Goal: Task Accomplishment & Management: Use online tool/utility

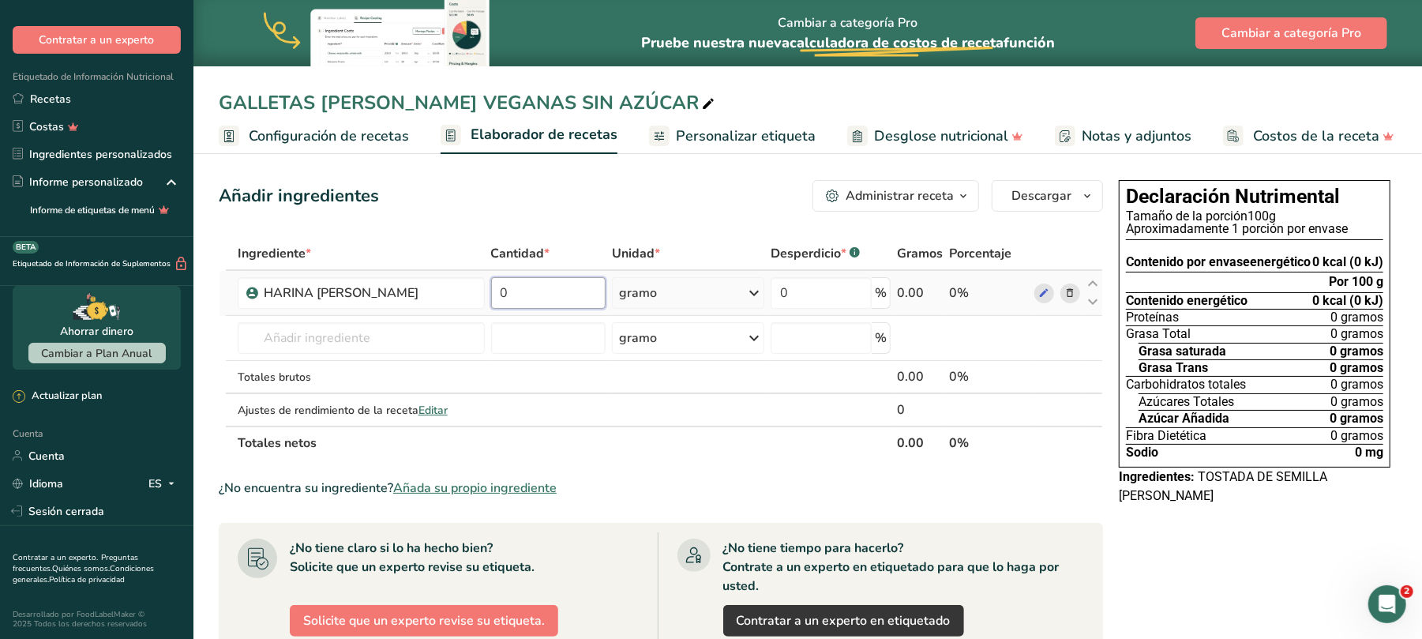
click at [526, 298] on input "0" at bounding box center [548, 293] width 115 height 32
type input "217"
click at [340, 289] on font "HARINA [PERSON_NAME]" at bounding box center [341, 292] width 155 height 17
click at [340, 291] on font "HARINA [PERSON_NAME]" at bounding box center [341, 292] width 155 height 17
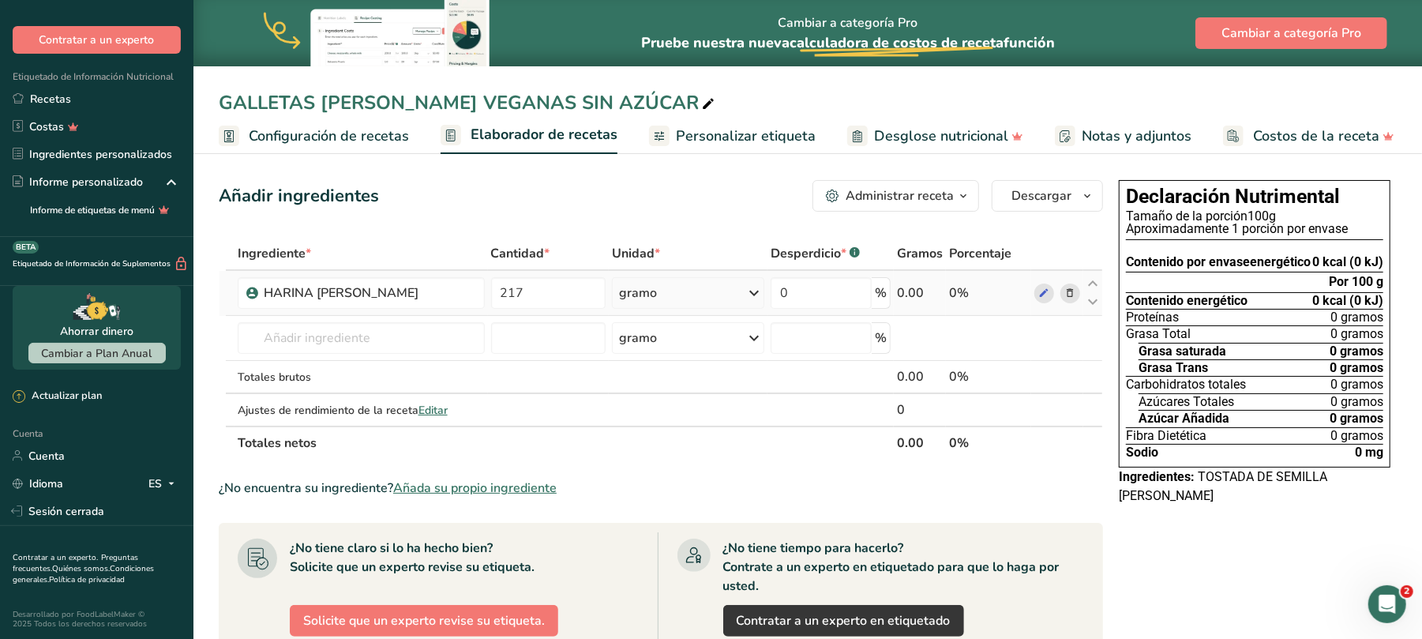
click at [1068, 295] on icon at bounding box center [1069, 293] width 11 height 17
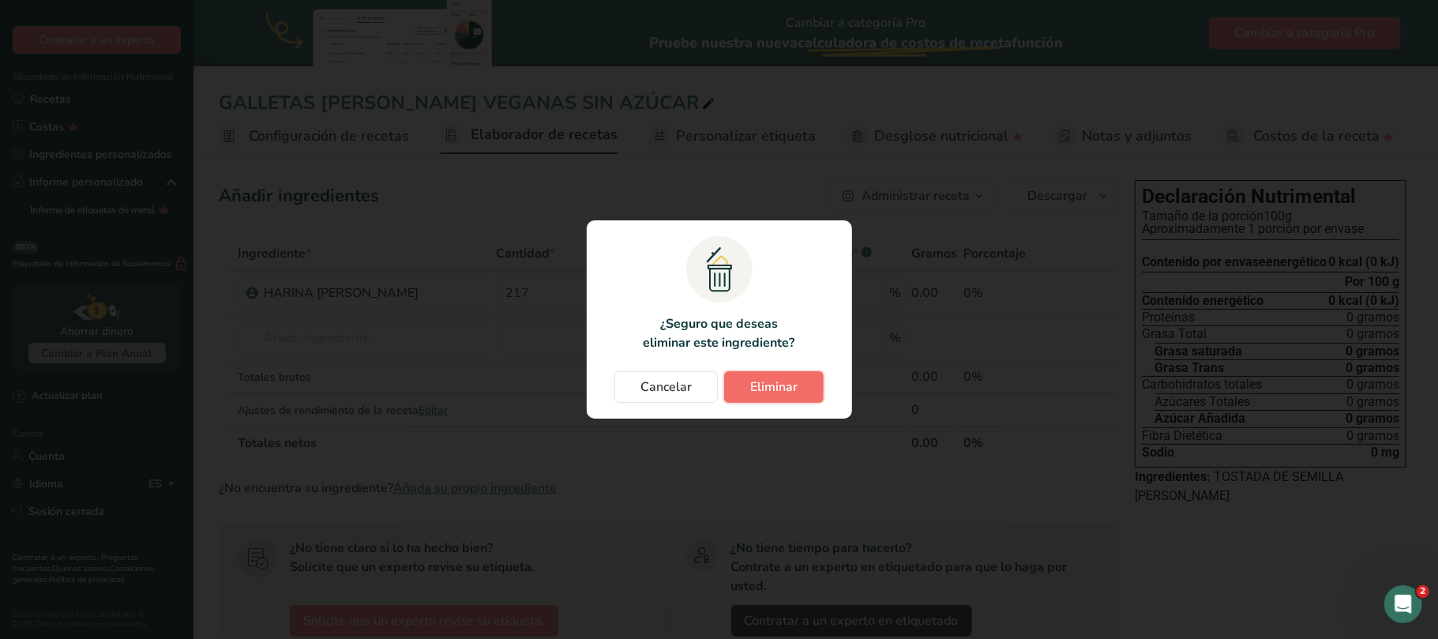
click at [787, 384] on font "Eliminar" at bounding box center [773, 386] width 47 height 17
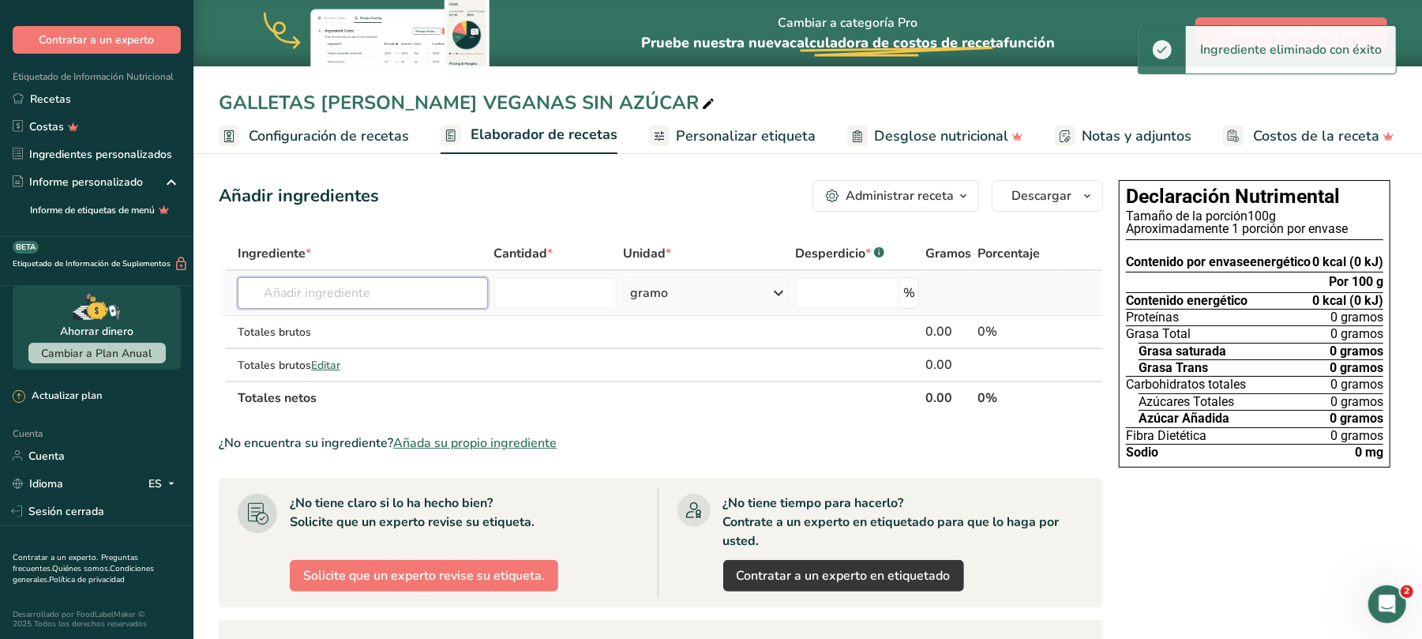
click at [275, 297] on input "text" at bounding box center [363, 293] width 250 height 32
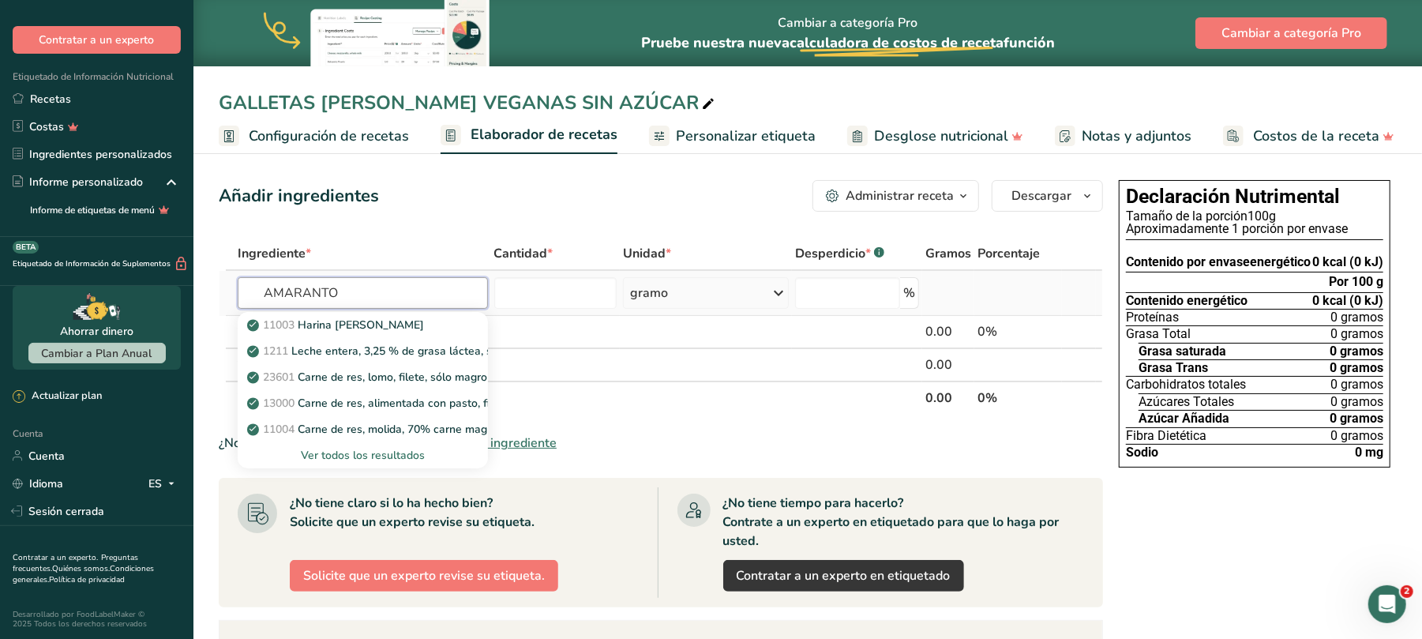
type input "AMARANTO"
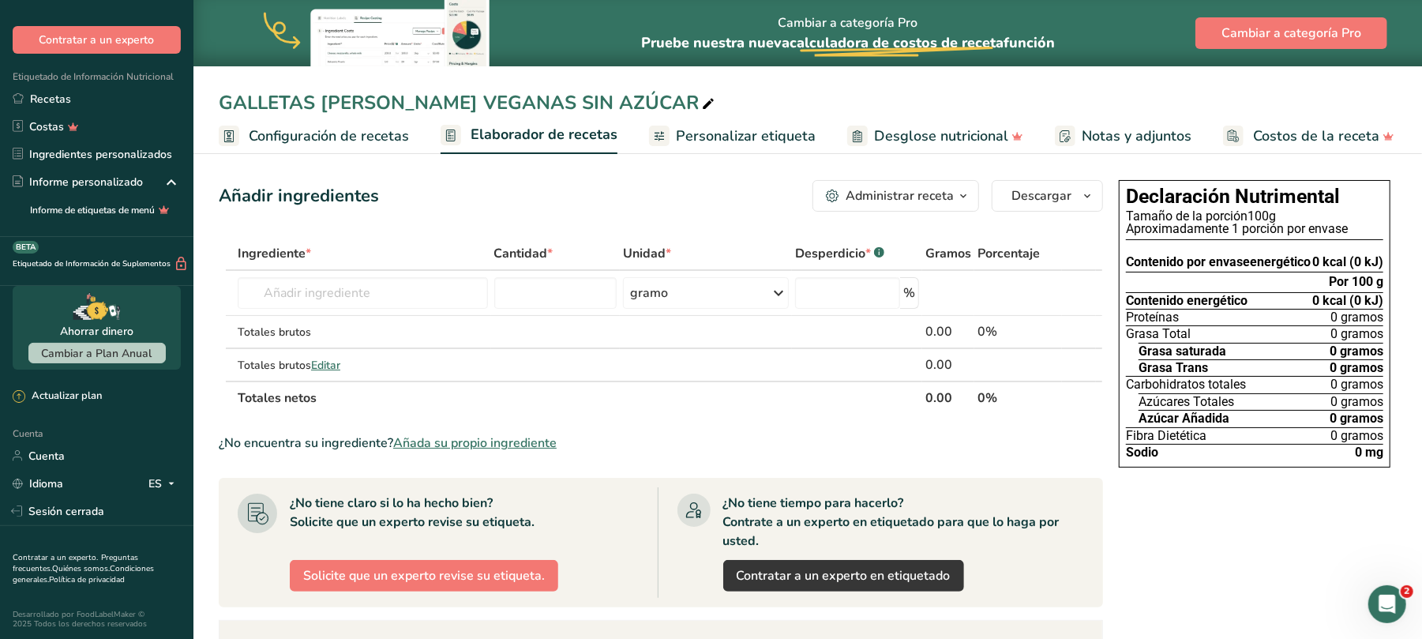
click at [462, 443] on font "Añada su propio ingrediente" at bounding box center [474, 442] width 163 height 17
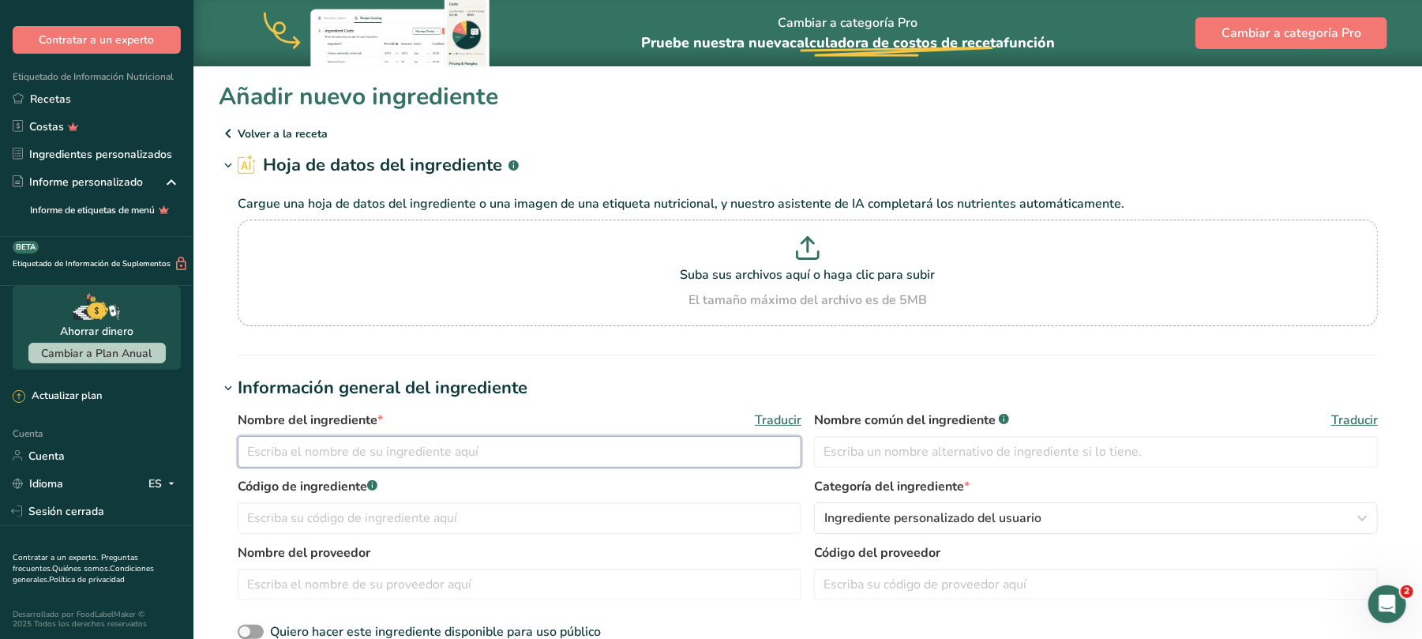
click at [427, 452] on input "text" at bounding box center [520, 452] width 564 height 32
type input "HARINA [PERSON_NAME]"
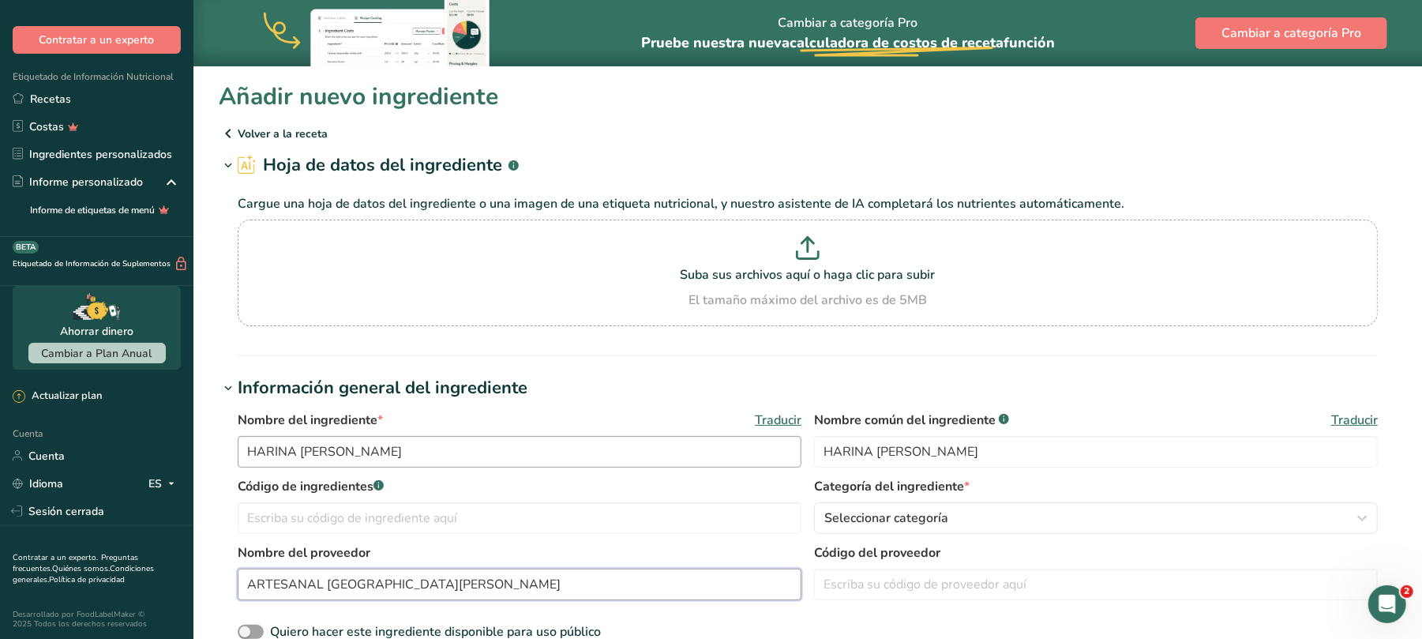
type input "ARTESANAL [GEOGRAPHIC_DATA][PERSON_NAME]"
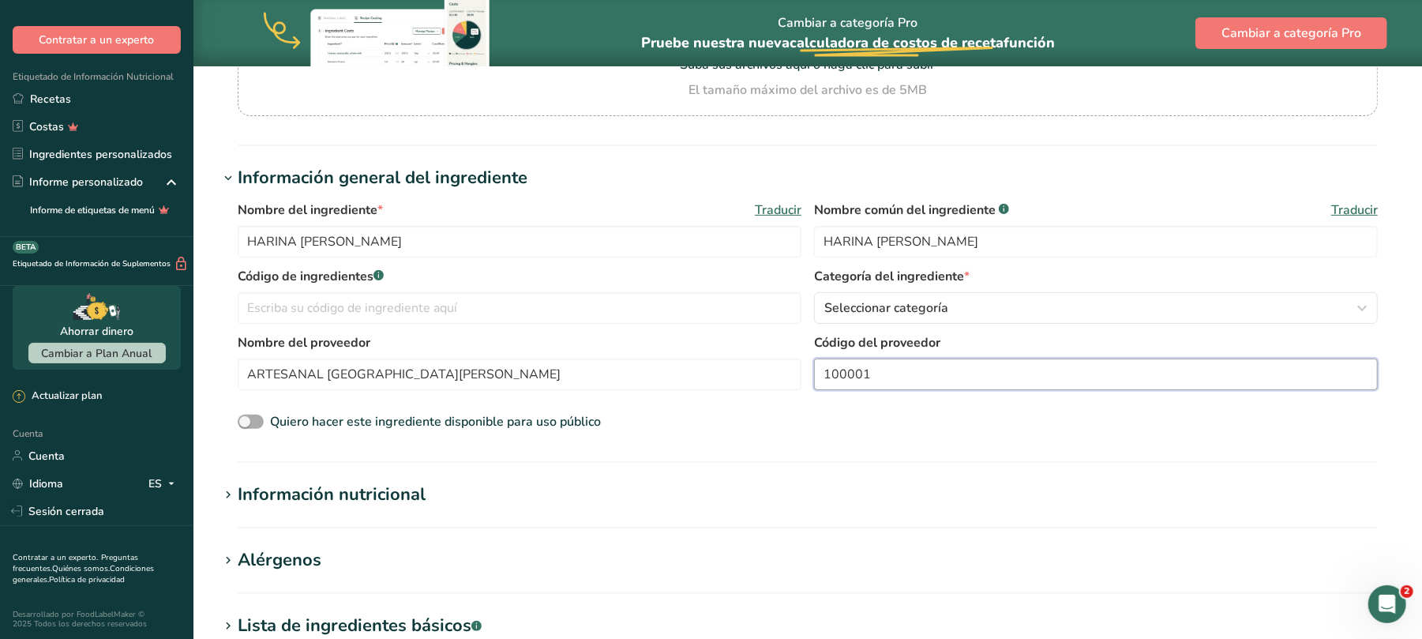
type input "100001"
click at [257, 423] on span at bounding box center [251, 422] width 26 height 15
click at [248, 423] on input "Quiero hacer este ingrediente disponible para uso público" at bounding box center [243, 422] width 10 height 10
checkbox input "true"
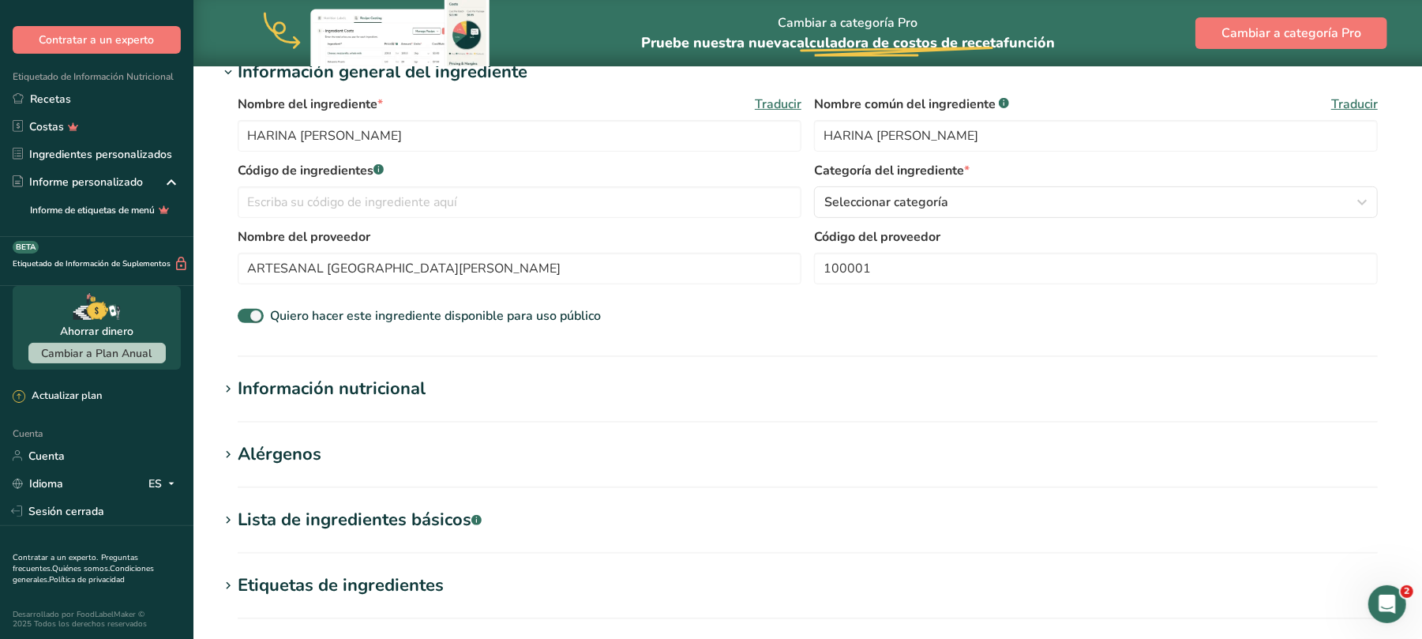
click at [385, 395] on font "Información nutricional" at bounding box center [332, 389] width 188 height 24
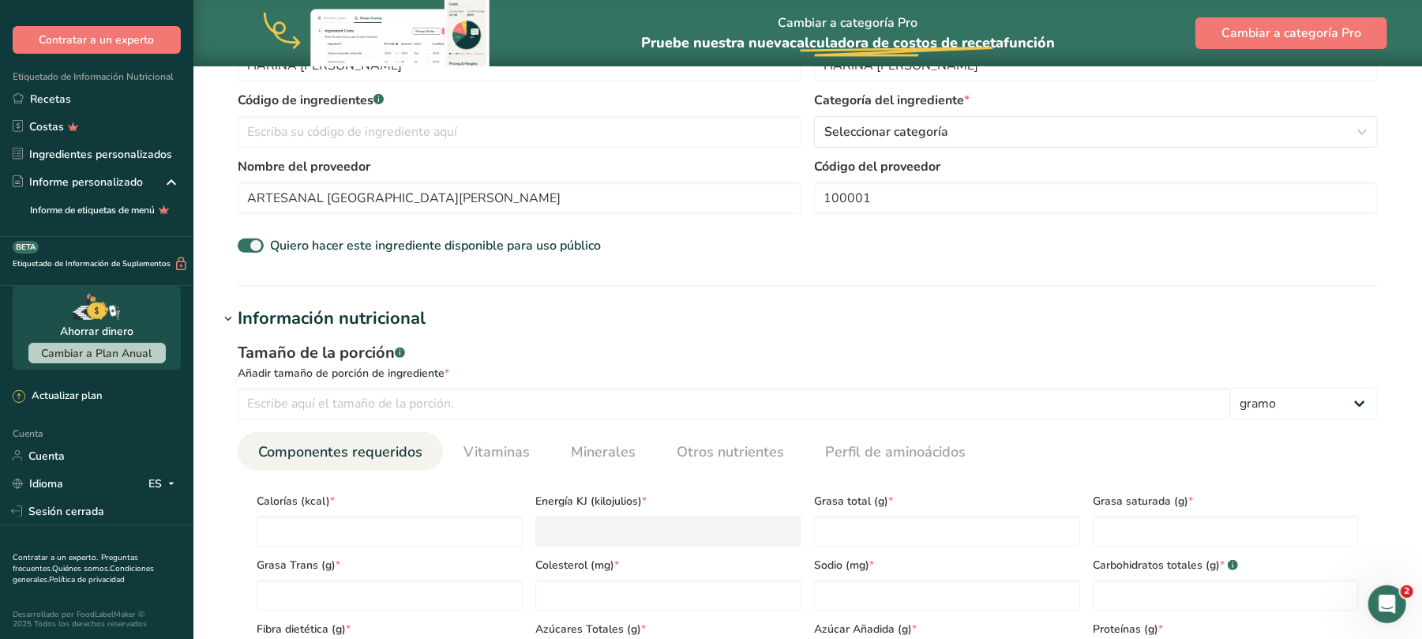
scroll to position [421, 0]
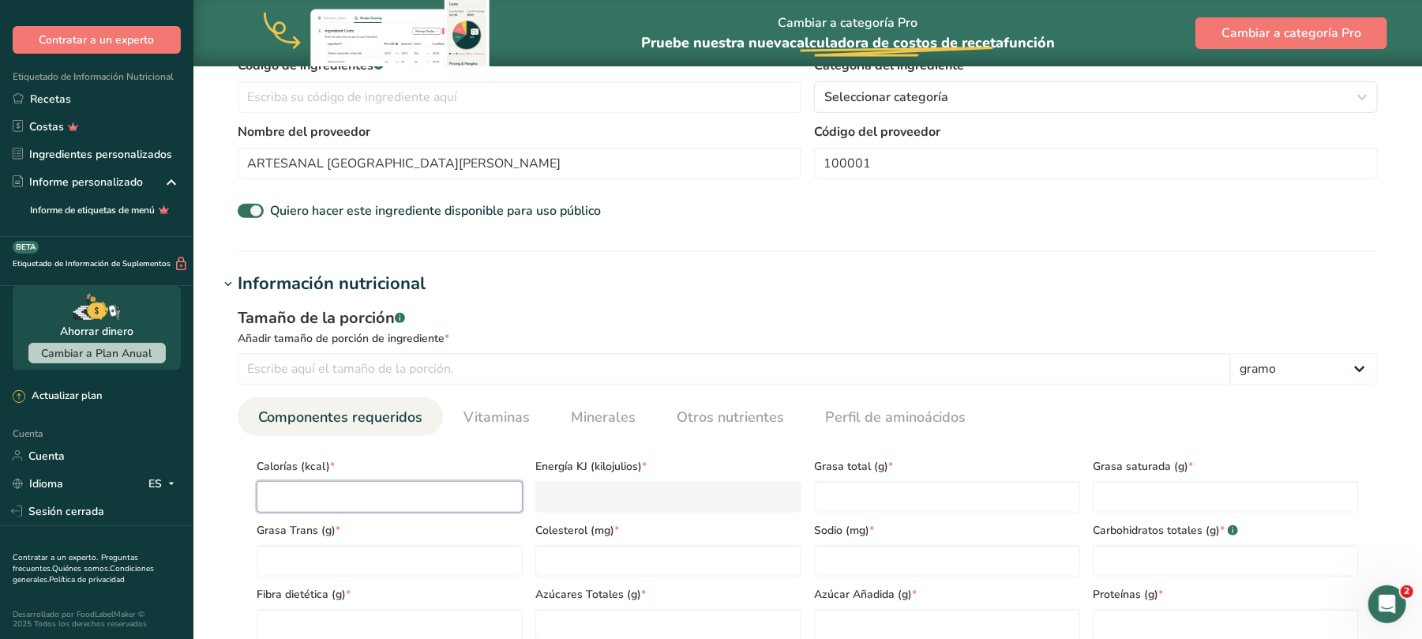
click at [346, 494] on input "number" at bounding box center [390, 497] width 266 height 32
type input "43"
type KJ "179.9"
type input "439"
type KJ "1836.8"
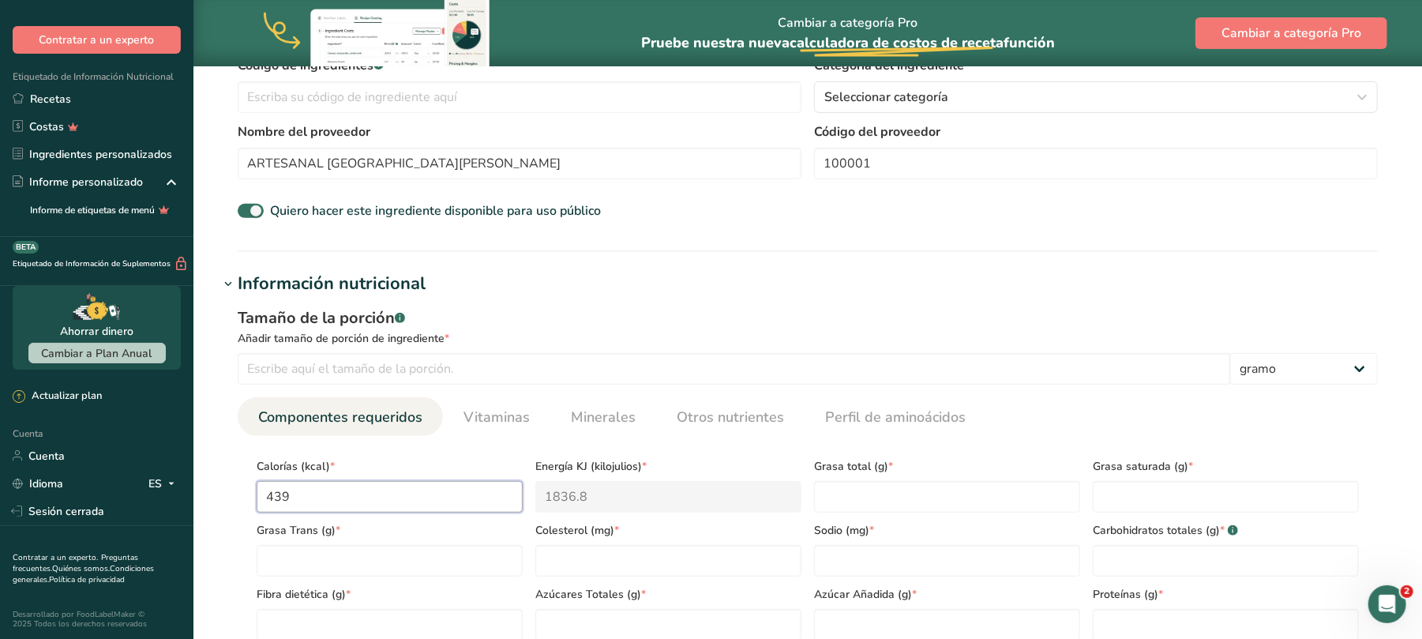
type input "439.9"
type KJ "1840.5"
type input "439.9"
type Fat "16.7"
type Fat "3.8"
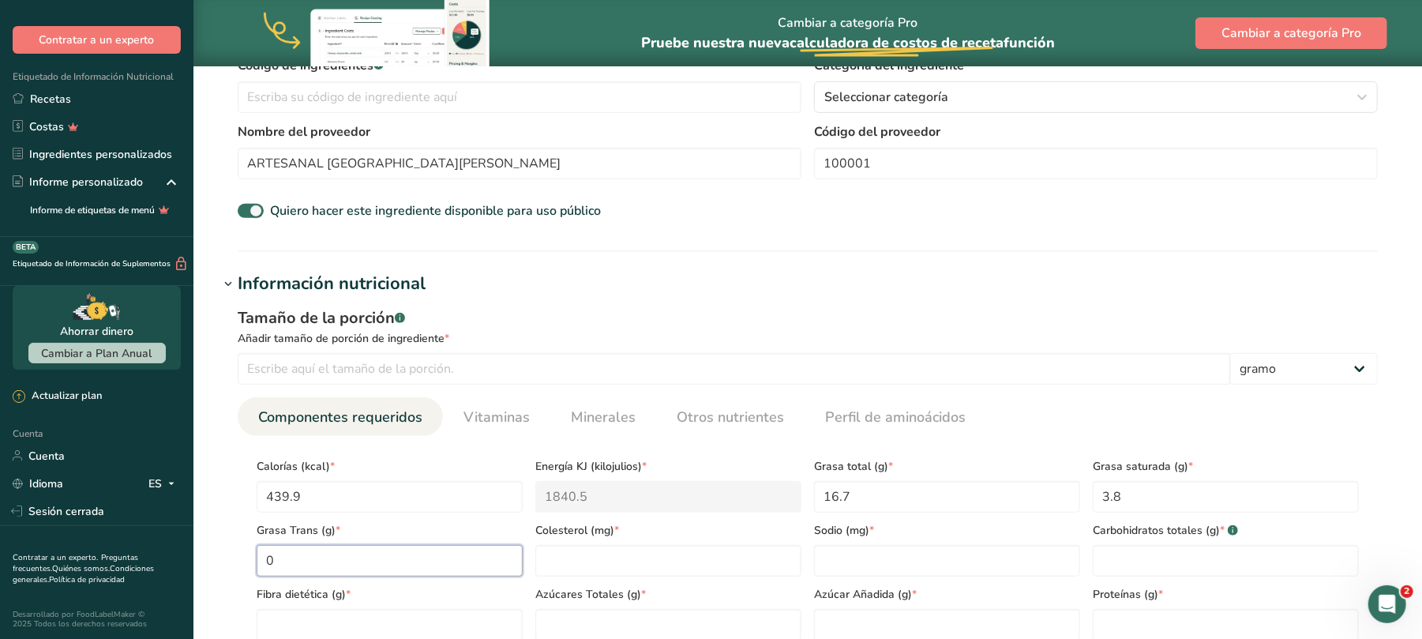
type Fat "0"
type input "0"
type Carbohydrates "65.2"
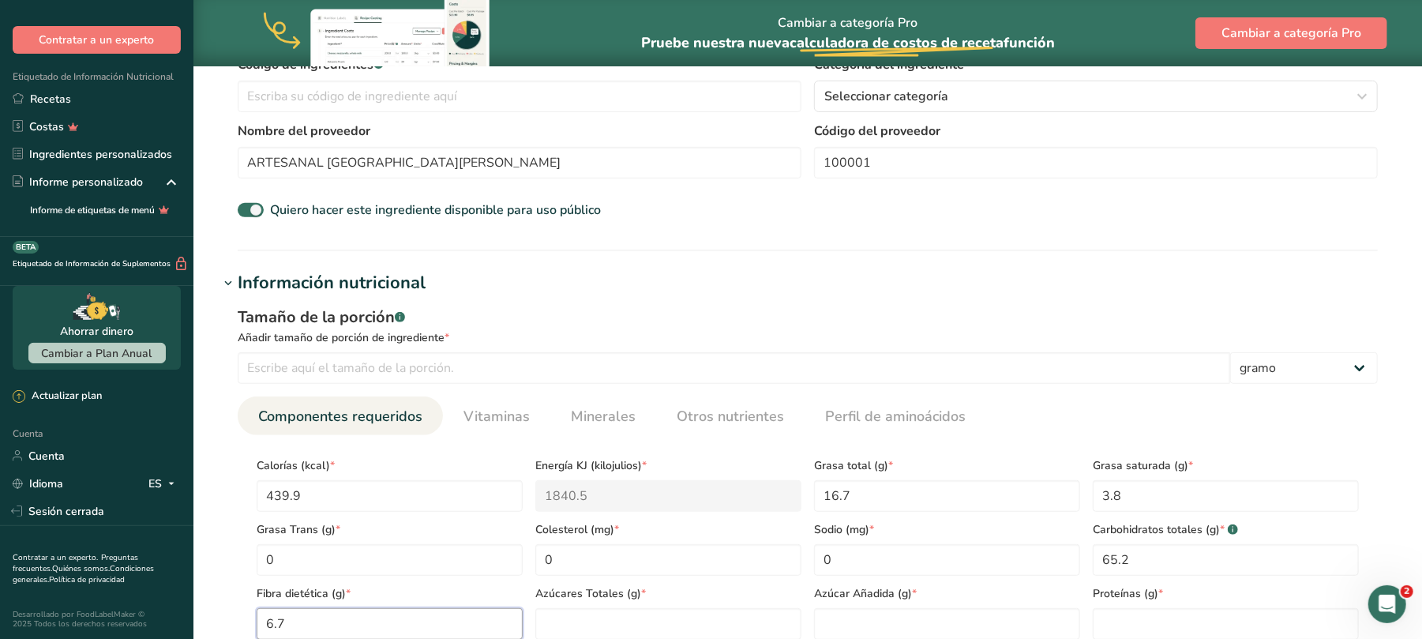
type Fiber "6.7"
type Sugars "0"
type input "14.7"
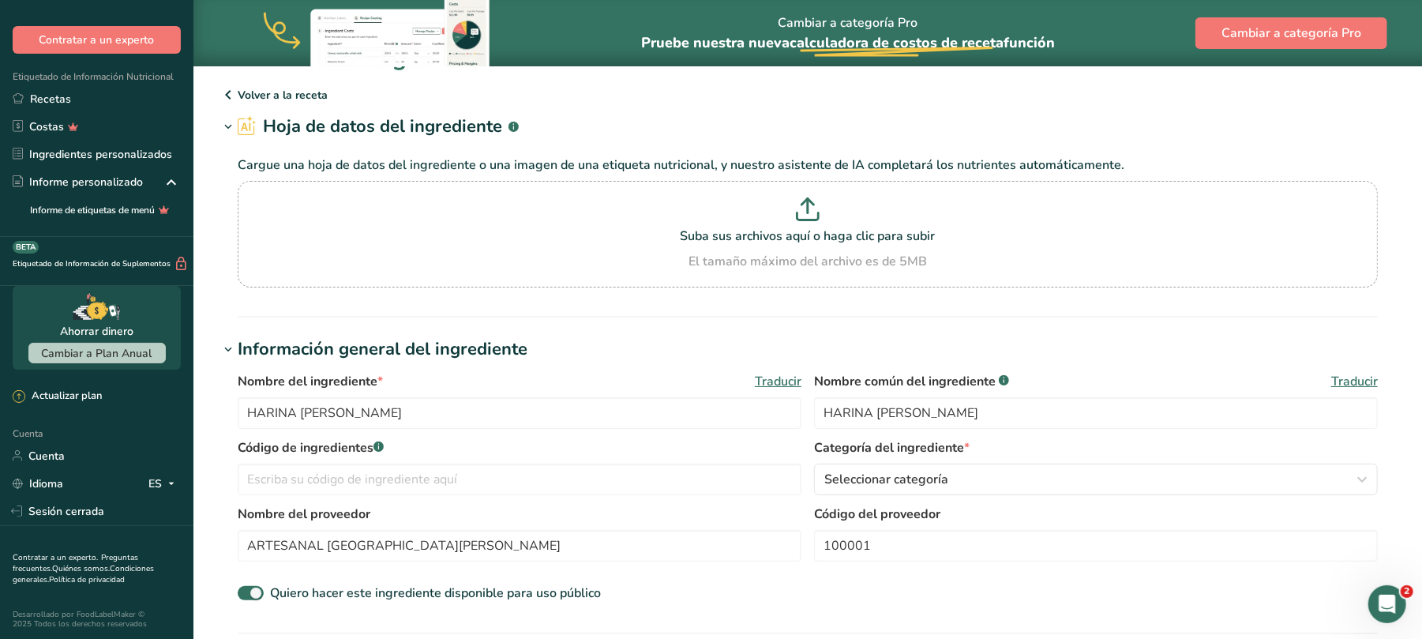
scroll to position [565, 0]
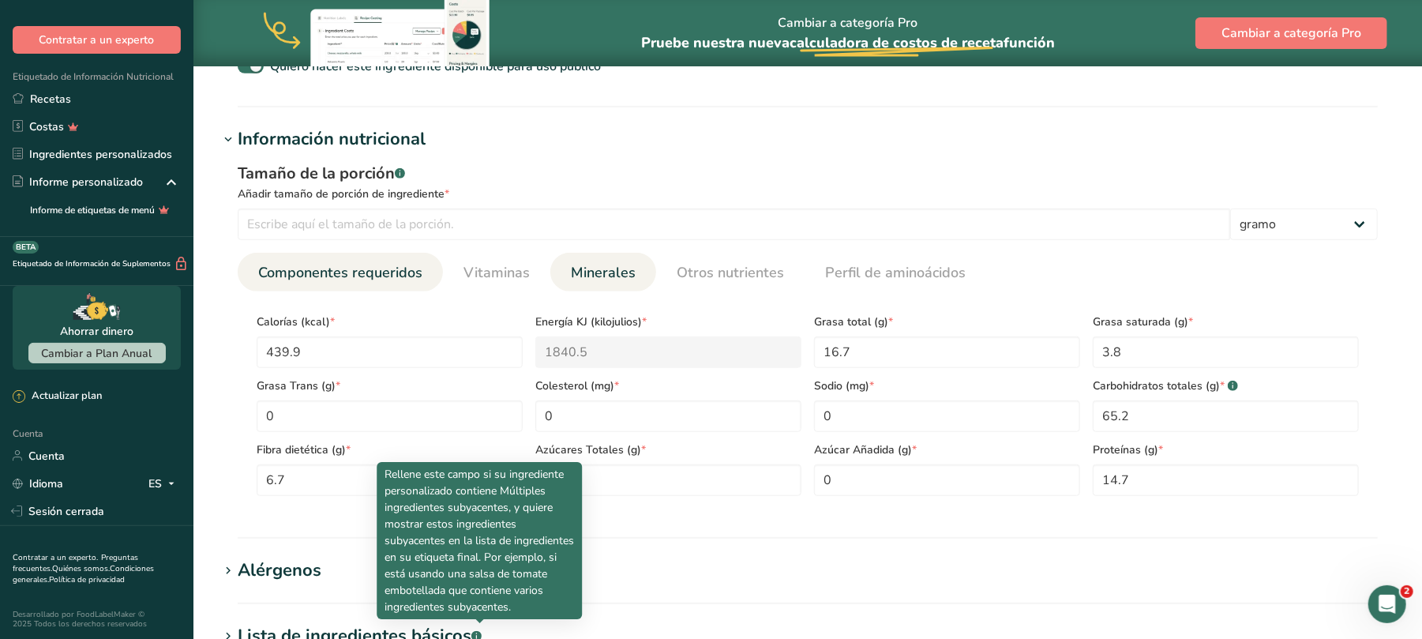
click at [608, 270] on font "Minerales" at bounding box center [603, 272] width 65 height 19
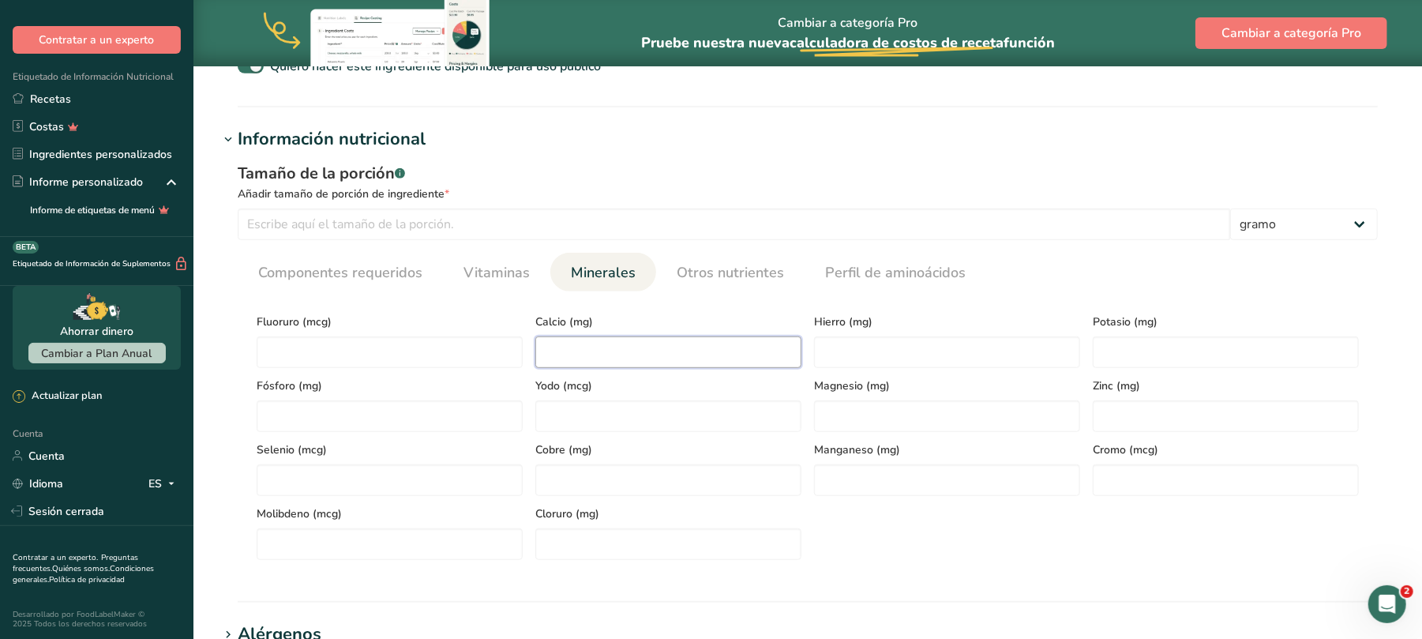
click at [559, 349] on input "number" at bounding box center [668, 352] width 266 height 32
type input "158"
type input "7.6"
click at [325, 411] on input "number" at bounding box center [390, 416] width 266 height 32
type input "507.4"
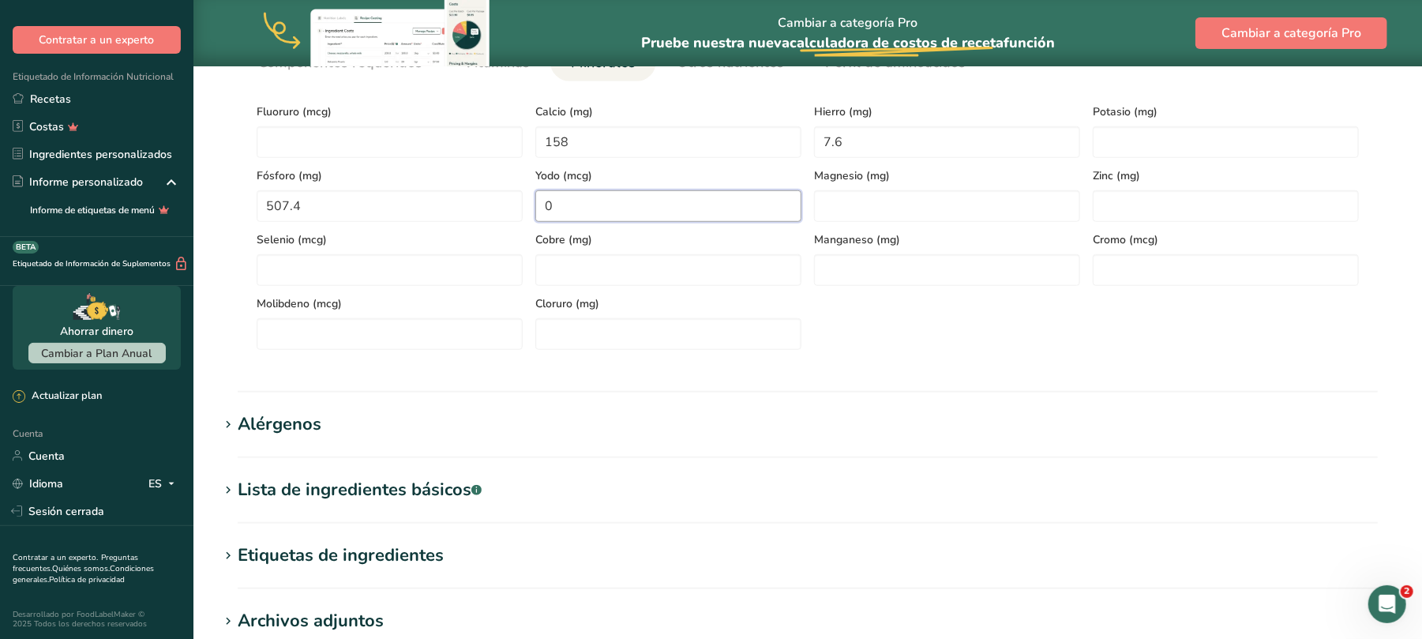
scroll to position [1047, 0]
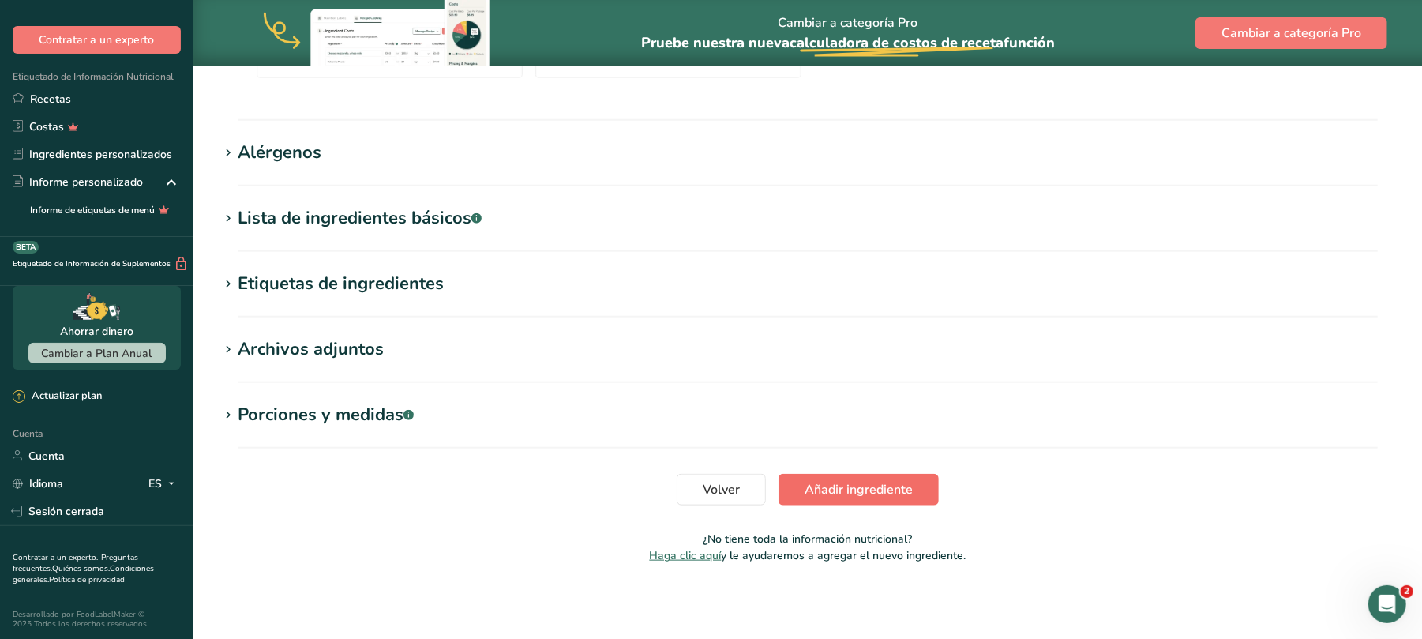
type input "0"
click at [867, 486] on font "Añadir ingrediente" at bounding box center [859, 489] width 108 height 17
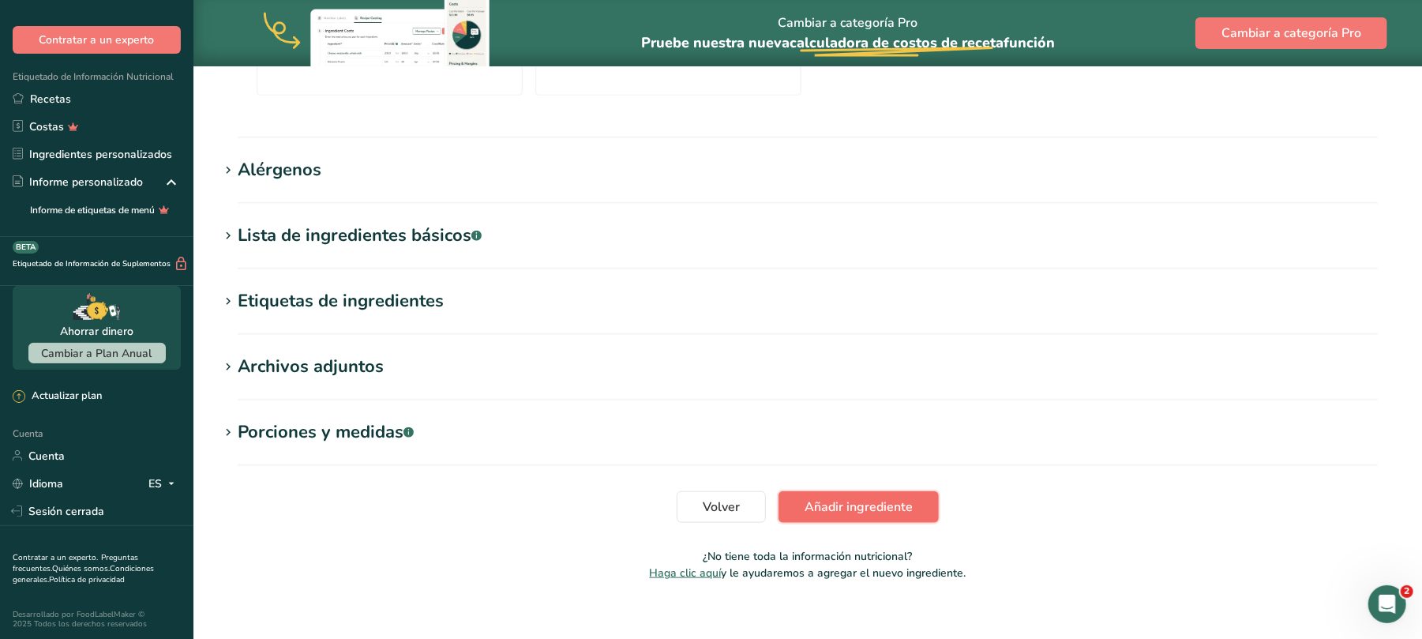
scroll to position [284, 0]
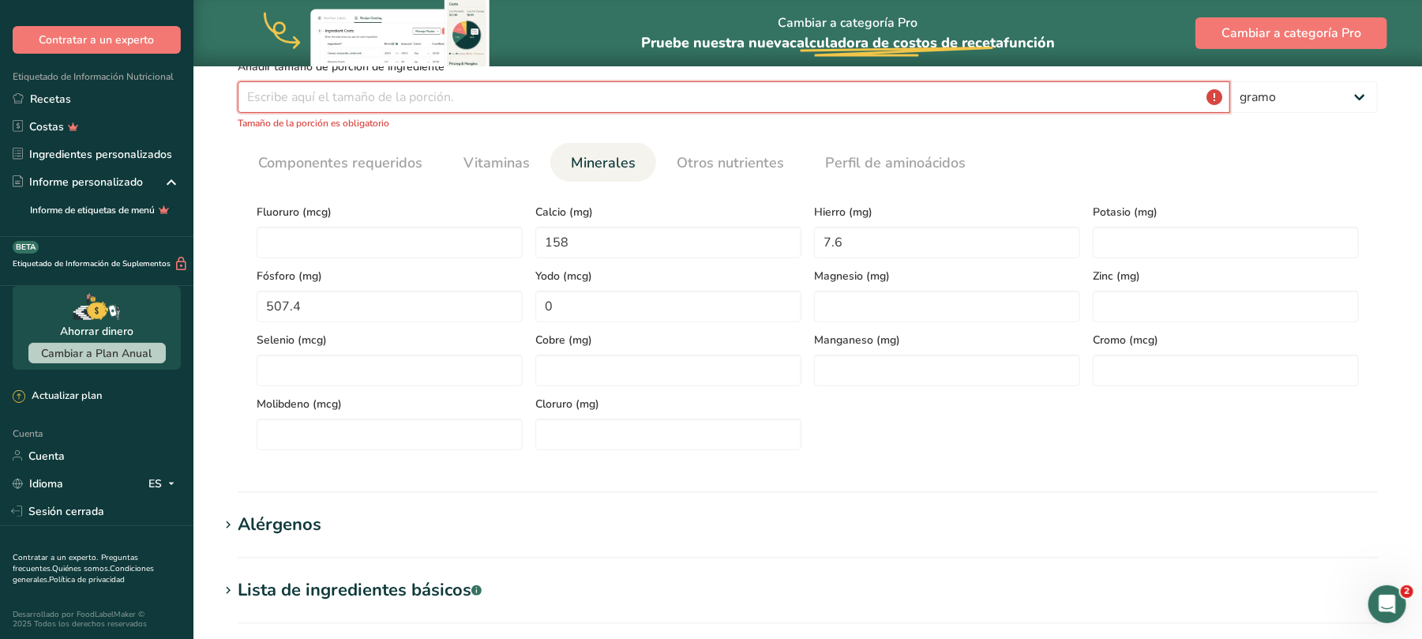
click at [364, 93] on input "number" at bounding box center [734, 97] width 992 height 32
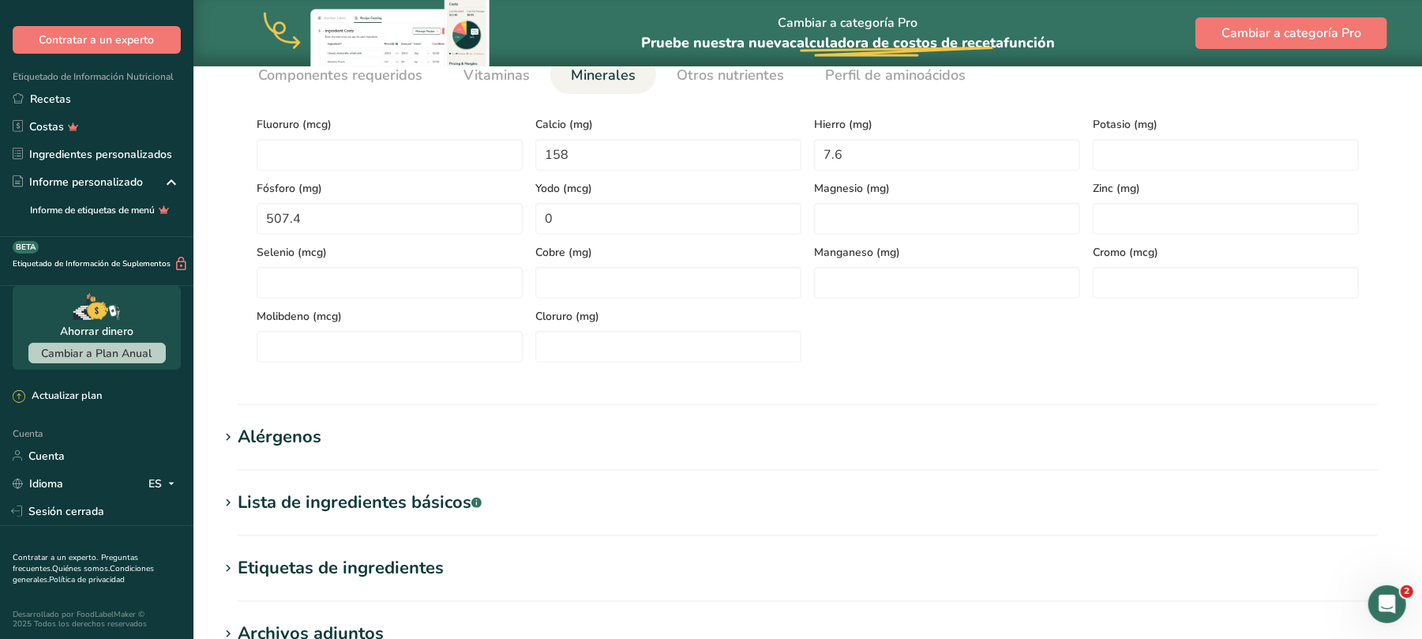
scroll to position [600, 0]
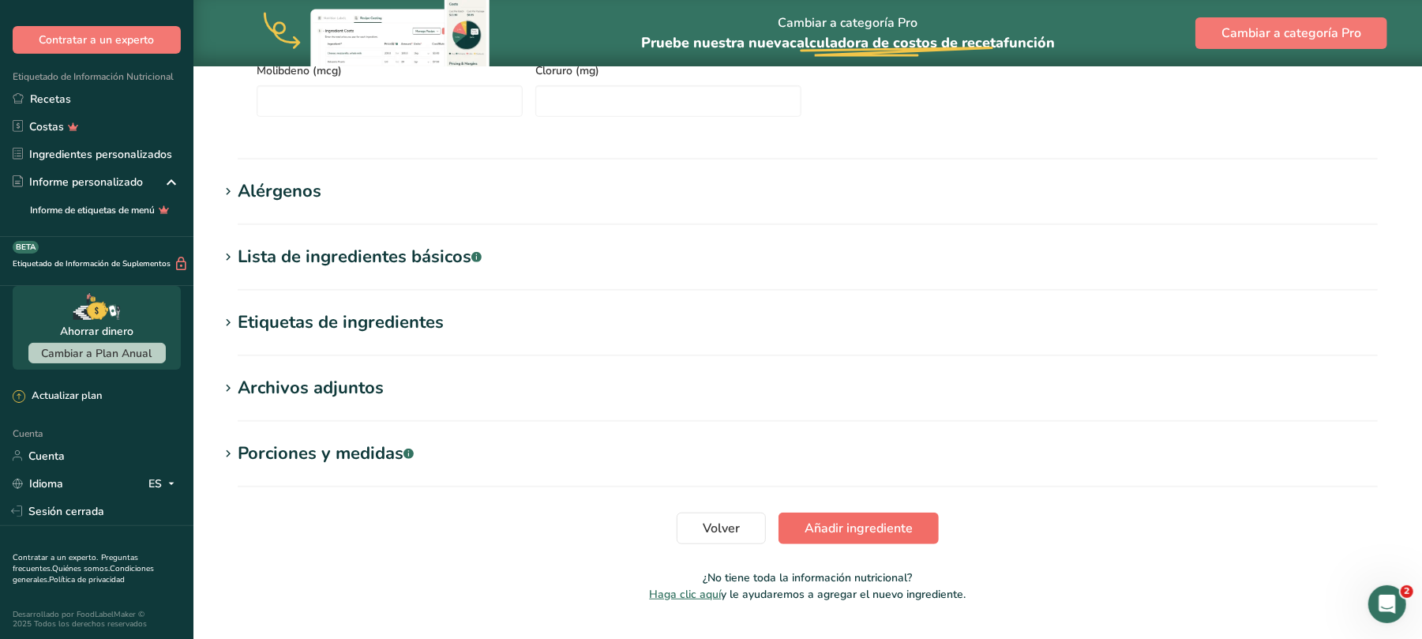
type input "100"
click at [894, 531] on font "Añadir ingrediente" at bounding box center [859, 528] width 108 height 17
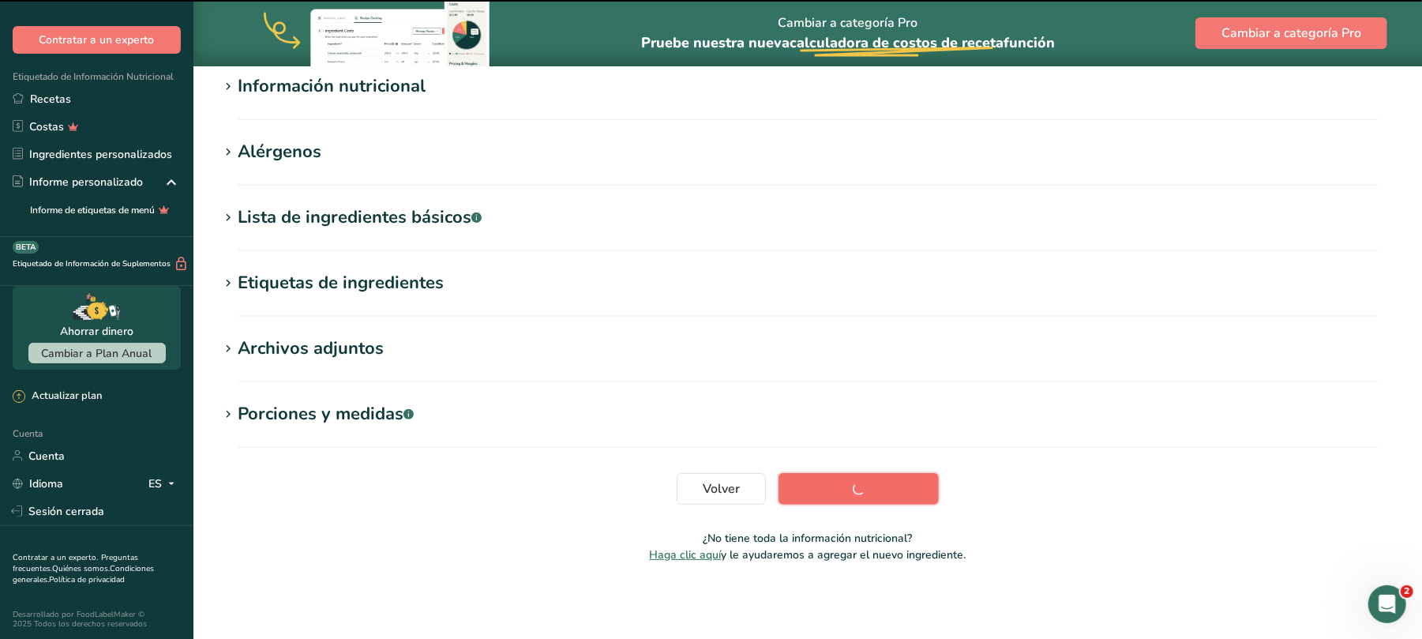
scroll to position [209, 0]
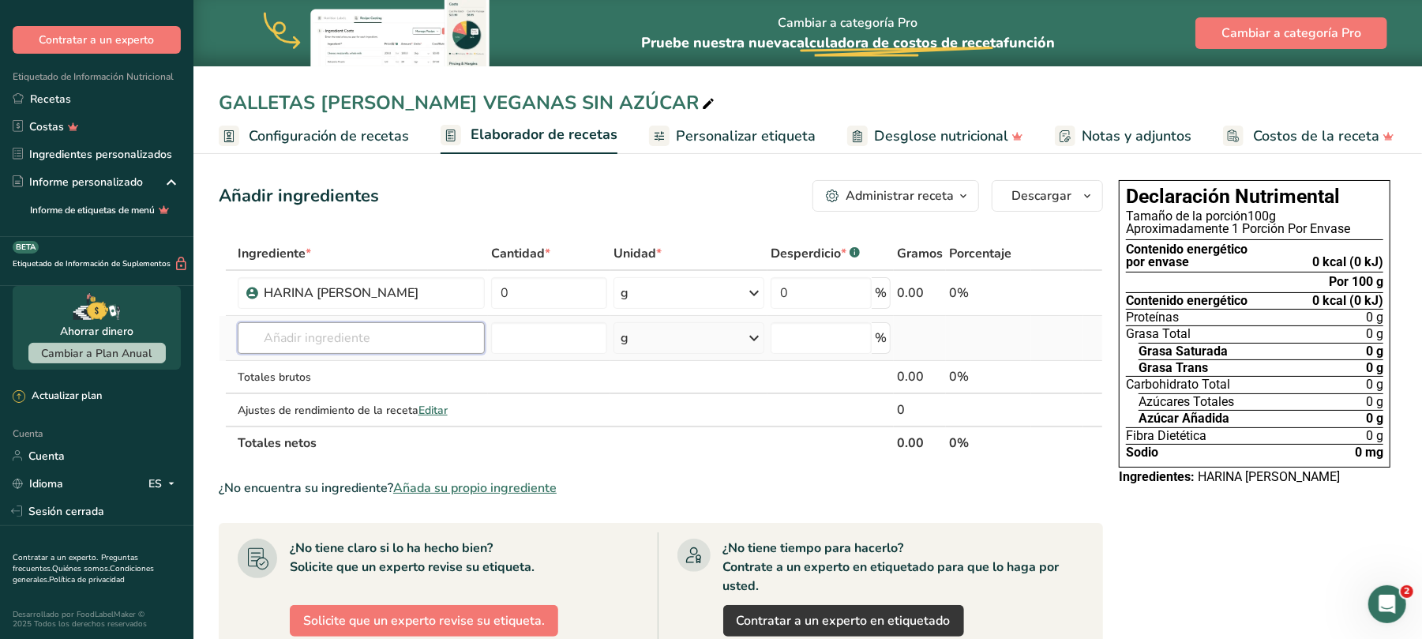
click at [313, 341] on input "text" at bounding box center [362, 338] width 248 height 32
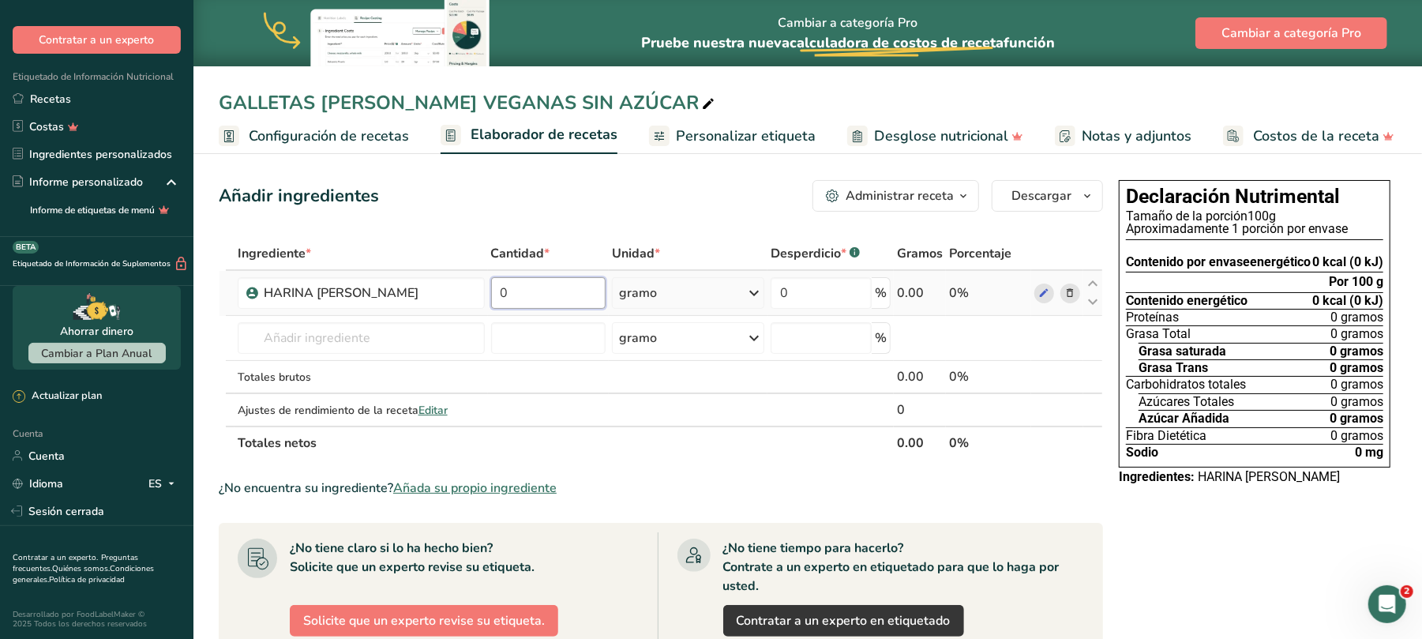
click at [516, 283] on input "0" at bounding box center [548, 293] width 115 height 32
type input "100"
click at [366, 347] on div "Ingrediente * Cantidad * Unidad * Desperdicio * .a-a{fill:#347362;}.b-a{fill:#f…" at bounding box center [661, 348] width 884 height 223
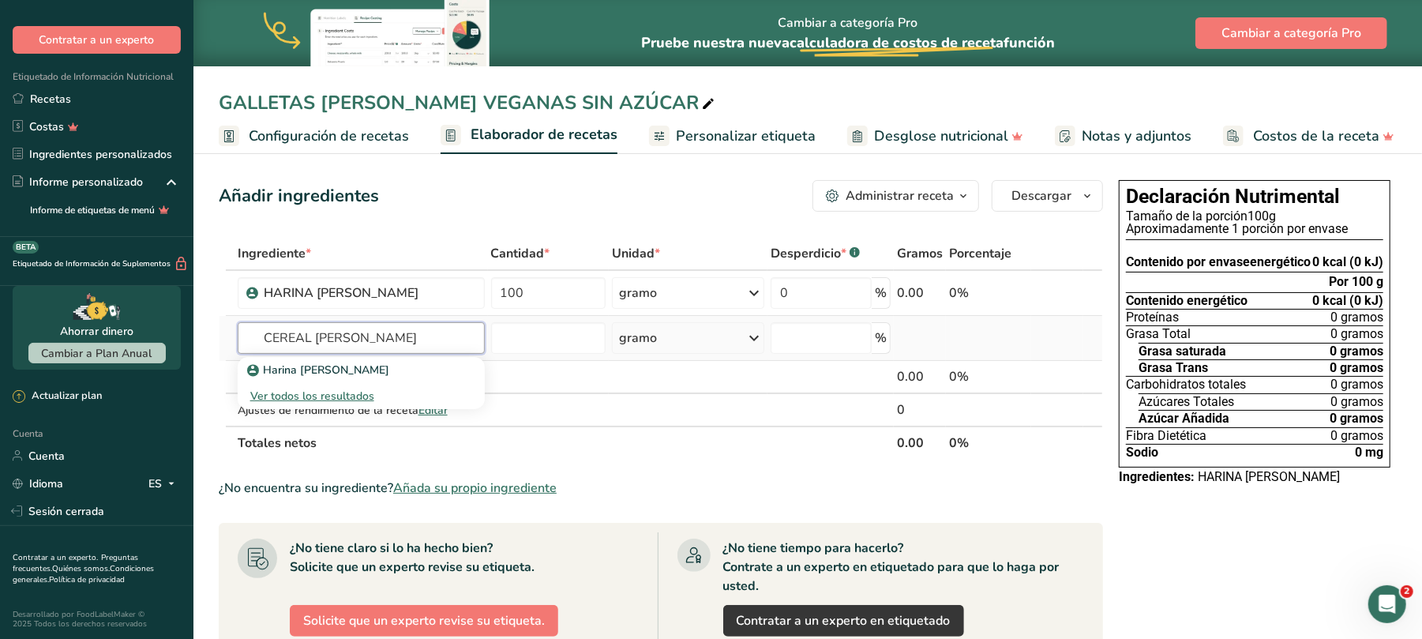
type input "CEREAL [PERSON_NAME]"
click at [366, 347] on input "text" at bounding box center [361, 338] width 247 height 32
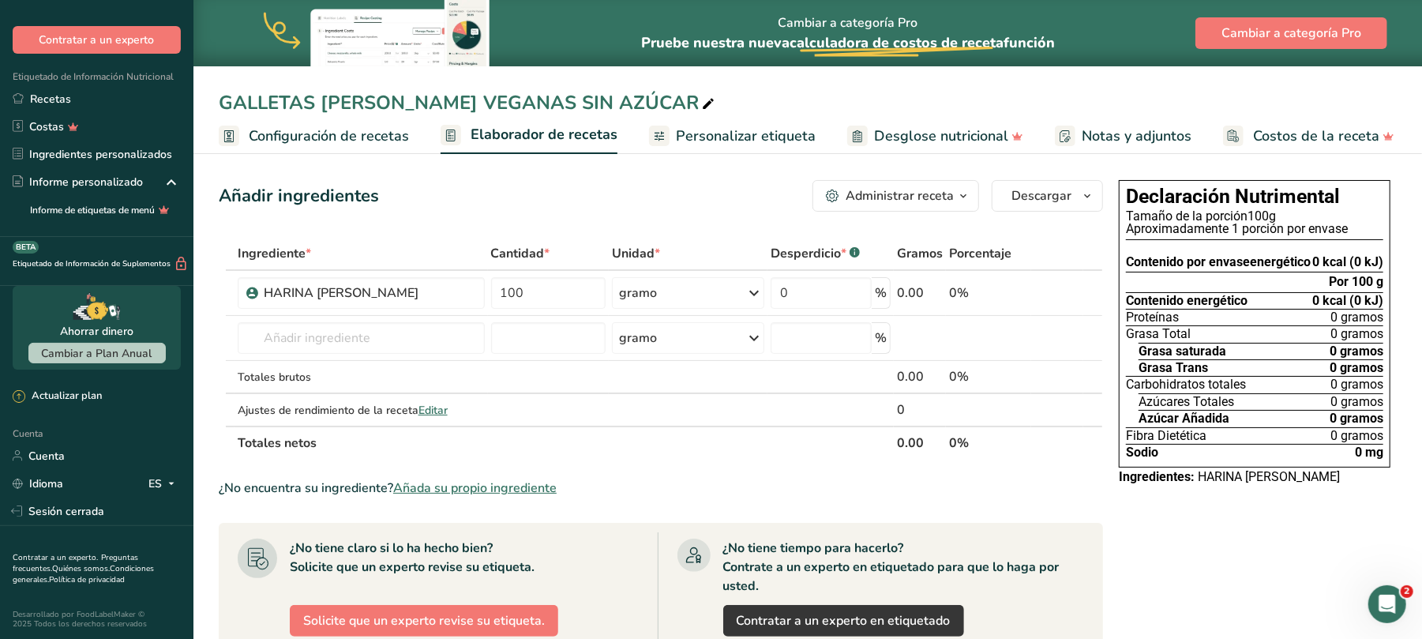
click at [493, 485] on font "Añada su propio ingrediente" at bounding box center [474, 487] width 163 height 17
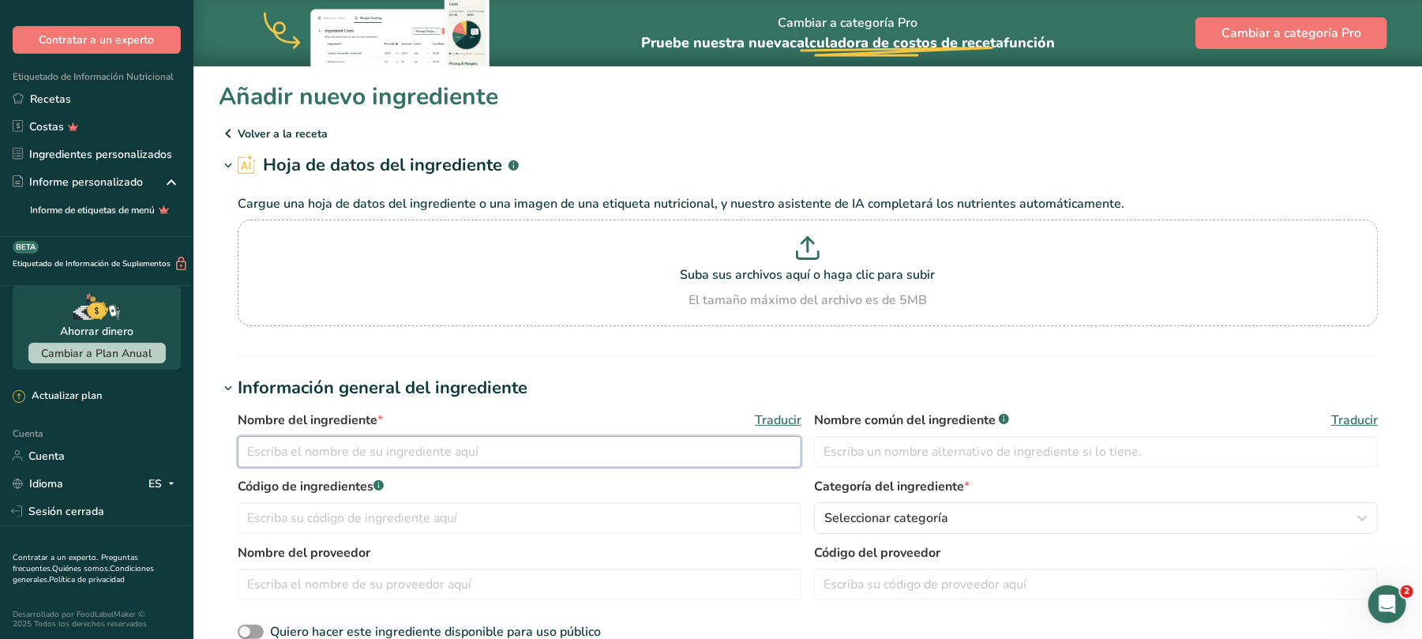
click at [411, 456] on input "text" at bounding box center [520, 452] width 564 height 32
type input "CEREAL [PERSON_NAME]"
type input "[PERSON_NAME]"
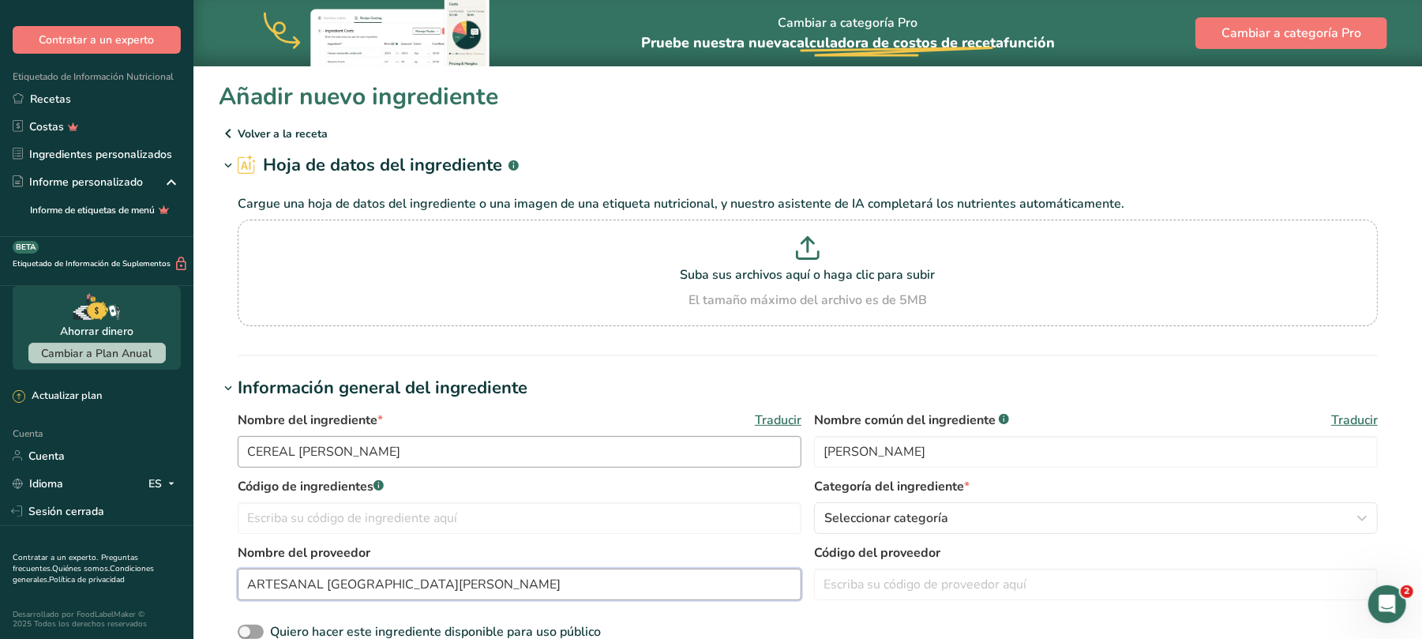
type input "ARTESANAL [GEOGRAPHIC_DATA][PERSON_NAME]"
type input "100001"
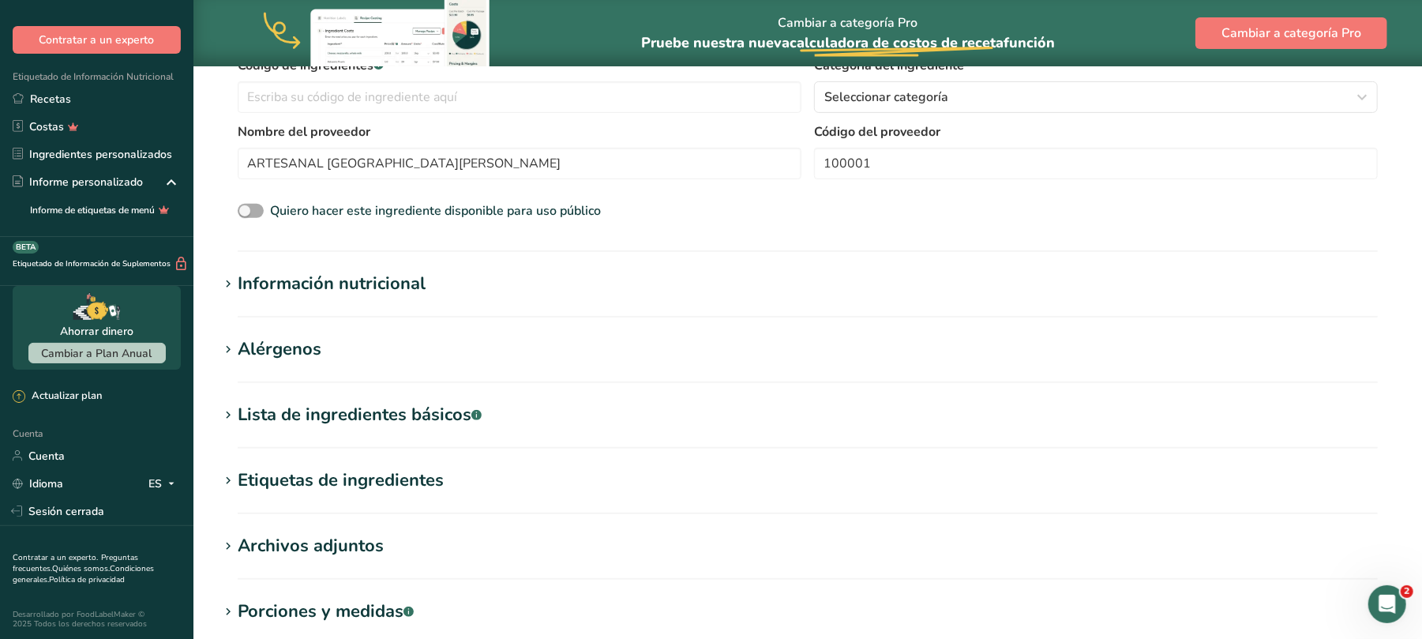
click at [253, 209] on span at bounding box center [251, 211] width 26 height 15
click at [248, 209] on input "Quiero hacer este ingrediente disponible para uso público" at bounding box center [243, 211] width 10 height 10
checkbox input "true"
click at [322, 283] on font "Información nutricional" at bounding box center [332, 284] width 188 height 24
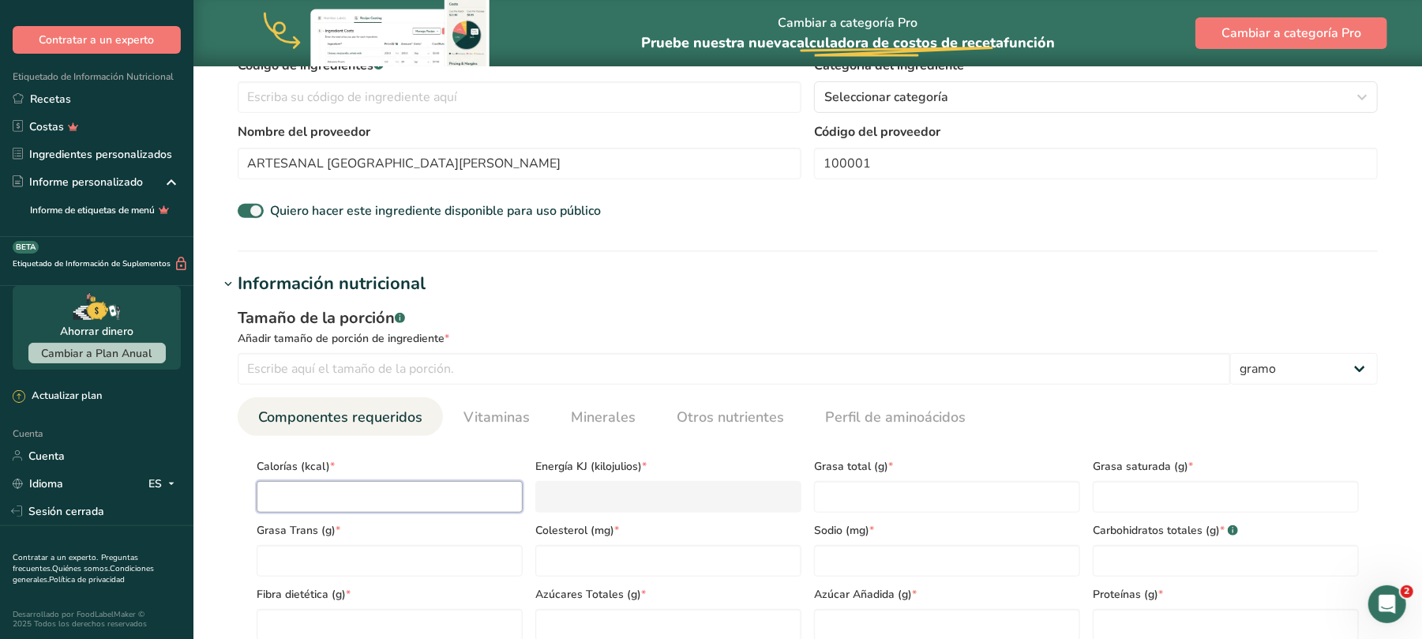
click at [368, 500] on input "number" at bounding box center [390, 497] width 266 height 32
type input "4"
type KJ "16.7"
type input "43"
type KJ "179.9"
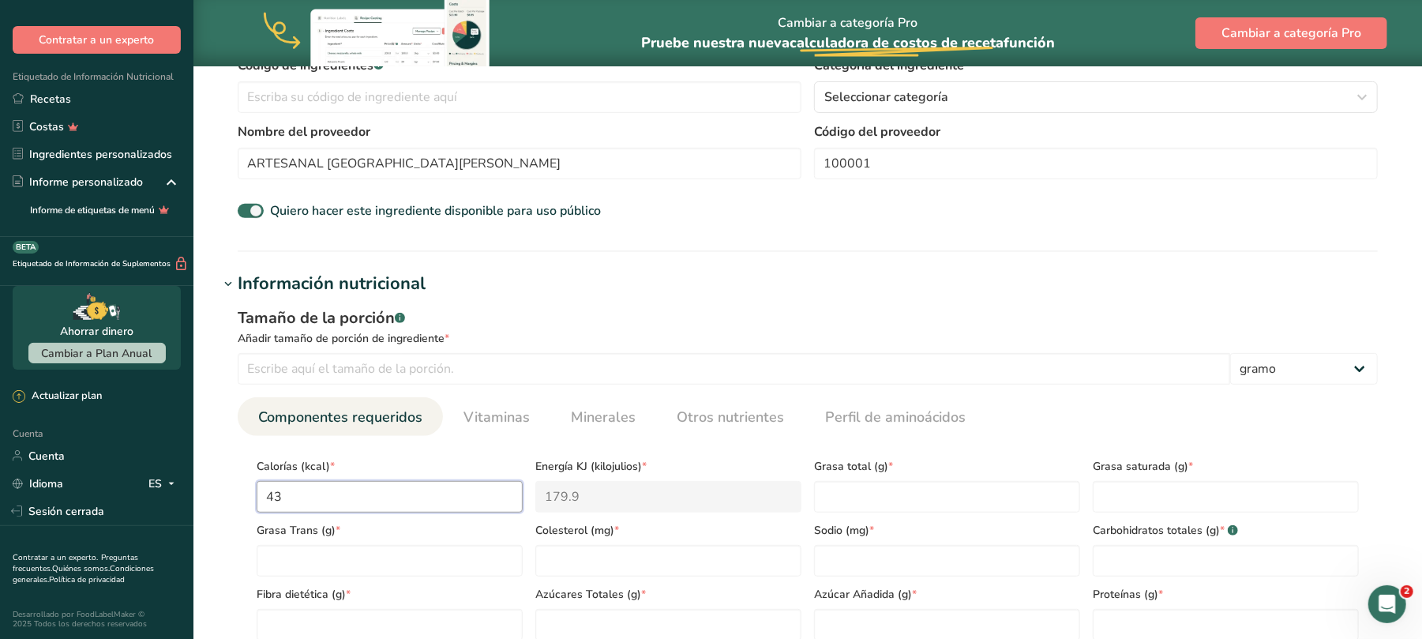
type input "439"
type KJ "1836.8"
type input "439.9"
type KJ "1840.5"
type input "439.9"
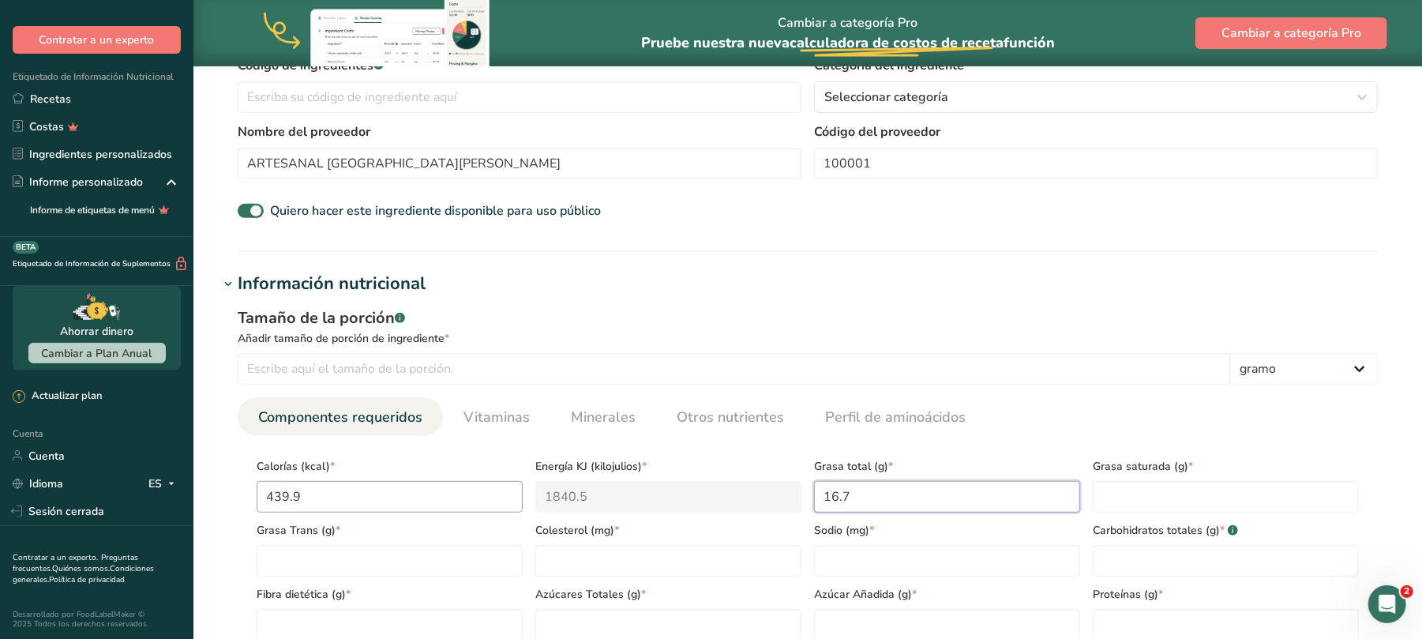
type Fat "16.7"
type Fat "3.8"
type Fat "0"
type input "0"
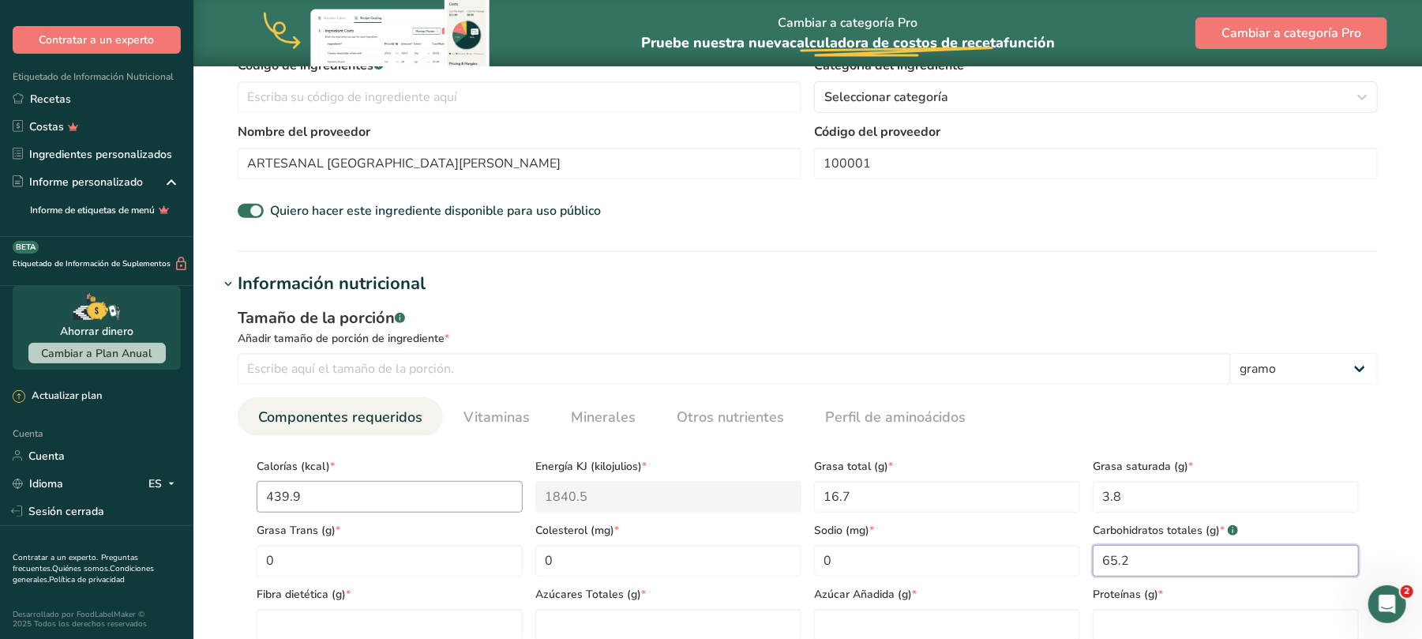
type Carbohydrates "65.2"
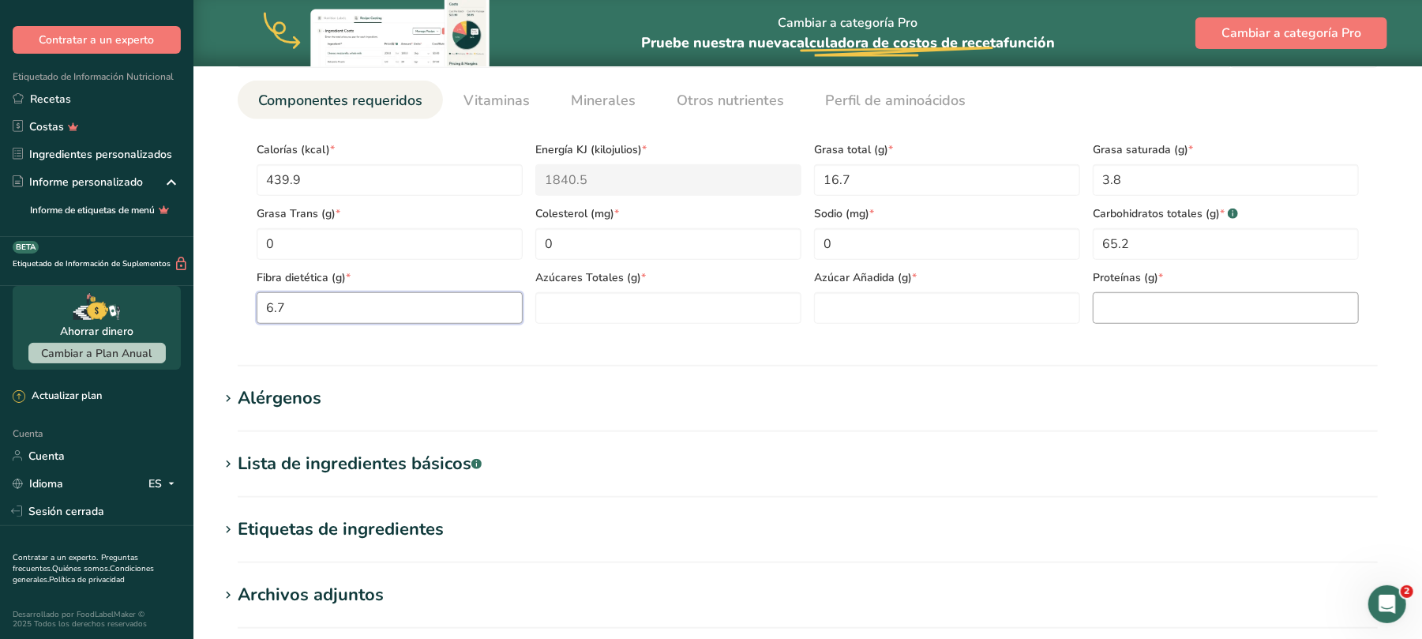
type Fiber "6.7"
click at [1156, 300] on input "number" at bounding box center [1226, 308] width 266 height 32
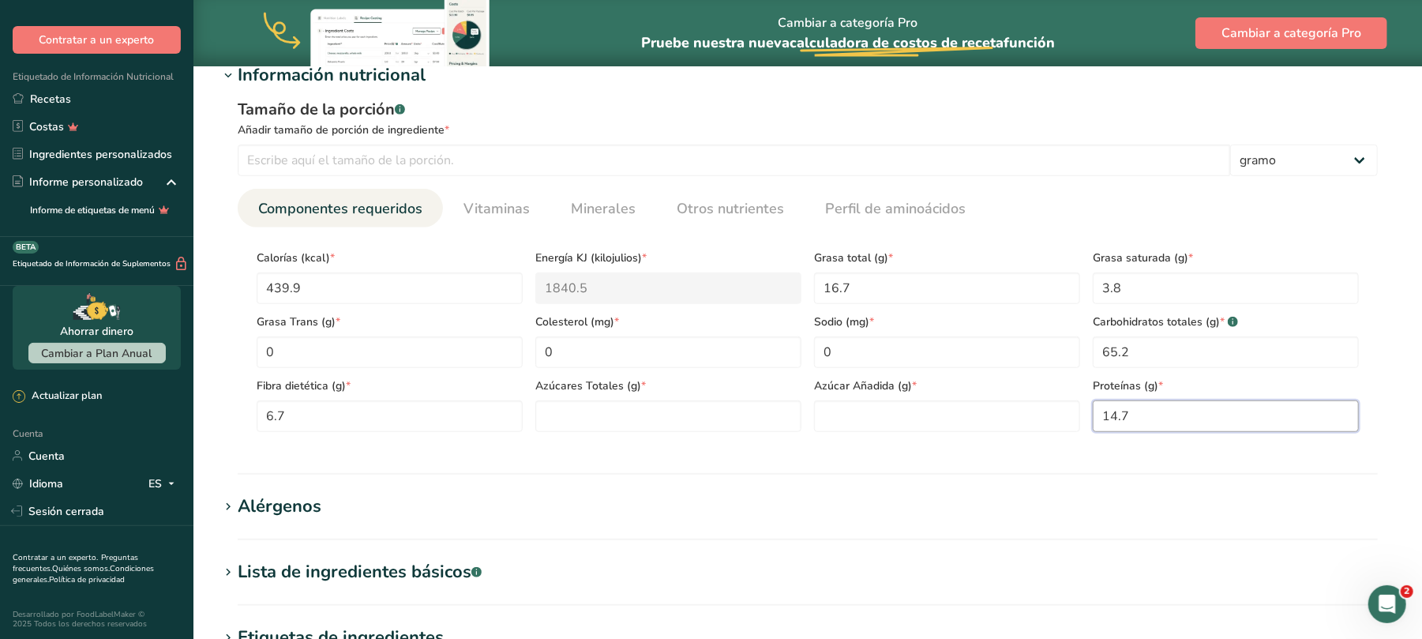
scroll to position [562, 0]
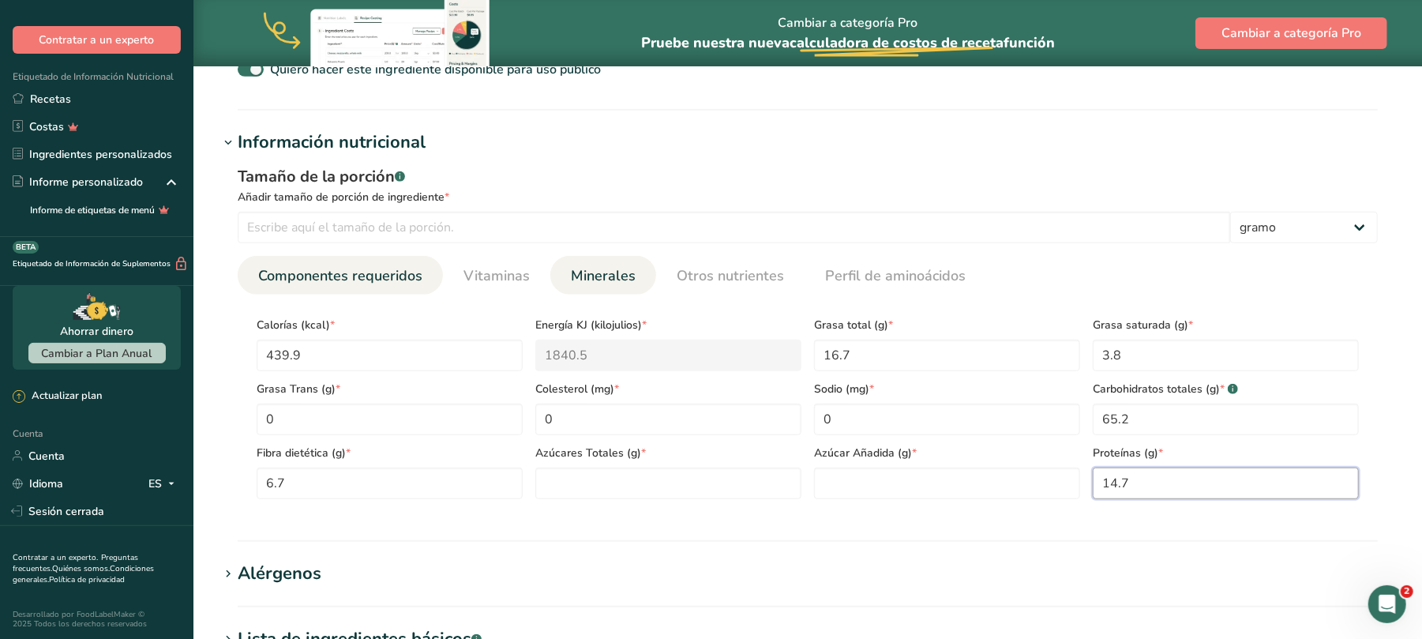
type input "14.7"
click at [610, 276] on font "Minerales" at bounding box center [603, 275] width 65 height 19
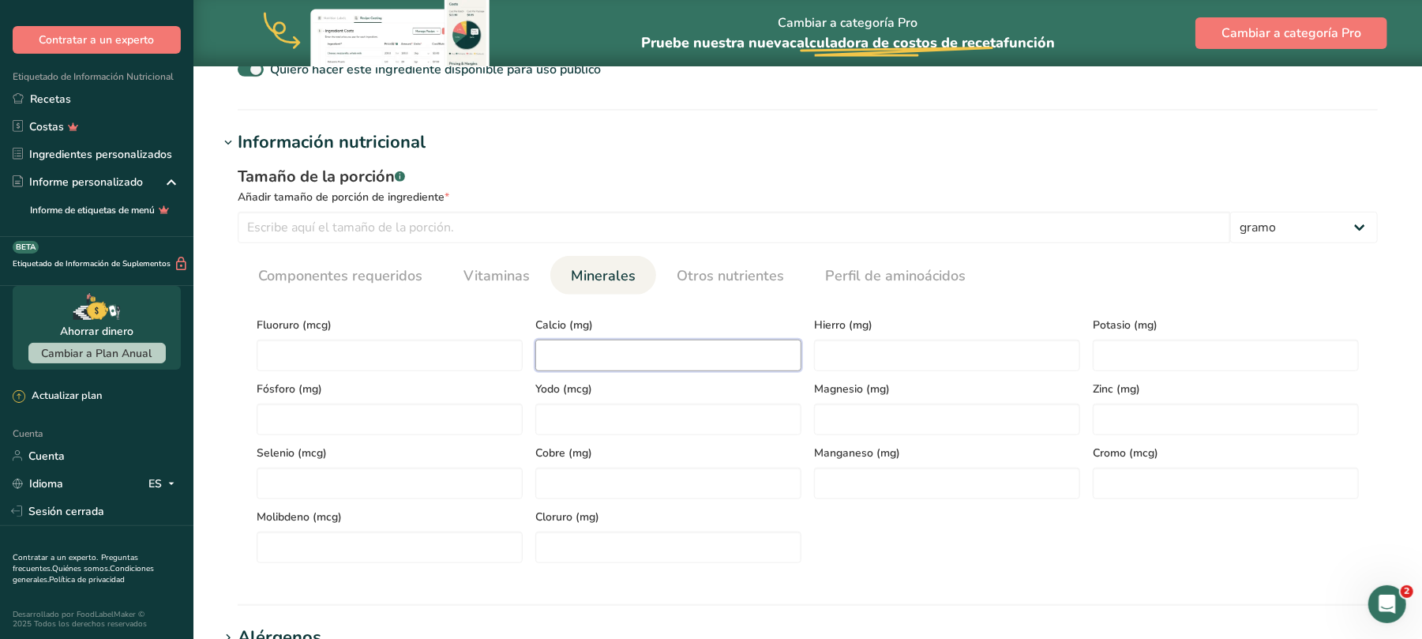
click at [551, 355] on input "number" at bounding box center [668, 356] width 266 height 32
type input "158"
click at [828, 352] on input "number" at bounding box center [947, 356] width 266 height 32
type input "7.6"
click at [361, 412] on input "number" at bounding box center [390, 419] width 266 height 32
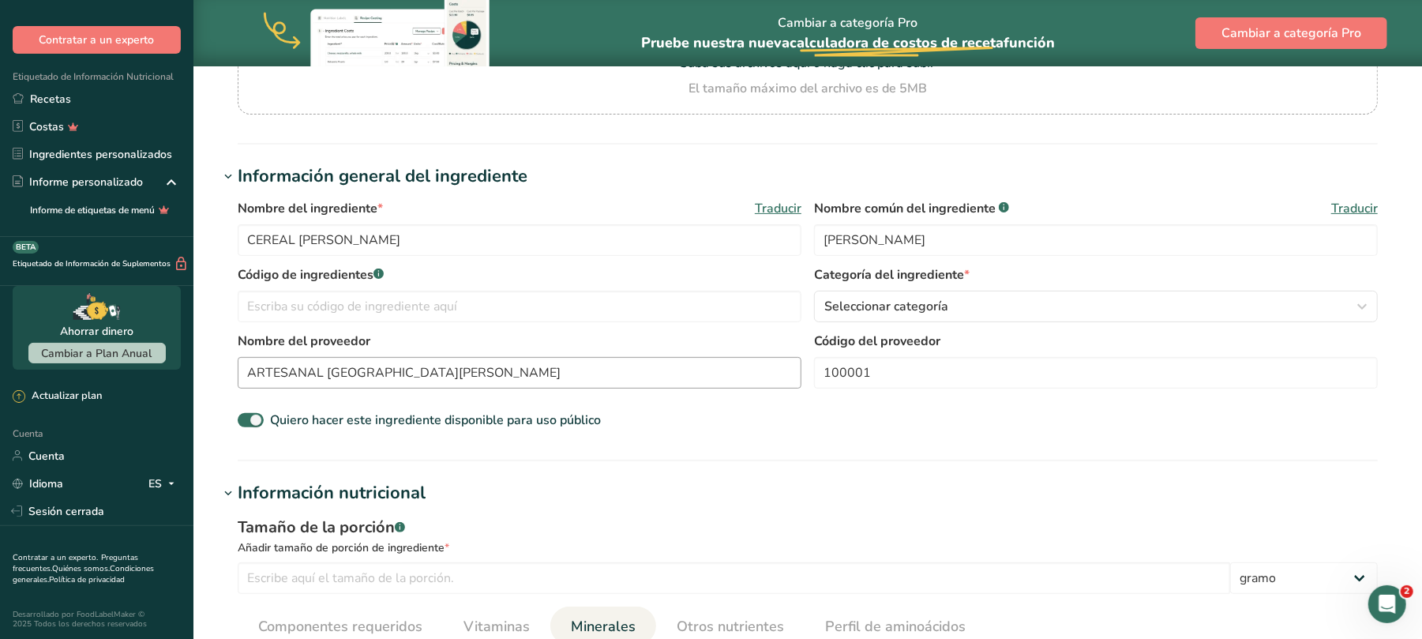
scroll to position [316, 0]
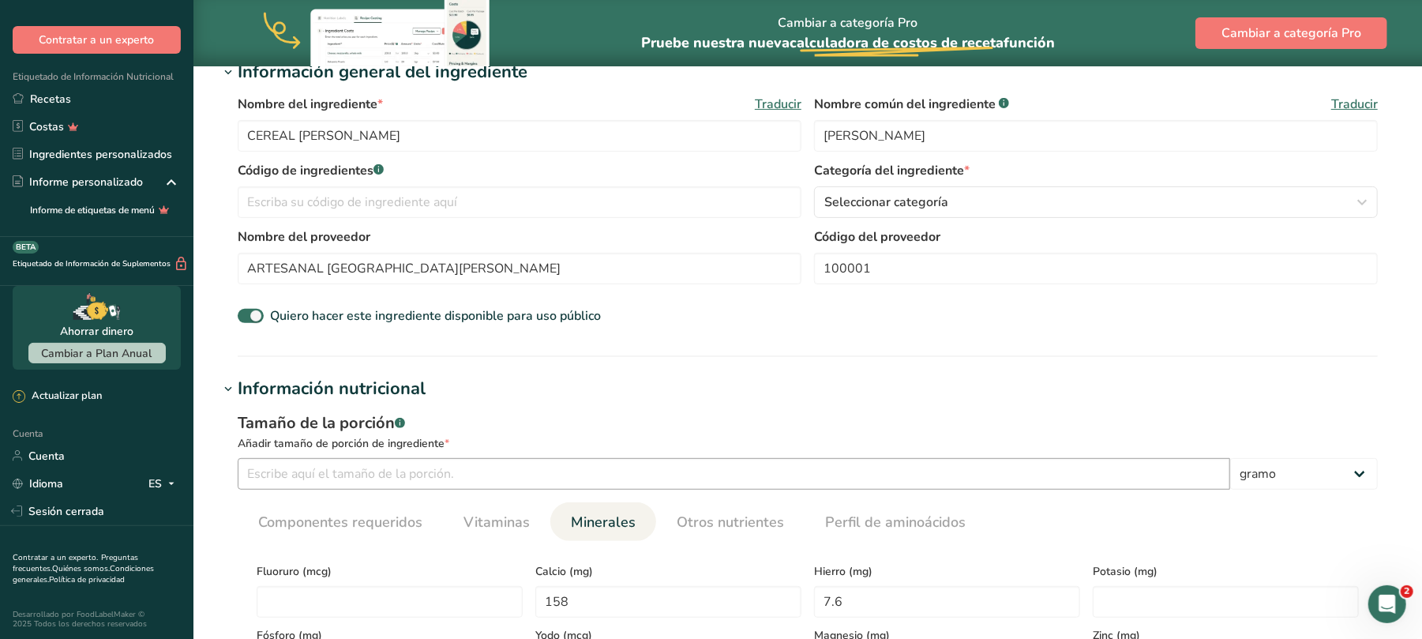
type input "507.4"
click at [444, 480] on input "number" at bounding box center [734, 474] width 992 height 32
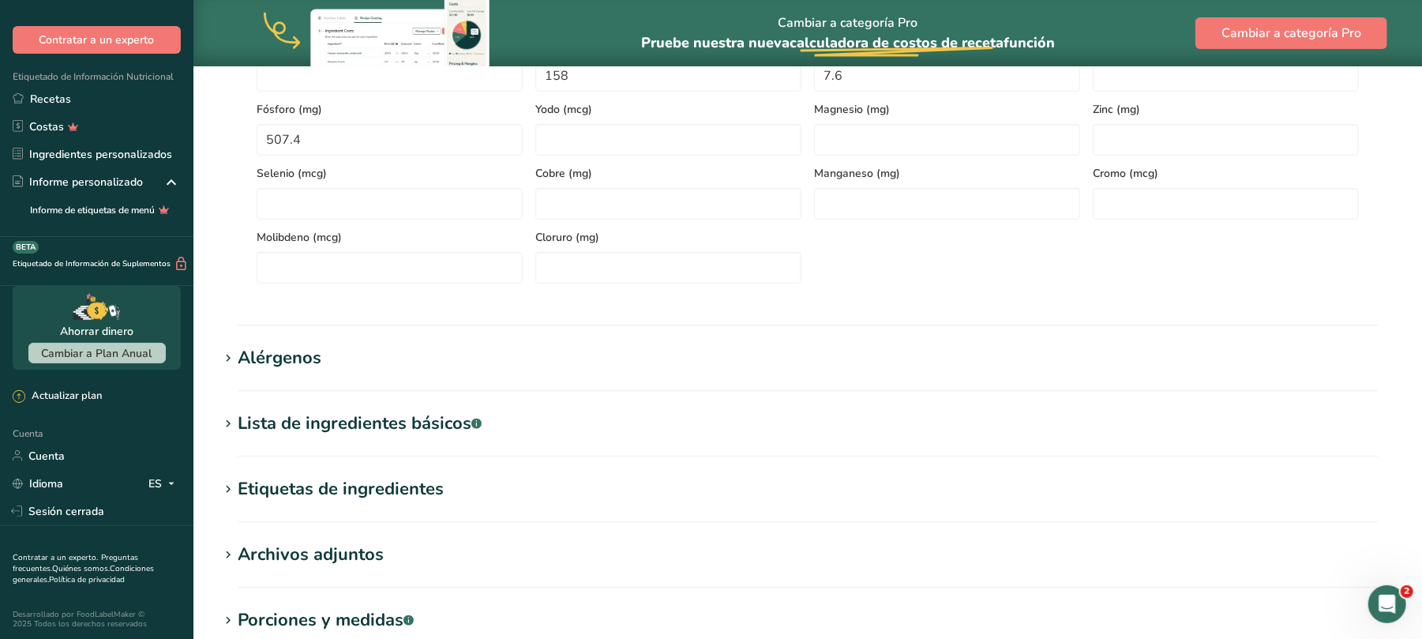
scroll to position [1047, 0]
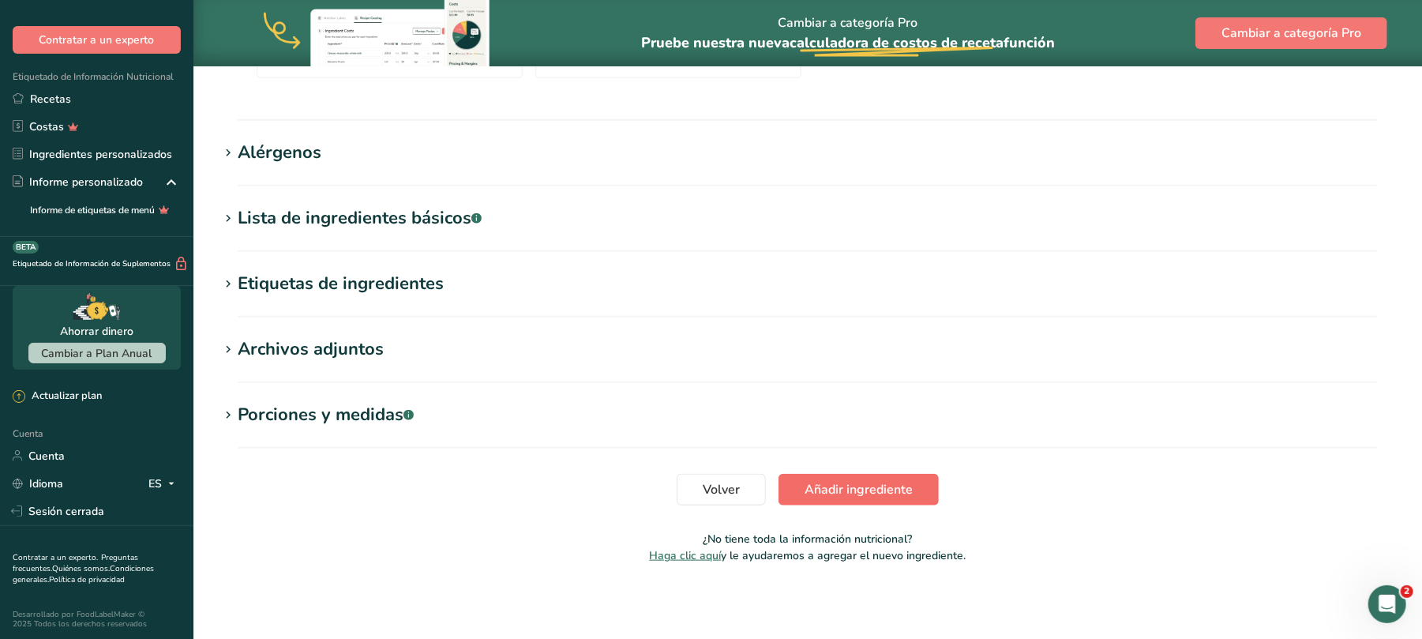
type input "100"
click at [883, 491] on font "Añadir ingrediente" at bounding box center [859, 489] width 108 height 17
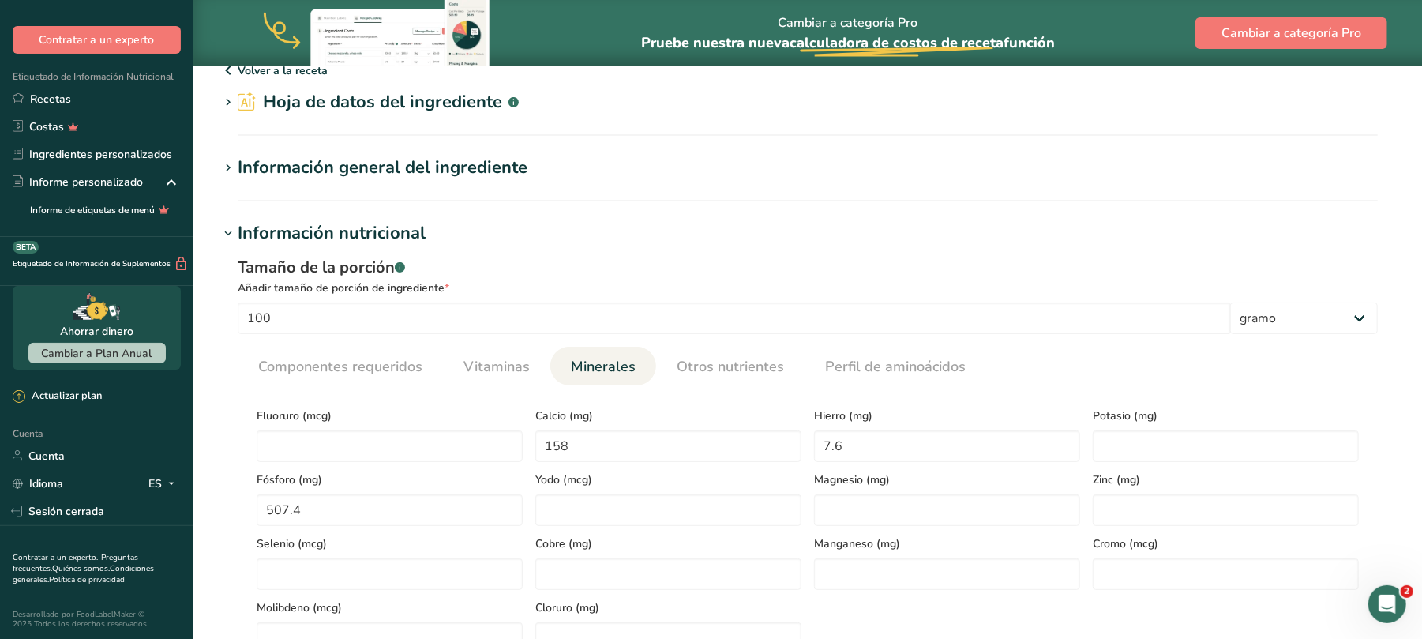
scroll to position [0, 0]
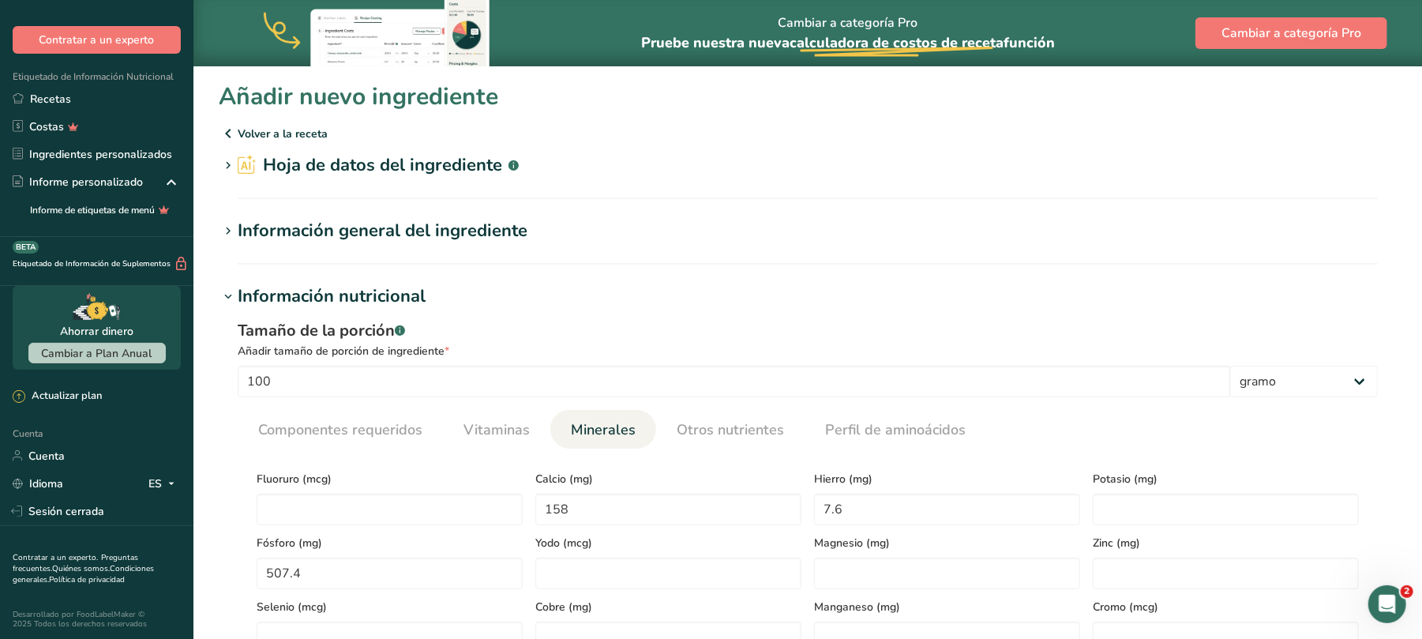
click at [379, 171] on font "Hoja de datos del ingrediente" at bounding box center [382, 165] width 239 height 24
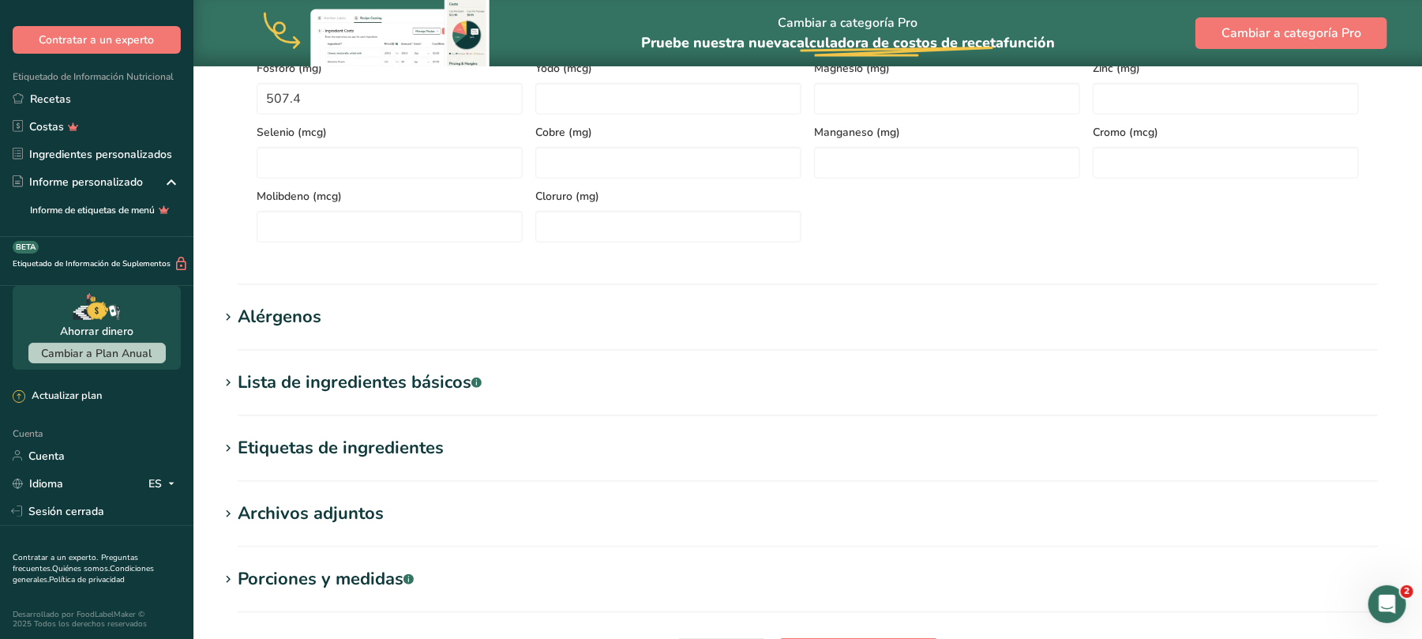
scroll to position [797, 0]
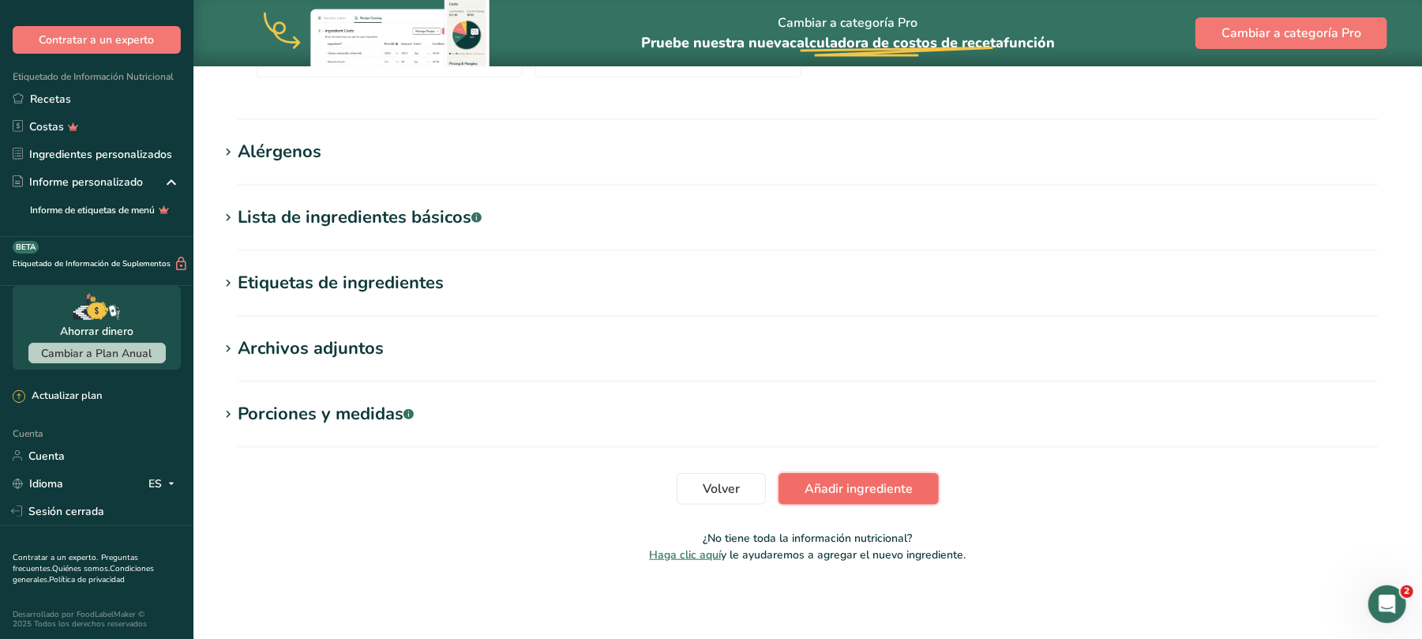
click at [878, 484] on font "Añadir ingrediente" at bounding box center [859, 488] width 108 height 17
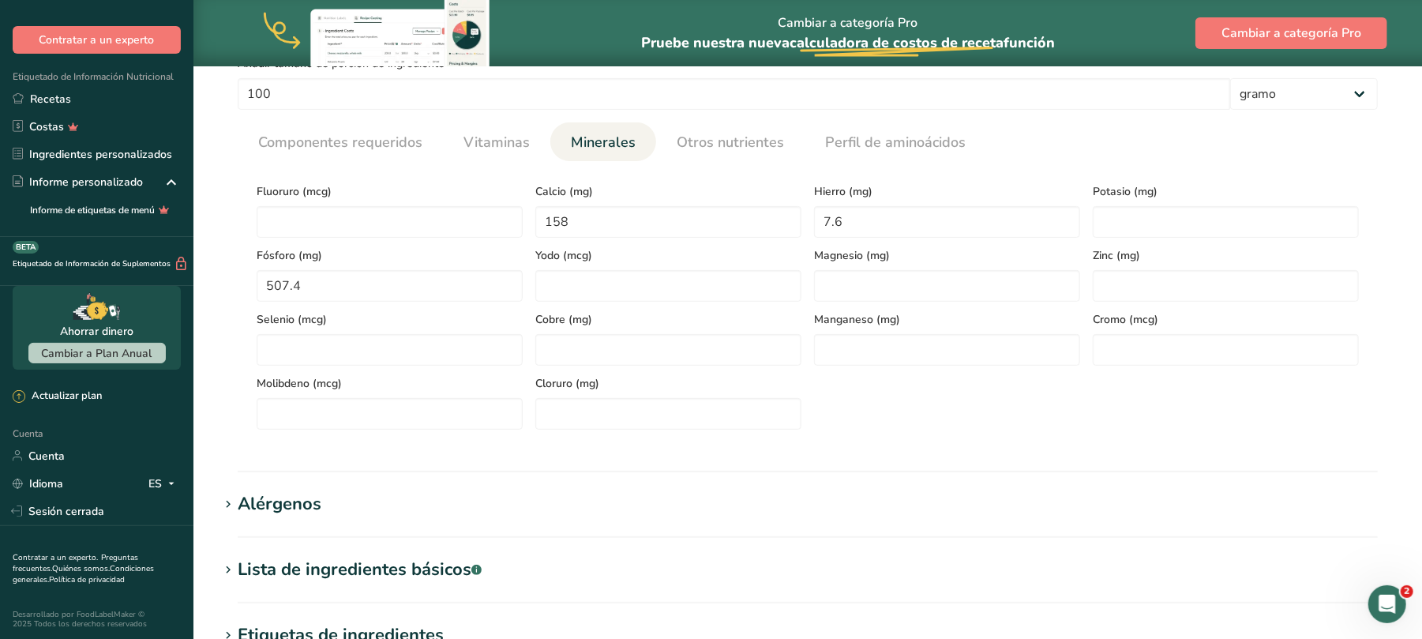
scroll to position [284, 0]
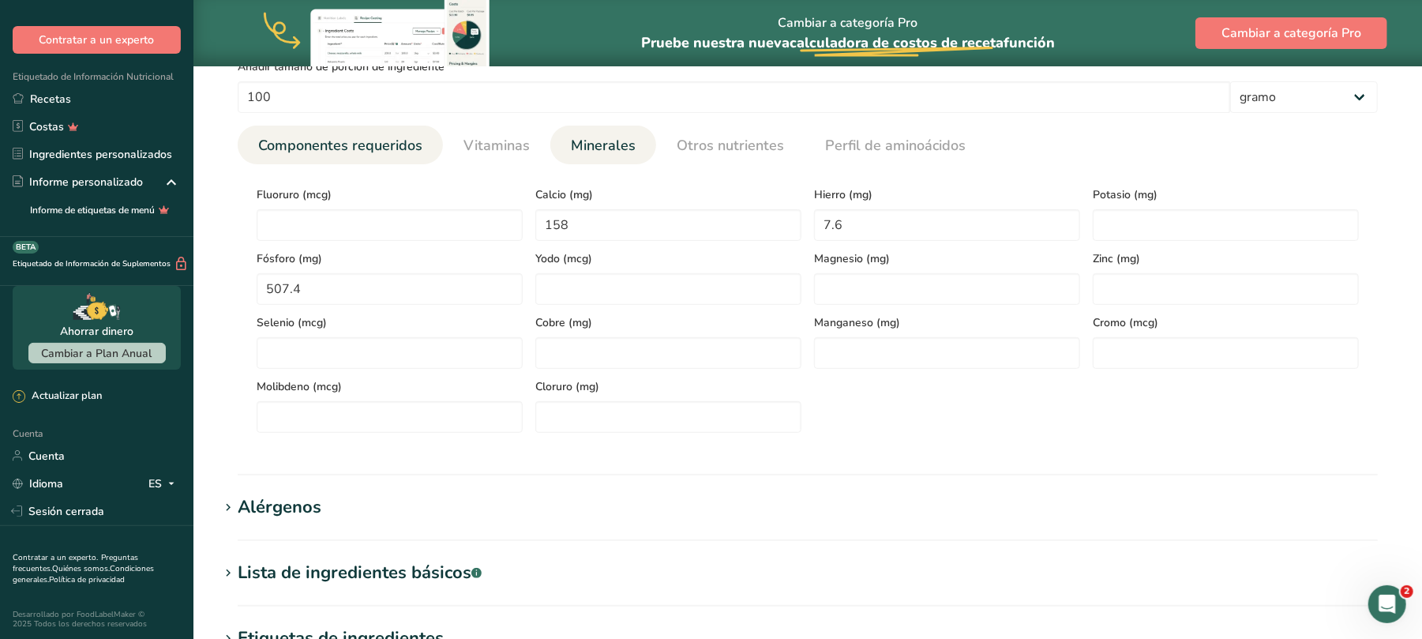
click at [374, 145] on font "Componentes requeridos" at bounding box center [340, 145] width 164 height 19
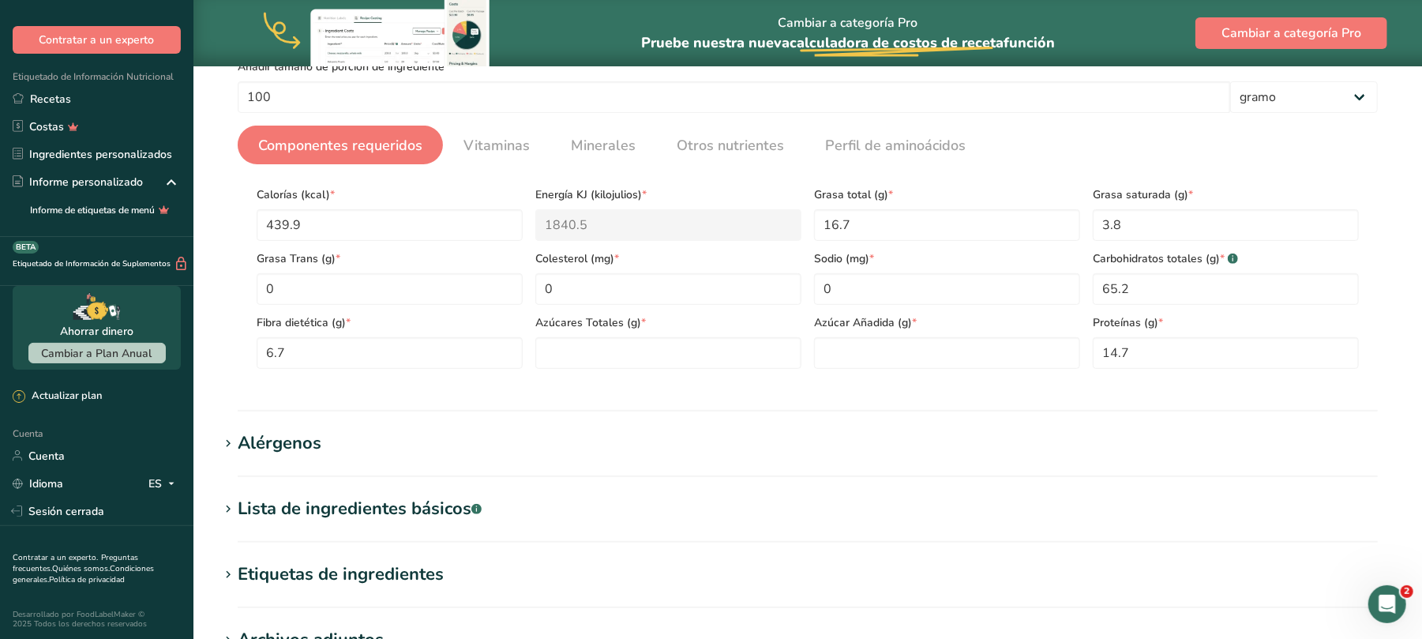
scroll to position [0, 0]
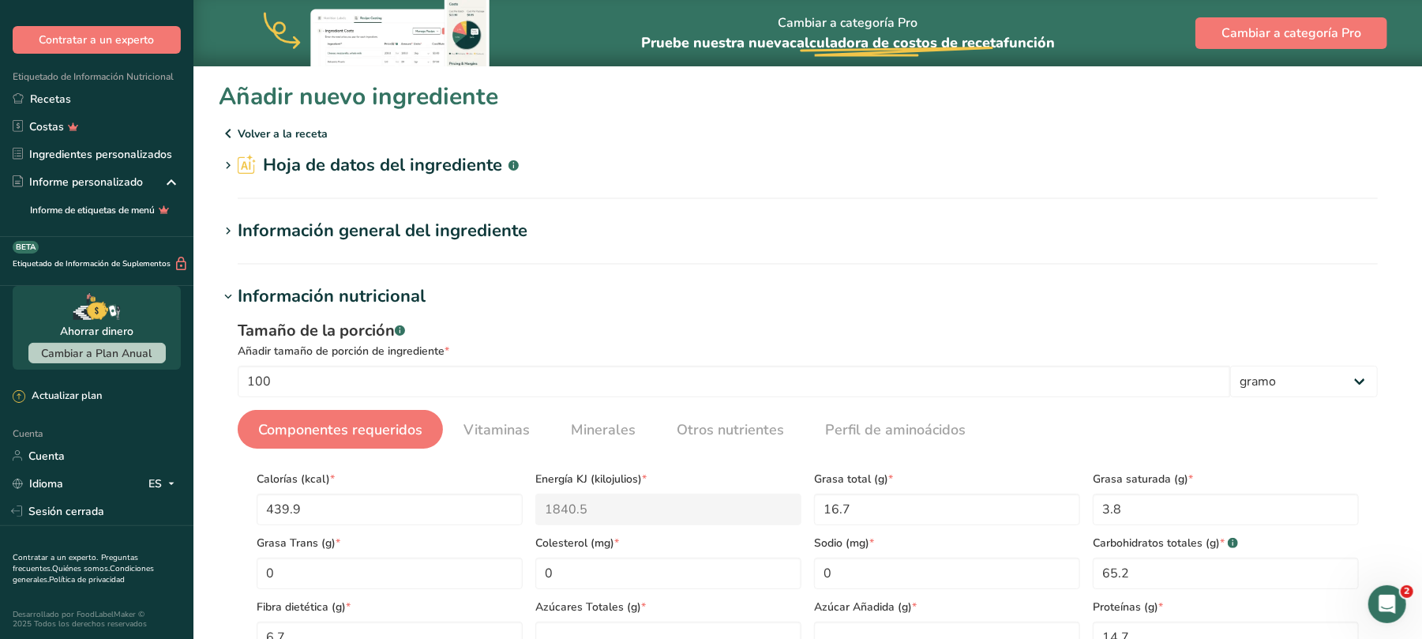
click at [504, 238] on font "Información general del ingrediente" at bounding box center [383, 231] width 290 height 24
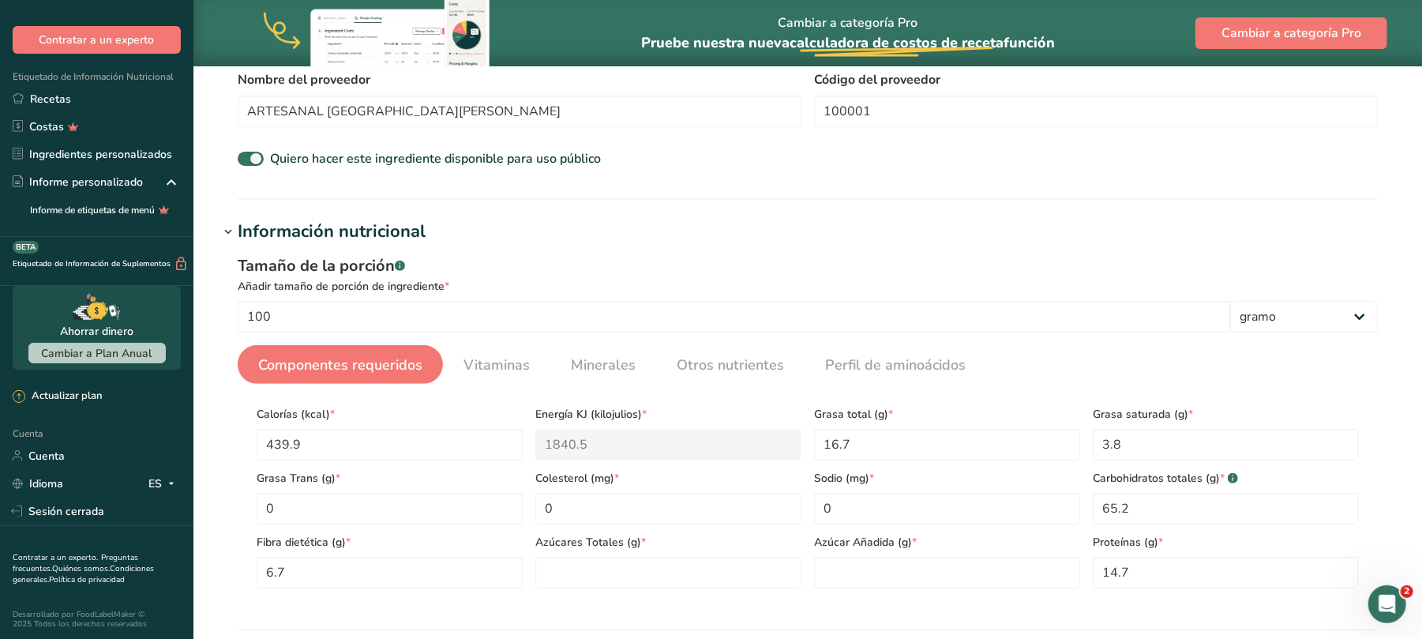
scroll to position [826, 0]
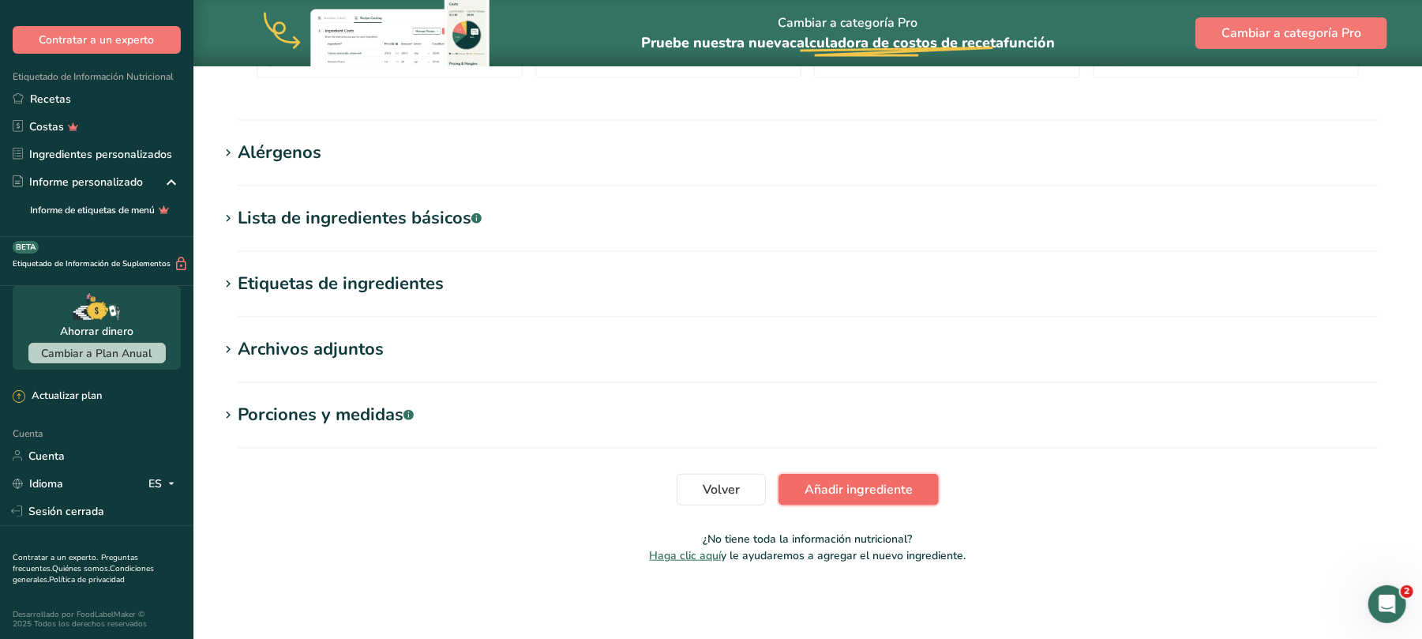
click at [869, 493] on font "Añadir ingrediente" at bounding box center [859, 489] width 108 height 17
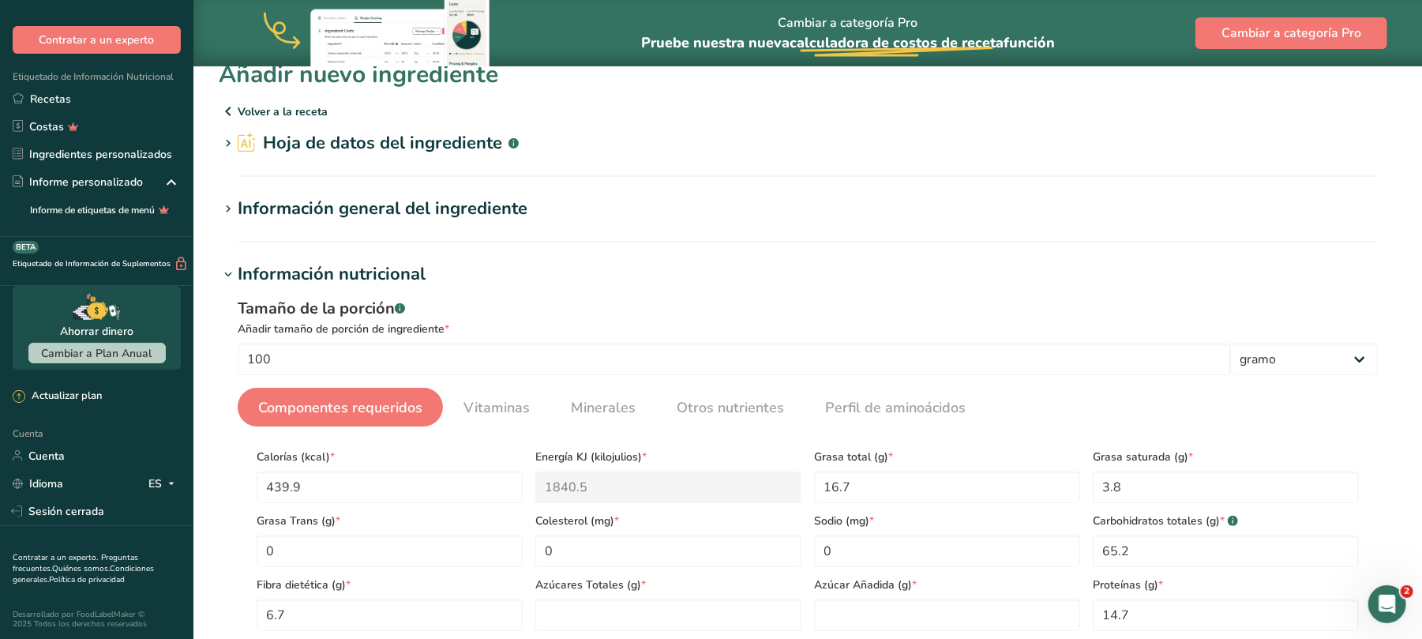
scroll to position [0, 0]
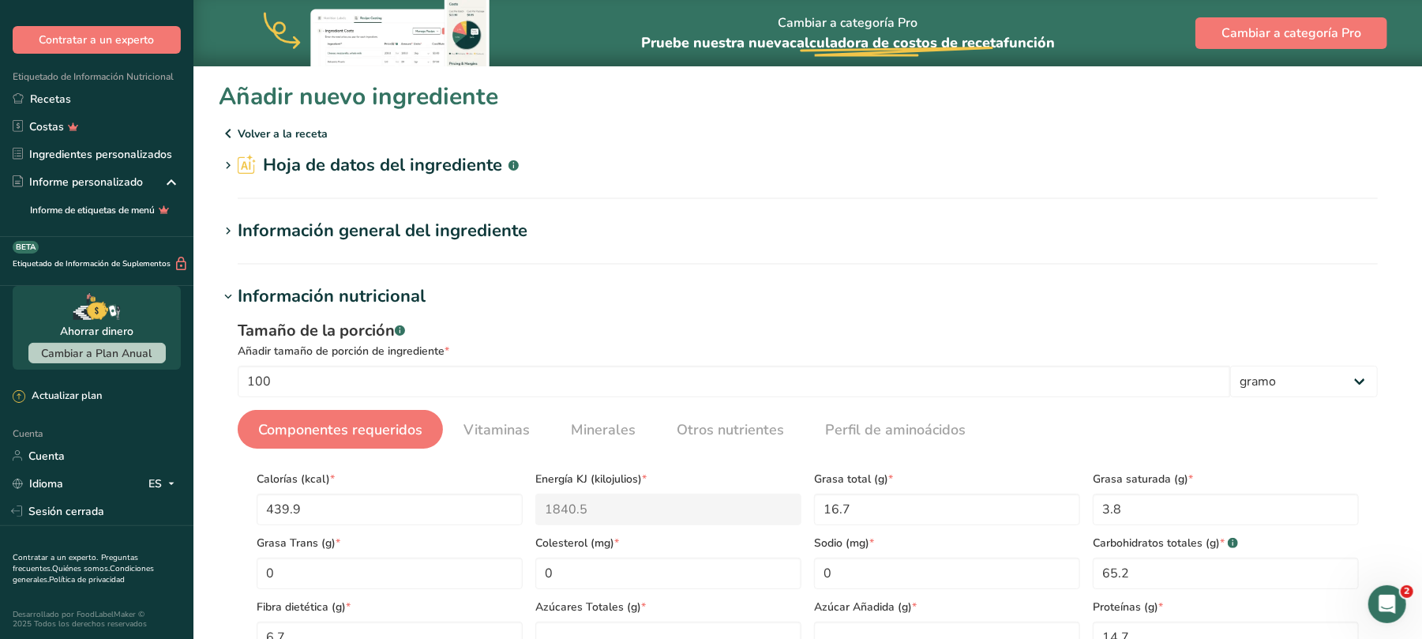
click at [503, 228] on font "Información general del ingrediente" at bounding box center [383, 231] width 290 height 24
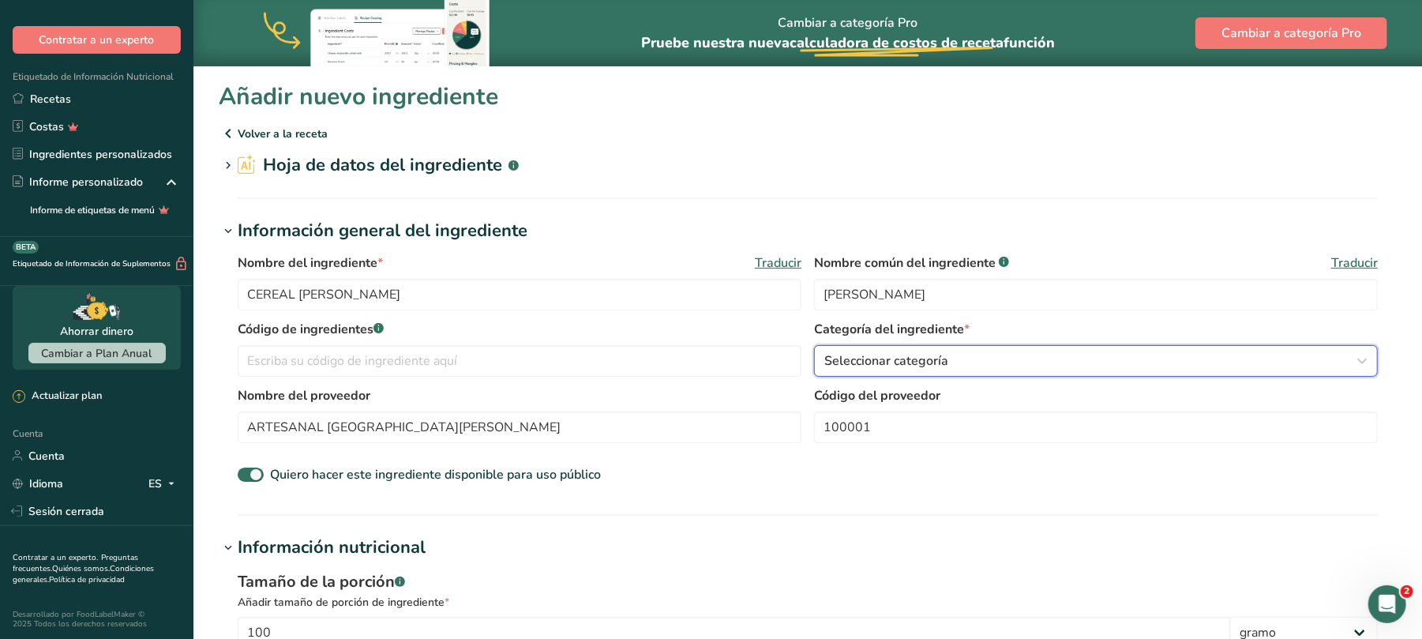
click at [1364, 358] on icon "button" at bounding box center [1362, 361] width 19 height 28
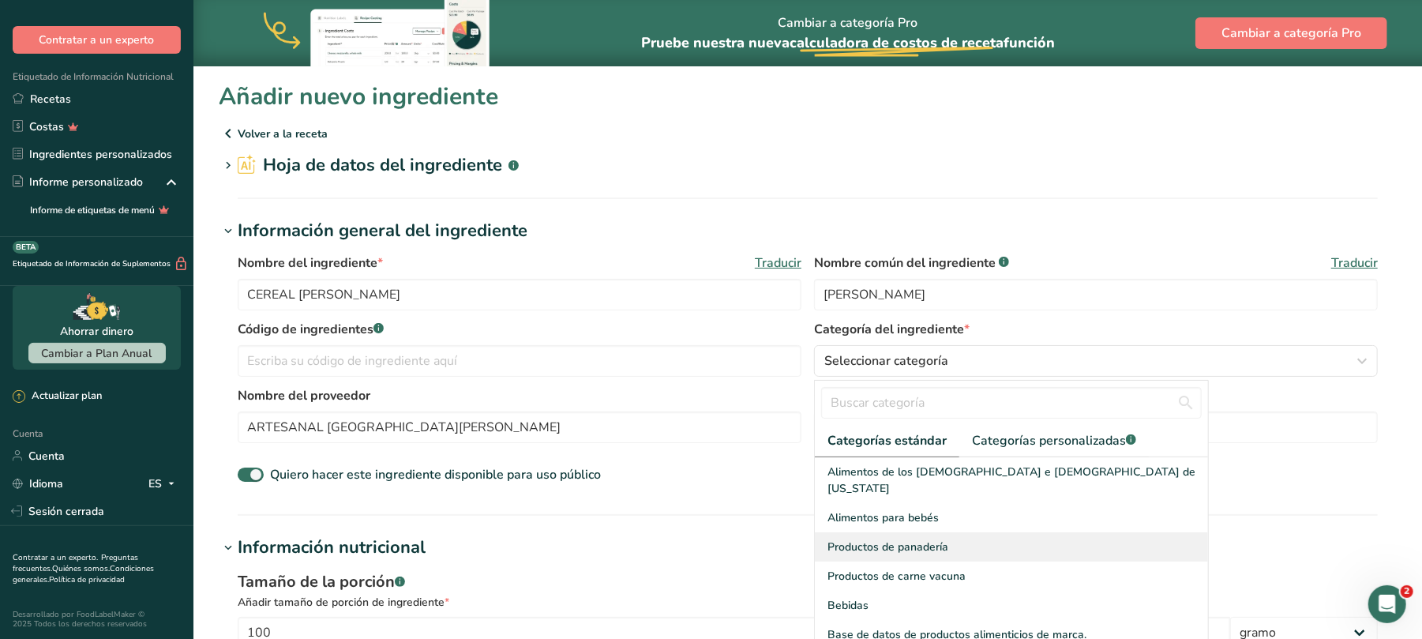
click at [895, 539] on font "Productos de panadería" at bounding box center [887, 546] width 121 height 15
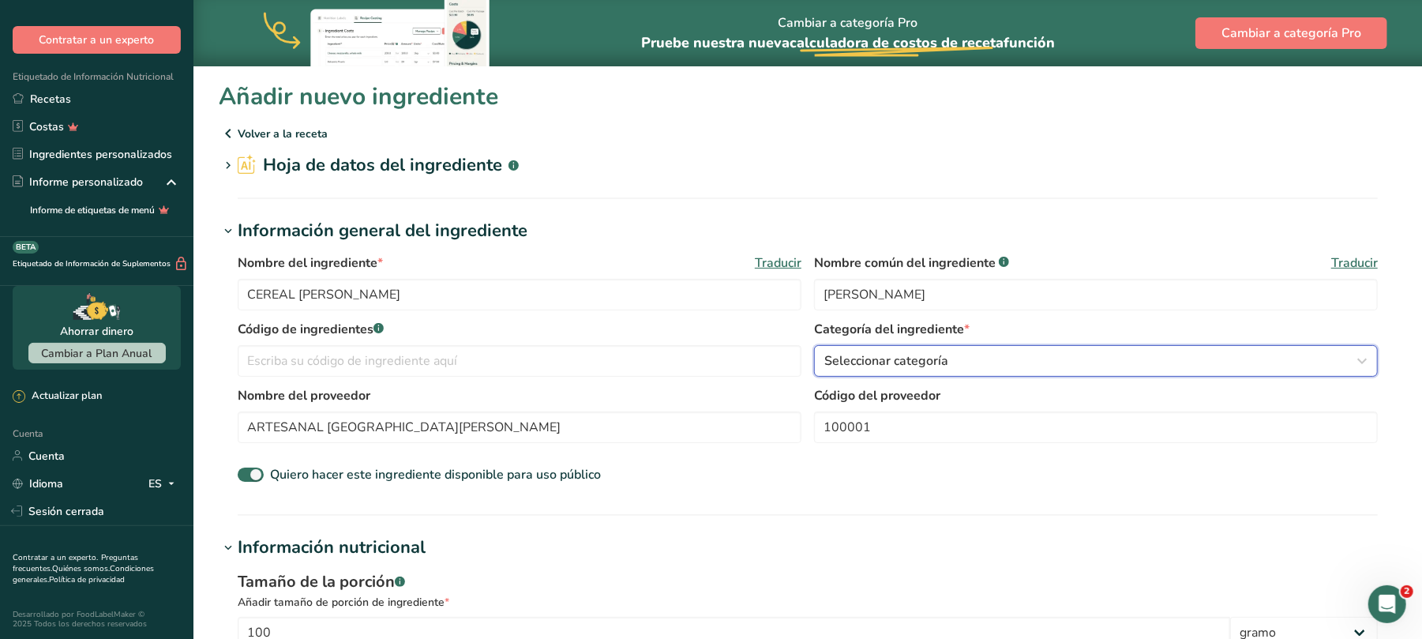
click at [1355, 358] on icon "button" at bounding box center [1362, 361] width 19 height 28
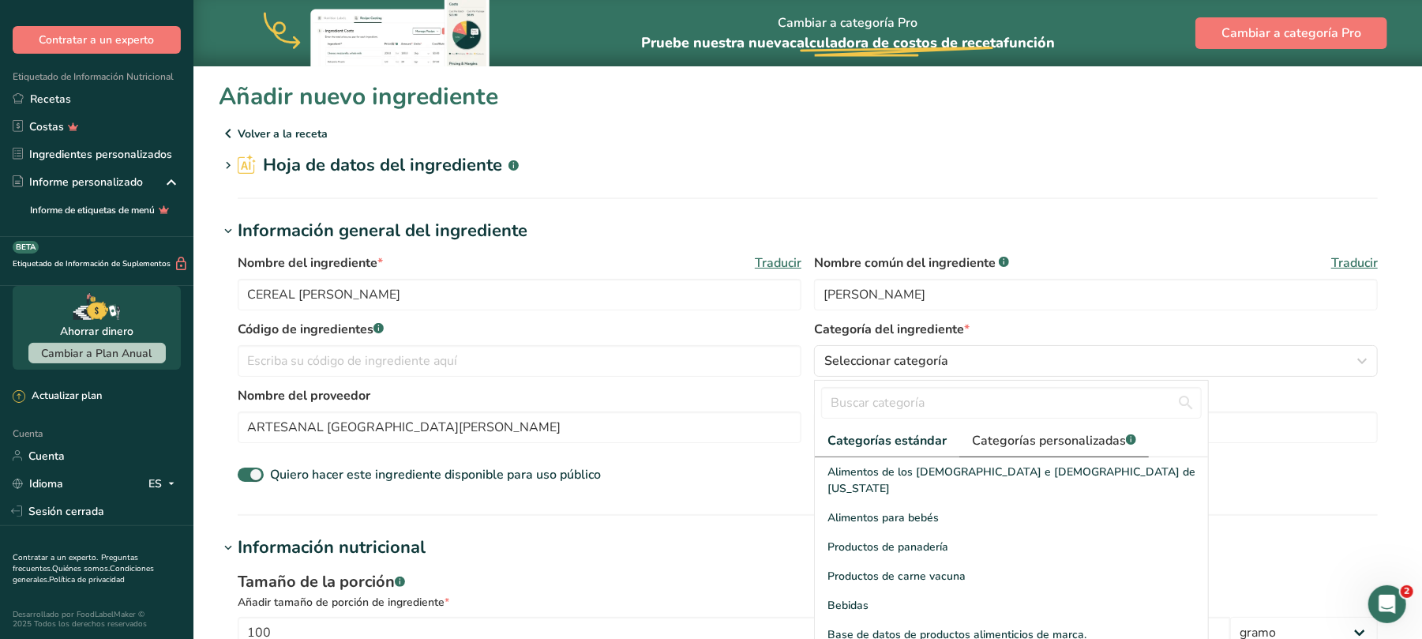
click at [1011, 436] on font "Categorías personalizadas" at bounding box center [1049, 440] width 154 height 17
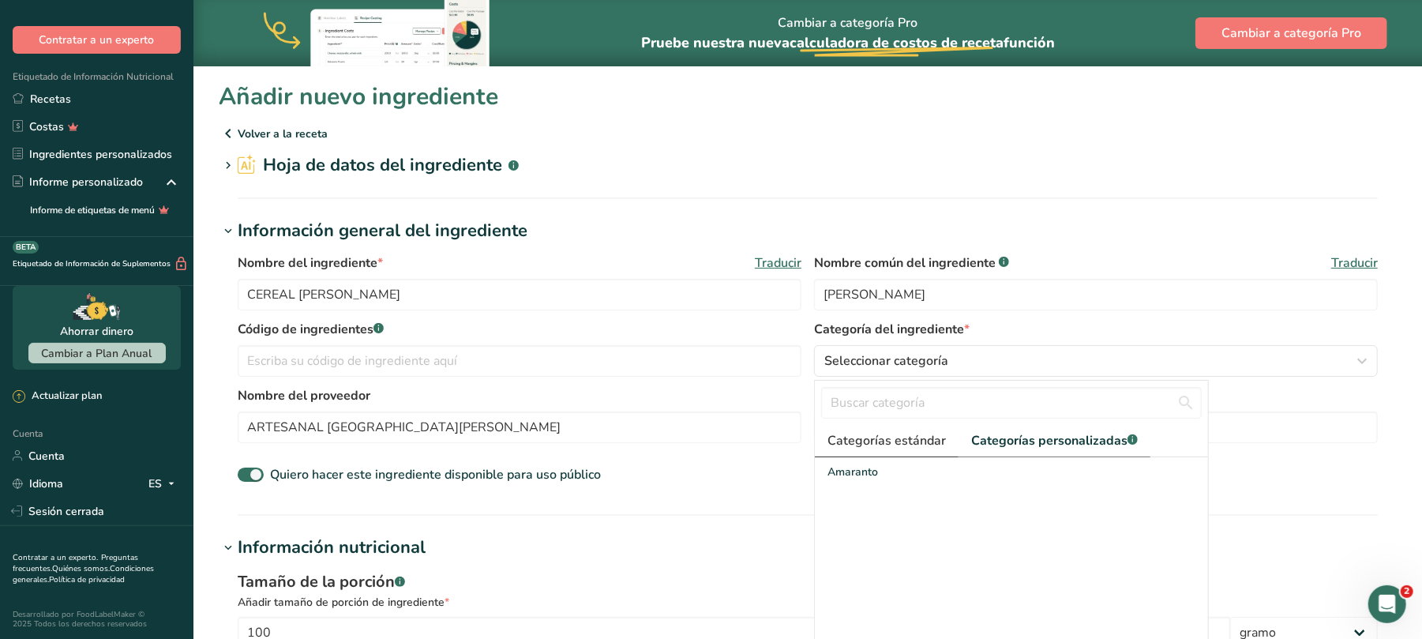
click at [919, 445] on font "Categorías estándar" at bounding box center [886, 440] width 118 height 17
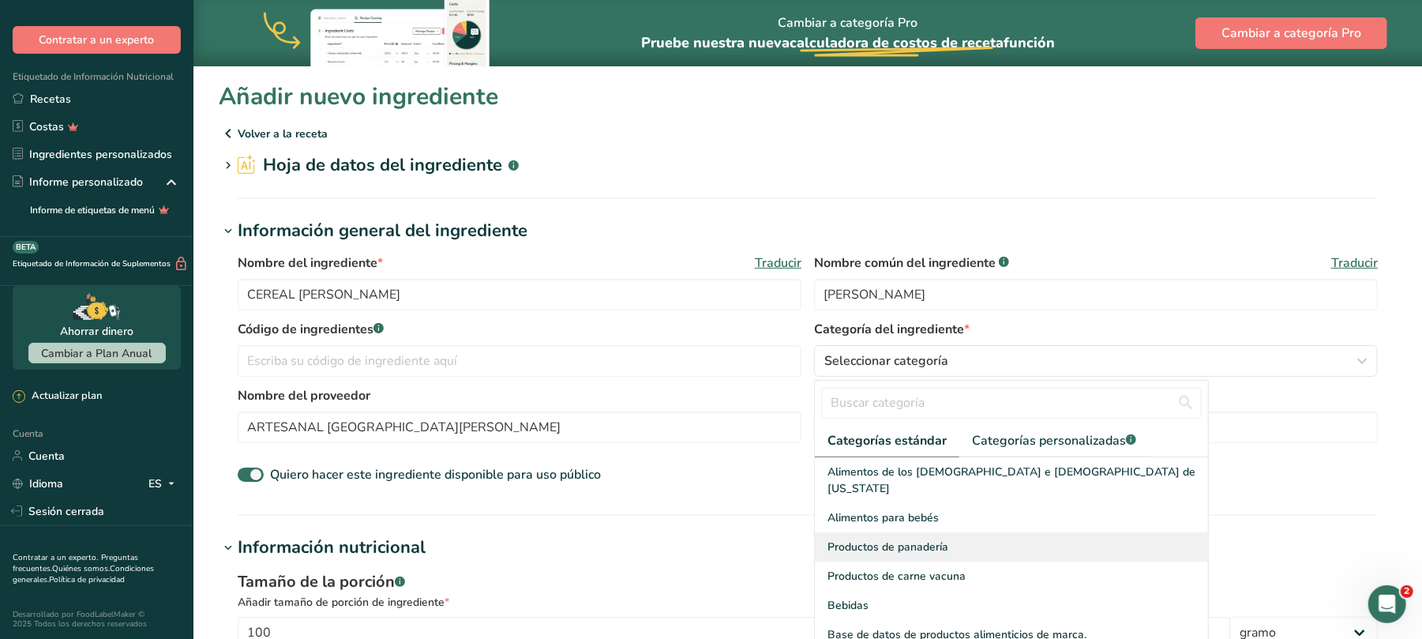
click at [906, 539] on font "Productos de panadería" at bounding box center [887, 546] width 121 height 15
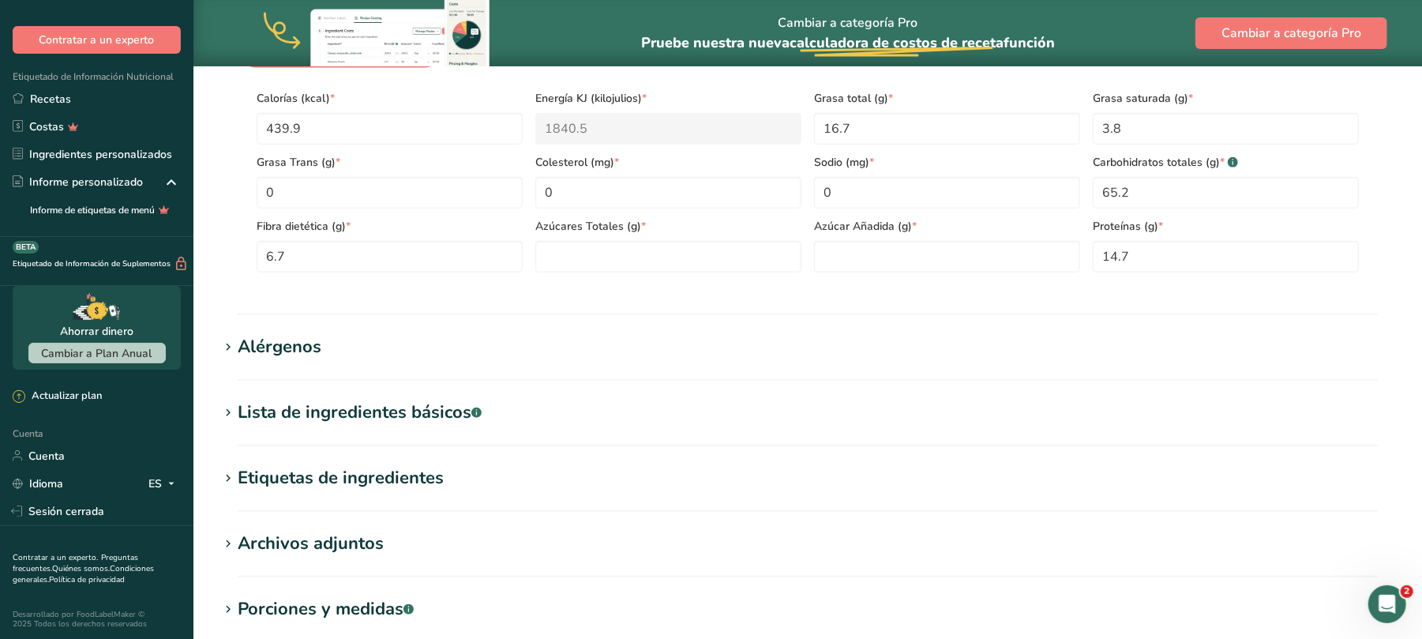
scroll to position [826, 0]
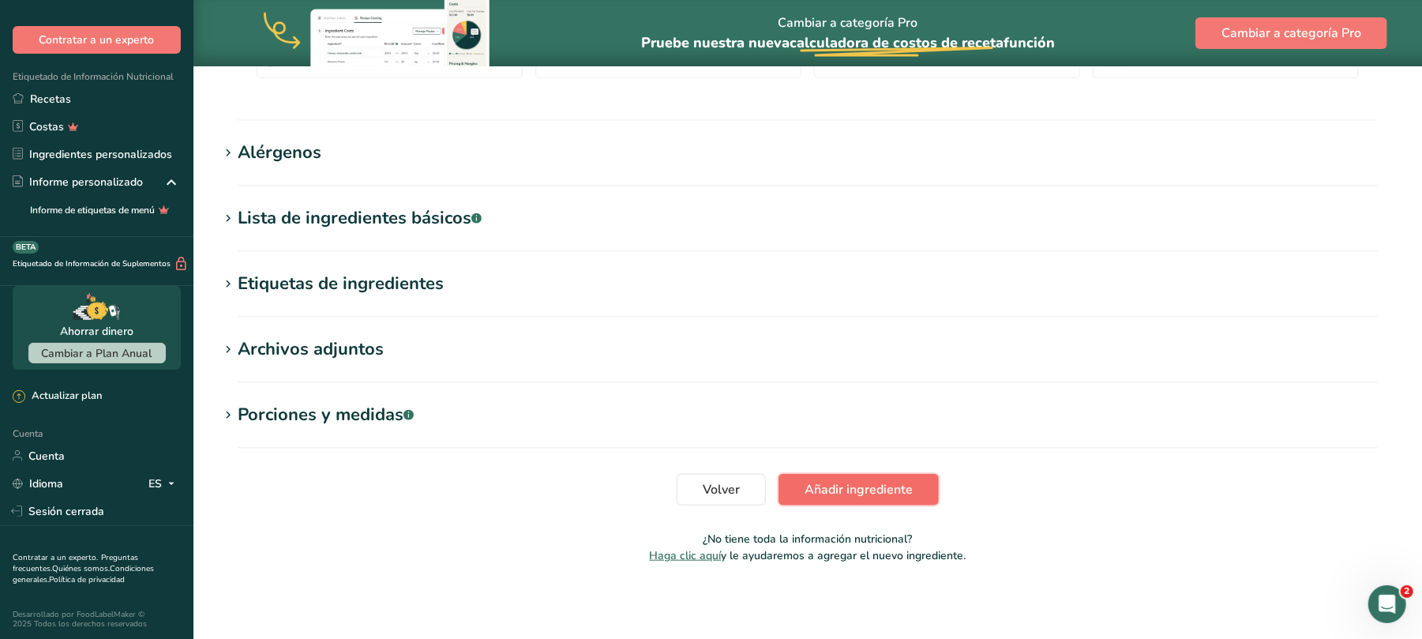
click at [903, 481] on font "Añadir ingrediente" at bounding box center [859, 489] width 108 height 17
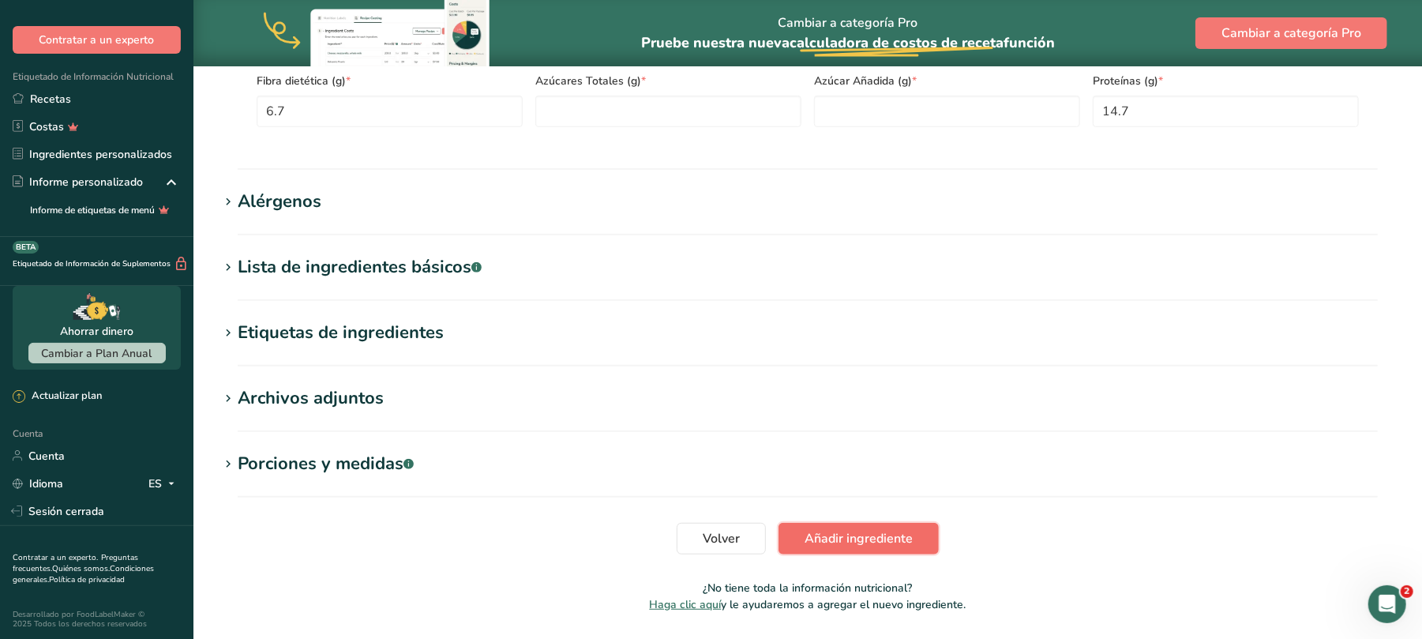
scroll to position [105, 0]
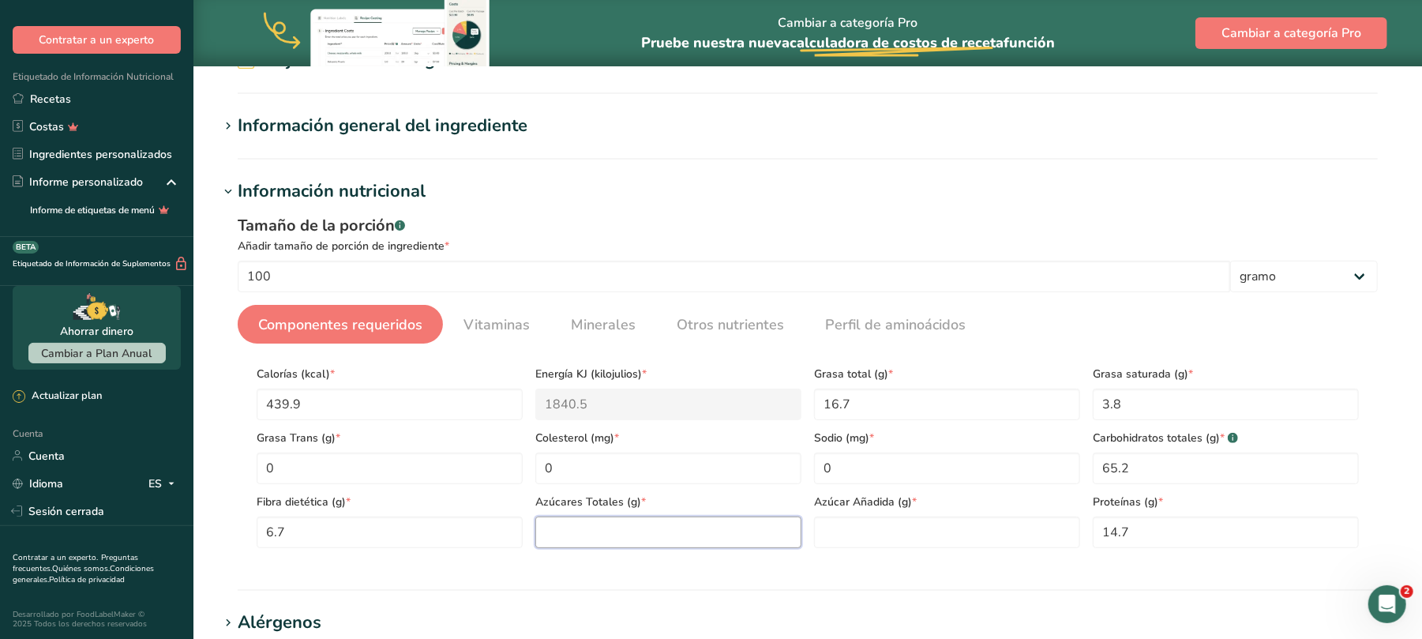
click at [614, 520] on Sugars "number" at bounding box center [668, 532] width 266 height 32
type Sugars "0"
click at [870, 534] on Sugars "number" at bounding box center [947, 532] width 266 height 32
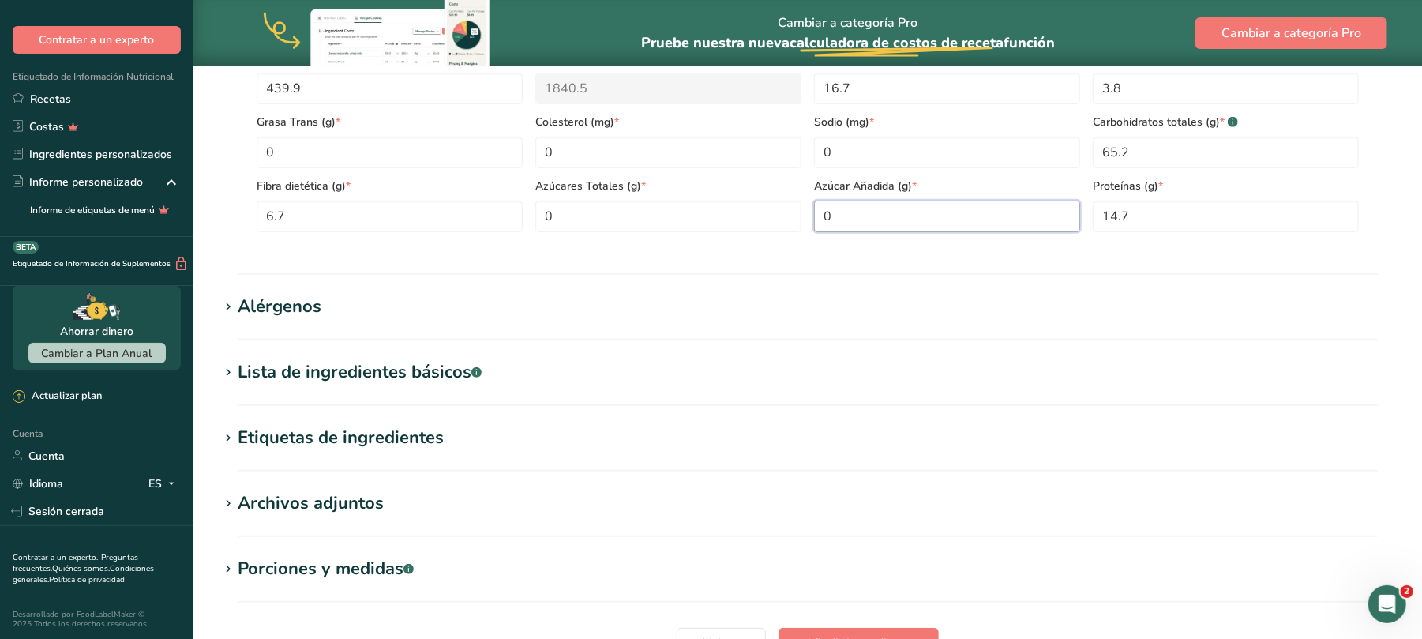
scroll to position [576, 0]
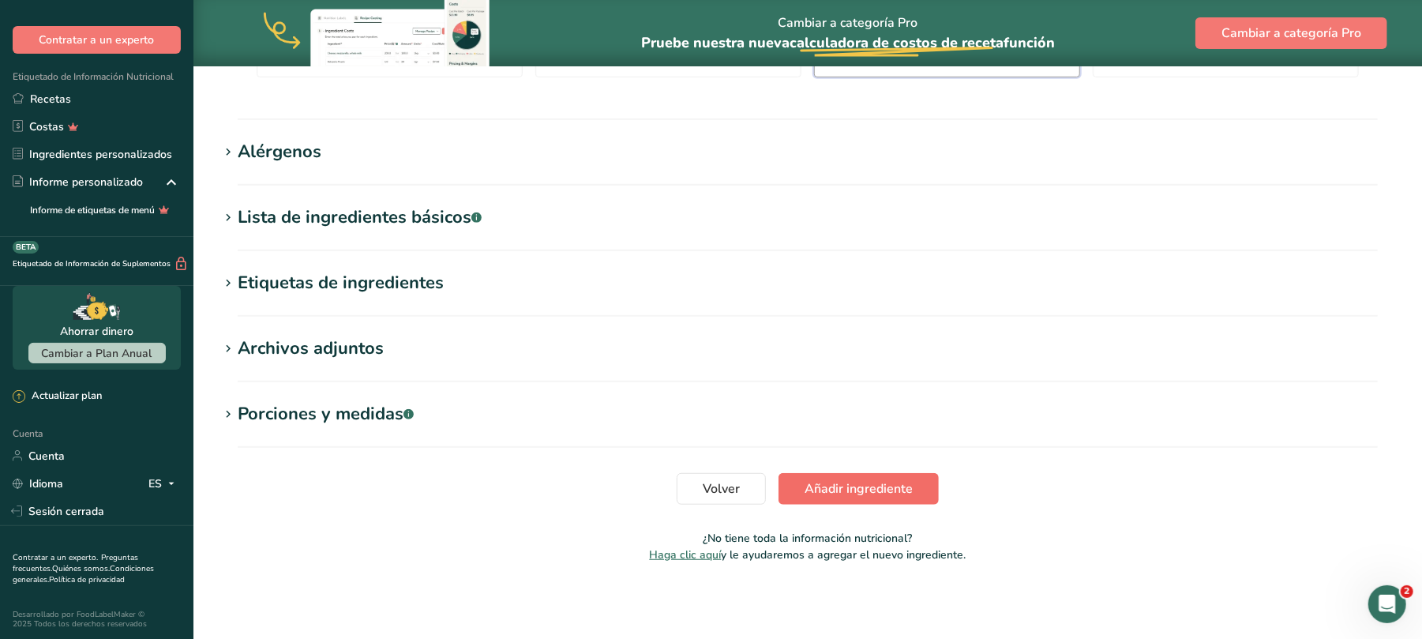
type Sugars "0"
click at [869, 488] on font "Añadir ingrediente" at bounding box center [859, 488] width 108 height 17
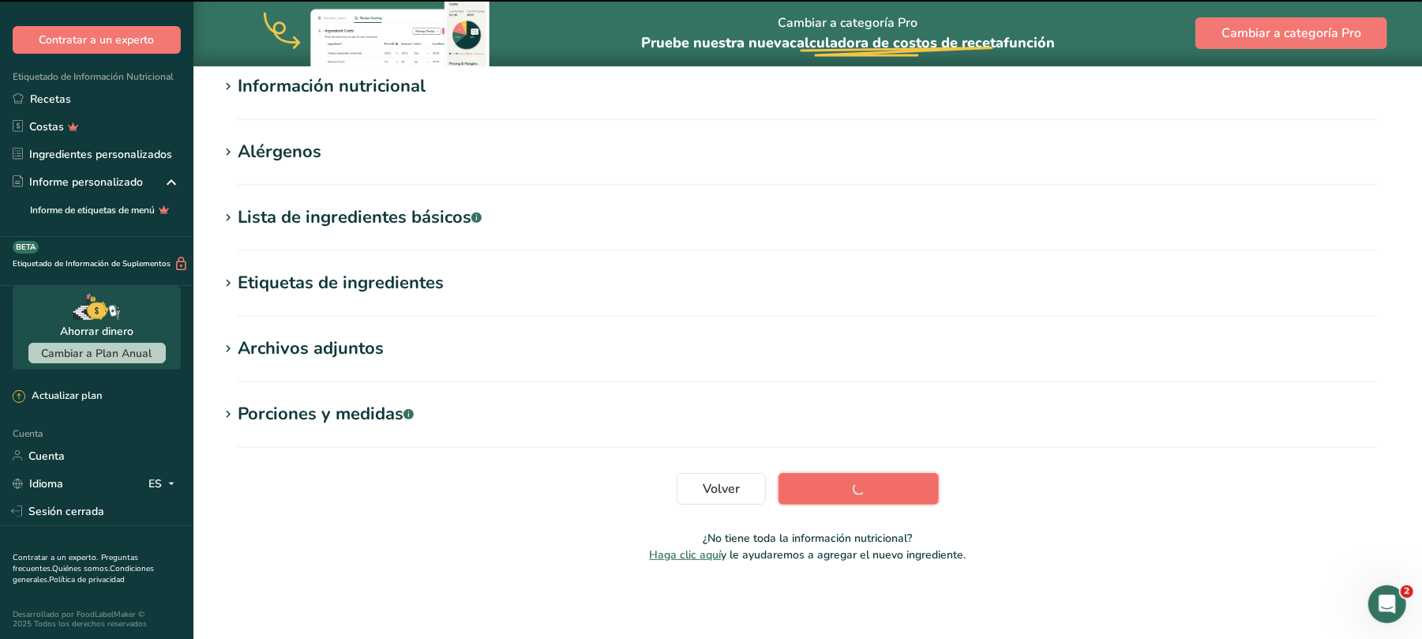
scroll to position [209, 0]
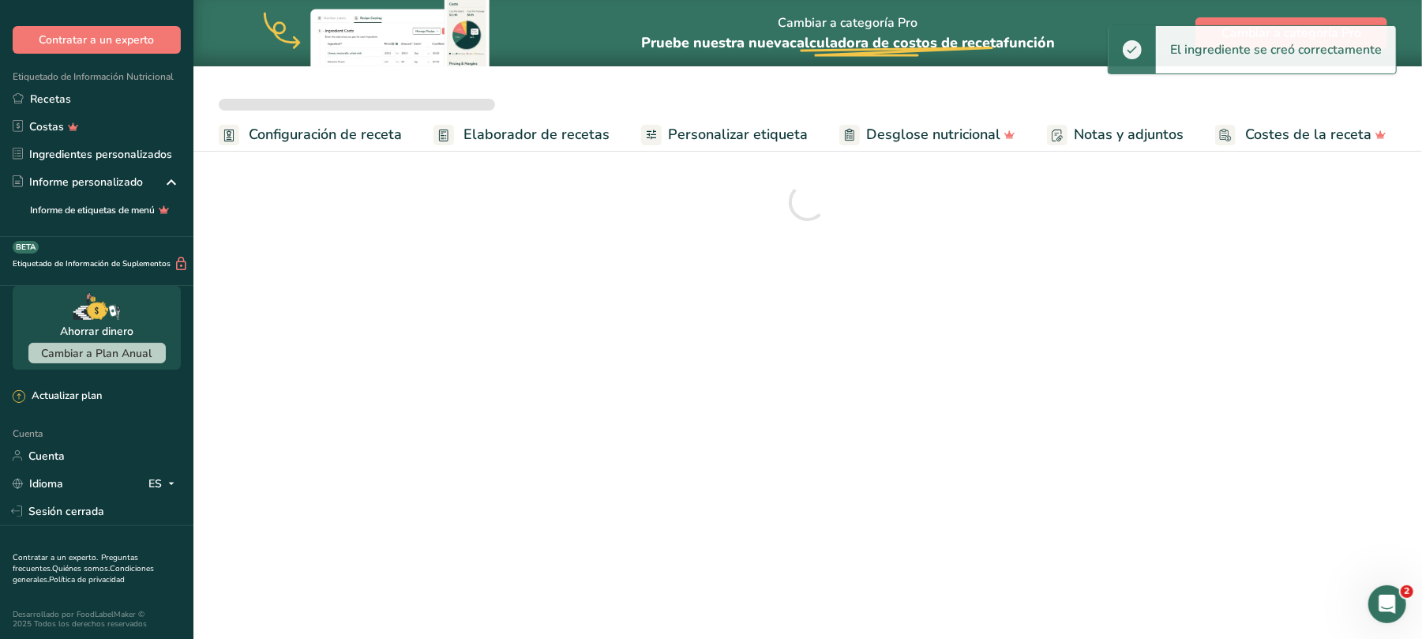
click at [562, 137] on span "Elaborador de recetas" at bounding box center [536, 134] width 146 height 21
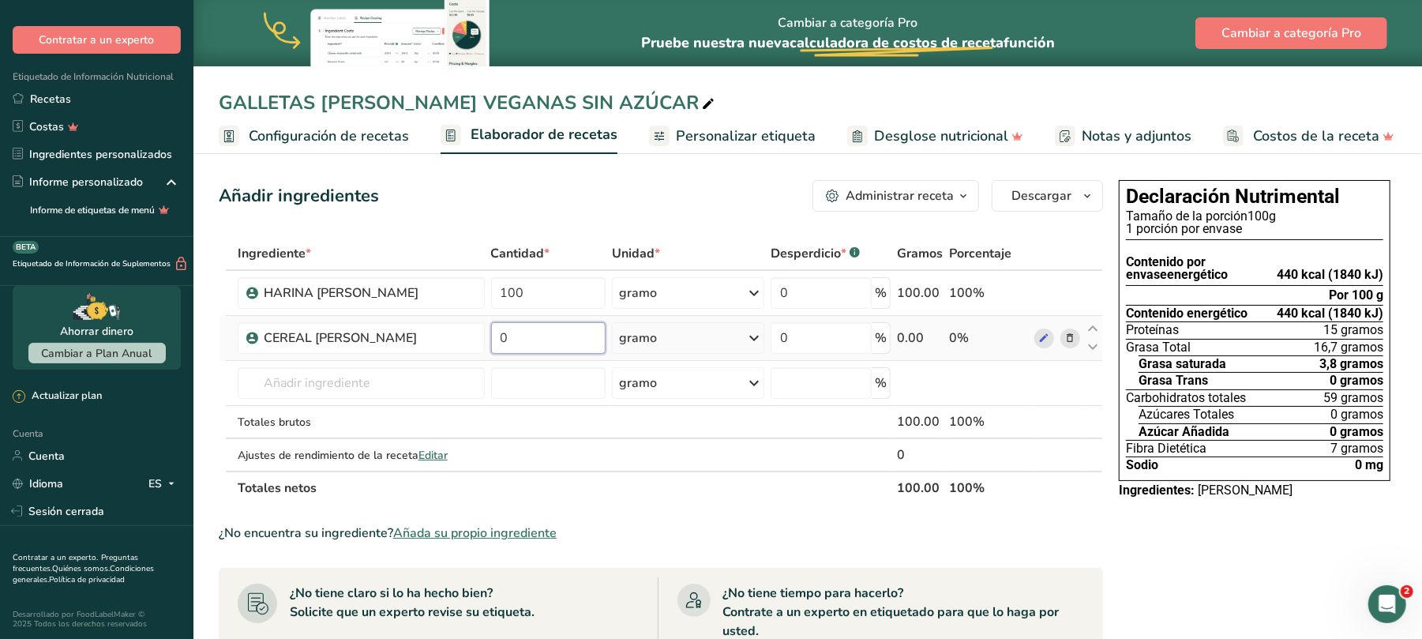
click at [527, 343] on input "0" at bounding box center [548, 338] width 115 height 32
type input "25"
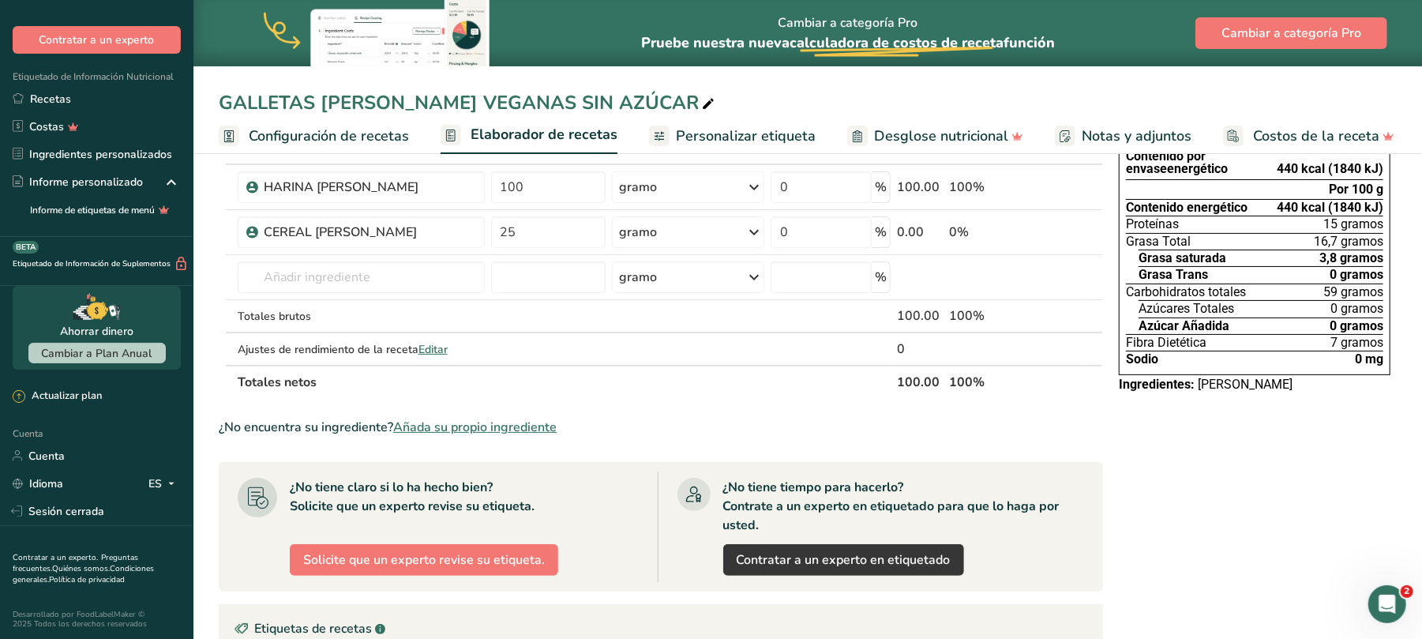
scroll to position [98, 0]
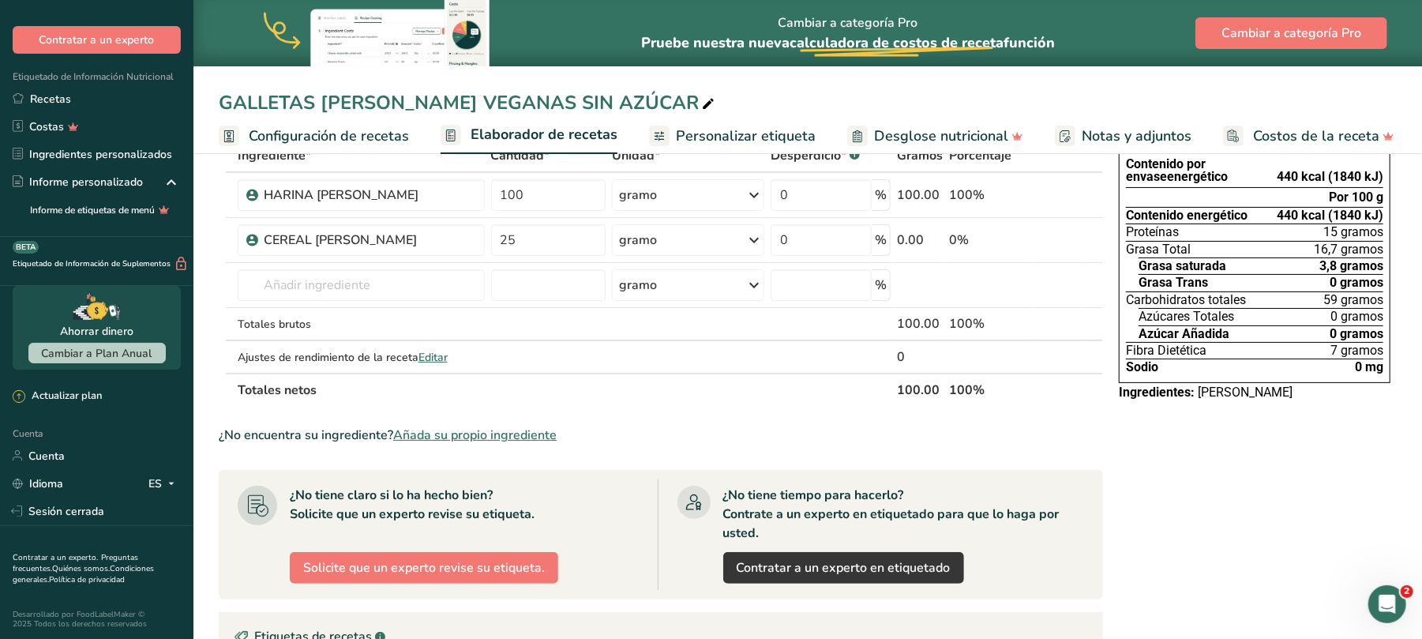
click at [513, 437] on font "Añada su propio ingrediente" at bounding box center [474, 434] width 163 height 17
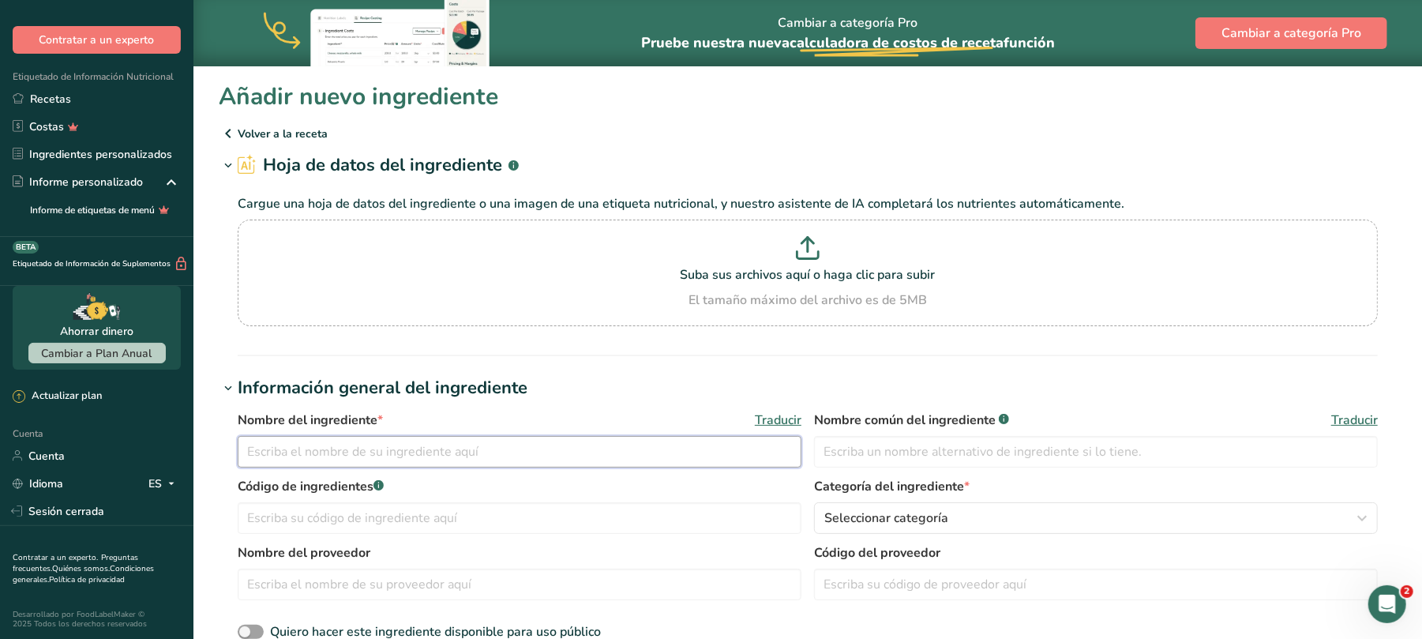
click at [513, 437] on input "text" at bounding box center [520, 452] width 564 height 32
type input "HARINA [PERSON_NAME]"
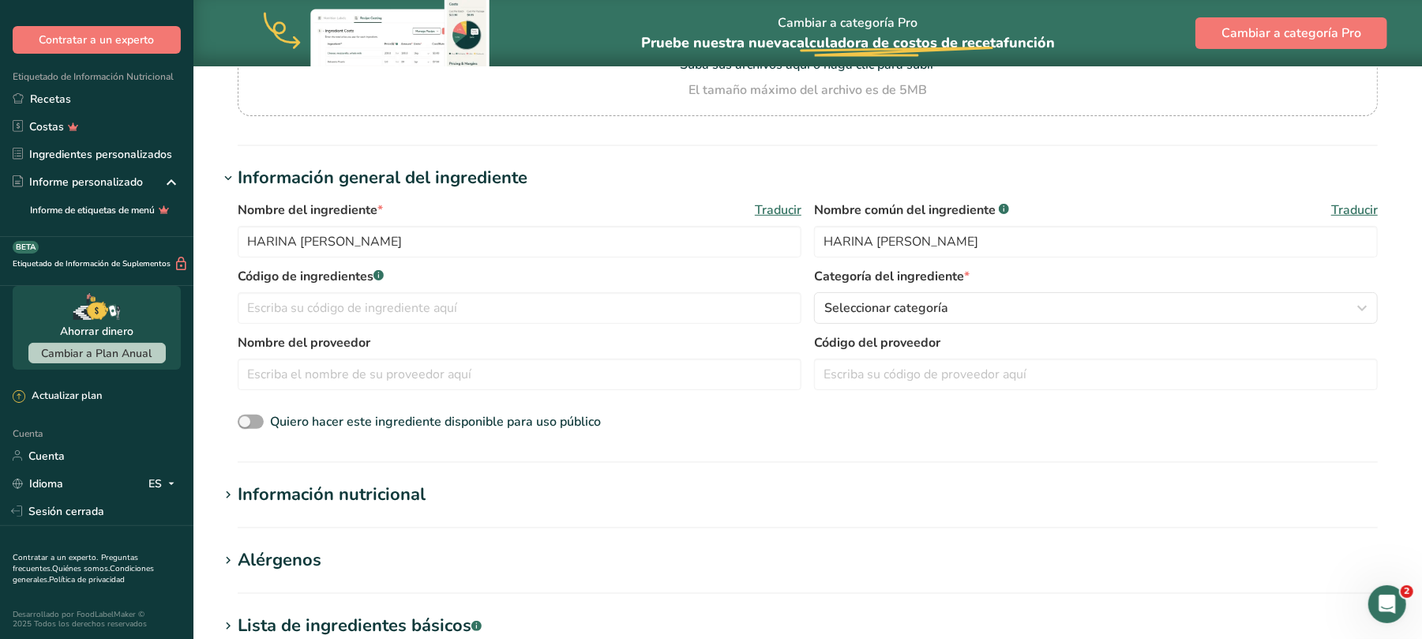
click at [259, 421] on span at bounding box center [251, 422] width 26 height 15
click at [248, 421] on input "Quiero hacer este ingrediente disponible para uso público" at bounding box center [243, 422] width 10 height 10
checkbox input "true"
click at [409, 494] on font "Información nutricional" at bounding box center [332, 494] width 188 height 24
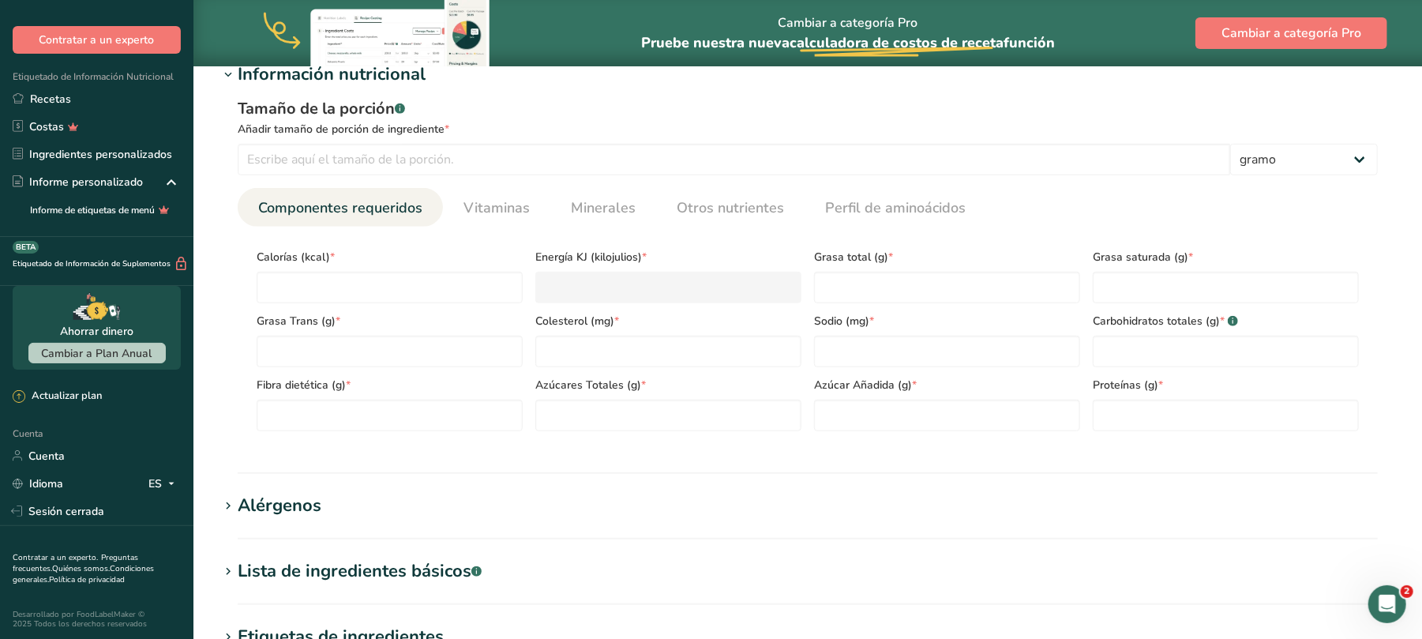
scroll to position [632, 0]
click at [358, 286] on input "number" at bounding box center [390, 286] width 266 height 32
type input "3"
type KJ "12.6"
type input "33"
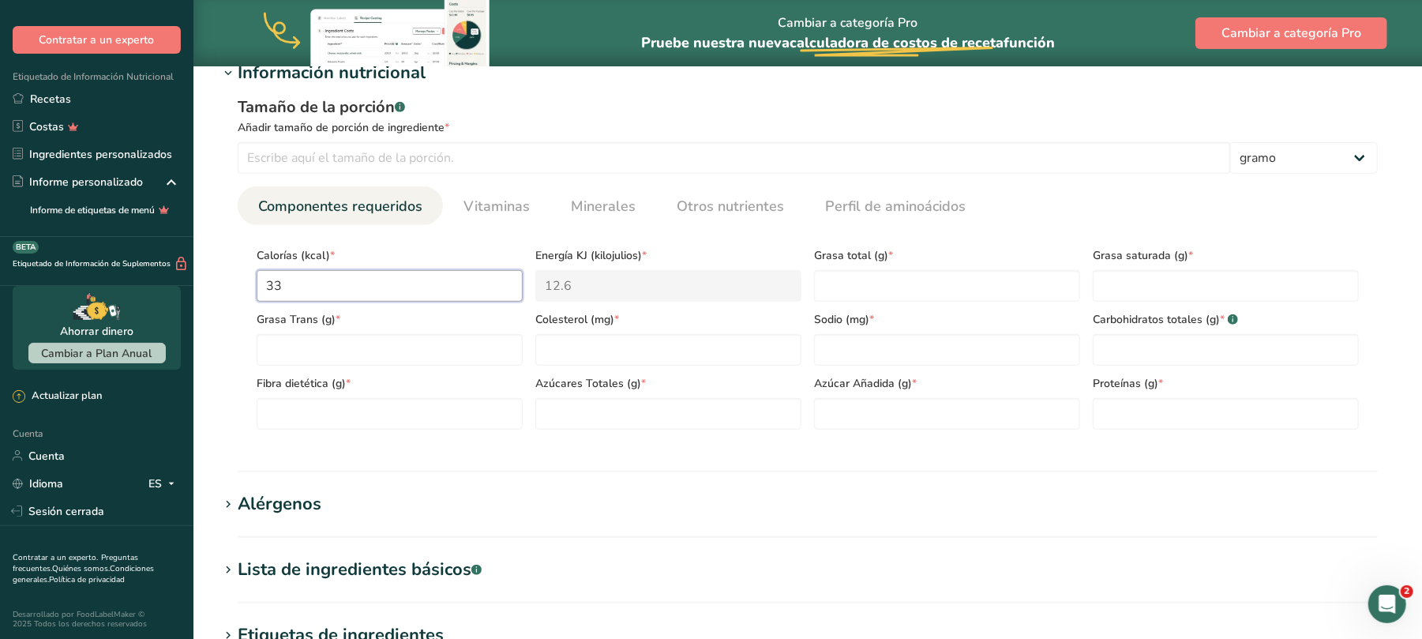
type KJ "138.1"
type input "338"
type KJ "1414.2"
type input "338"
type Fat "0"
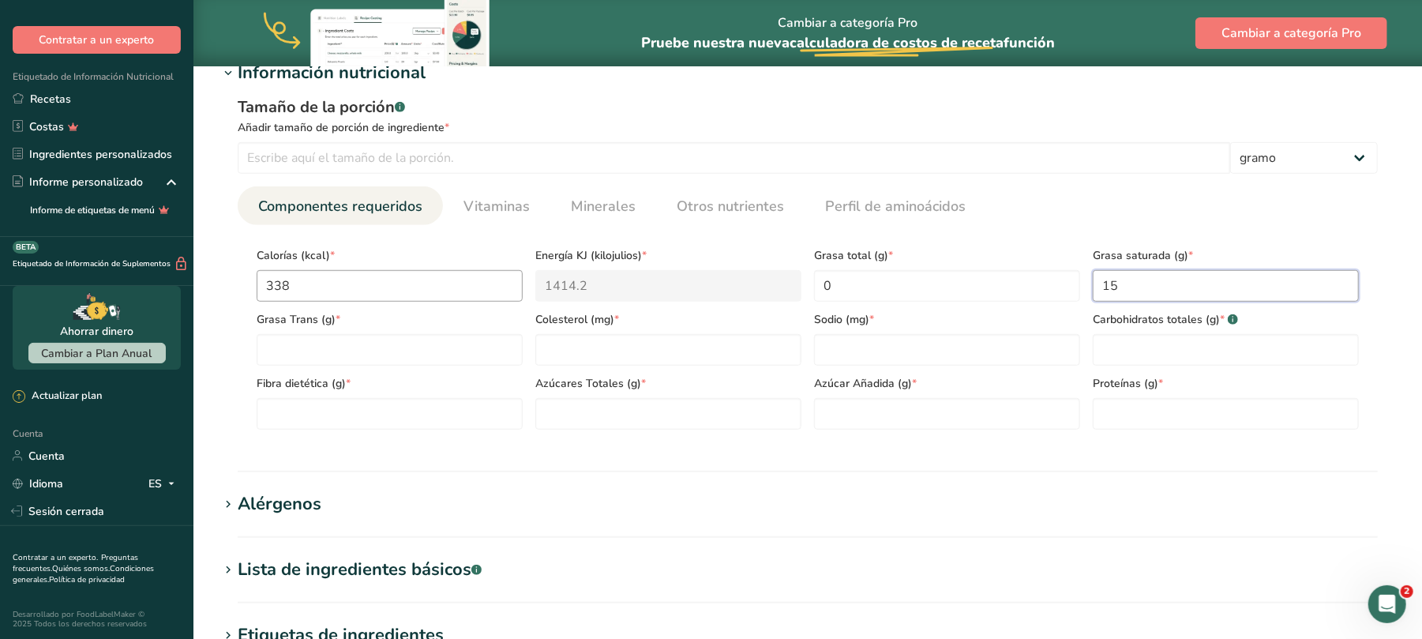
type Fat "15"
click at [291, 351] on Fat "number" at bounding box center [390, 350] width 266 height 32
type Fat "0"
type input "0"
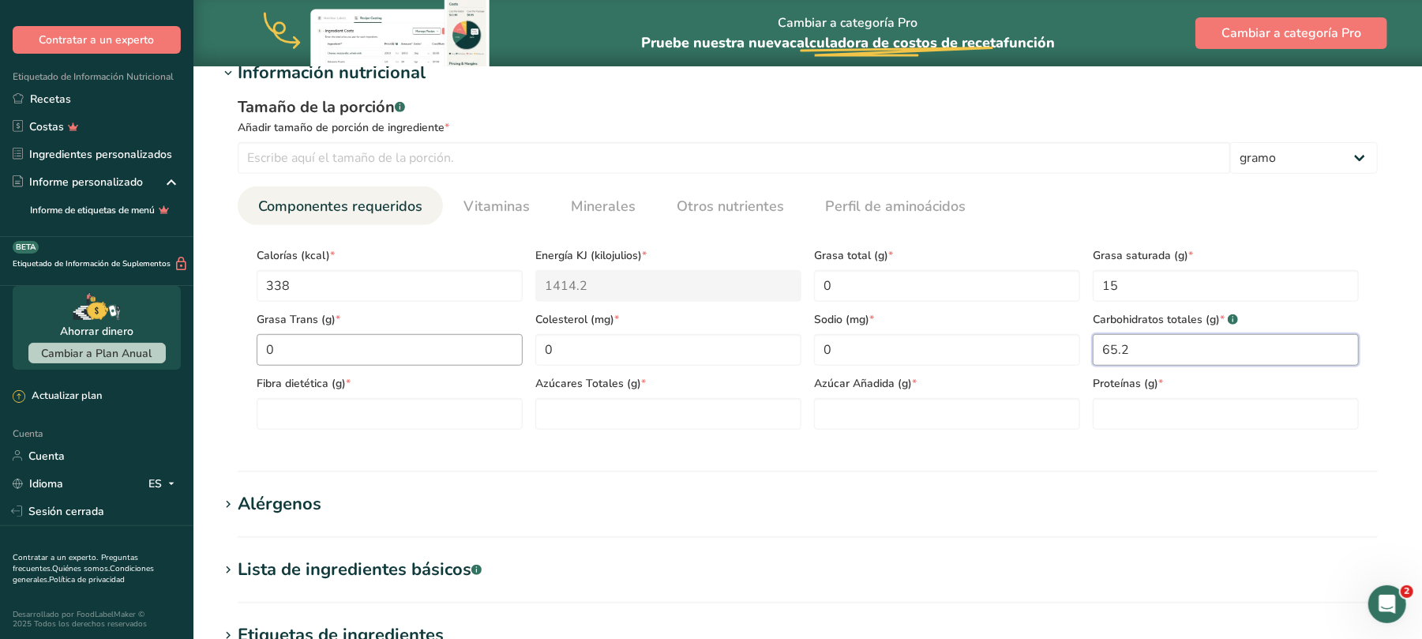
type Carbohydrates "65.2"
type Fiber "6.7"
type Sugars "0"
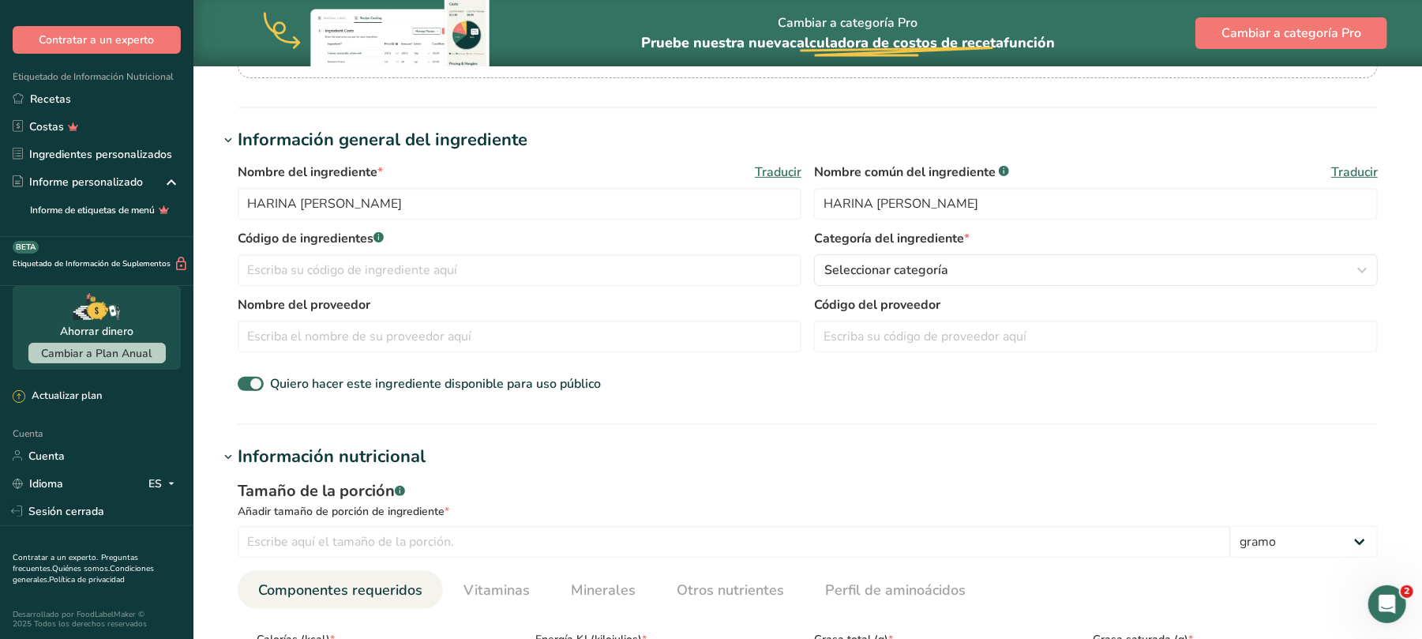
scroll to position [316, 0]
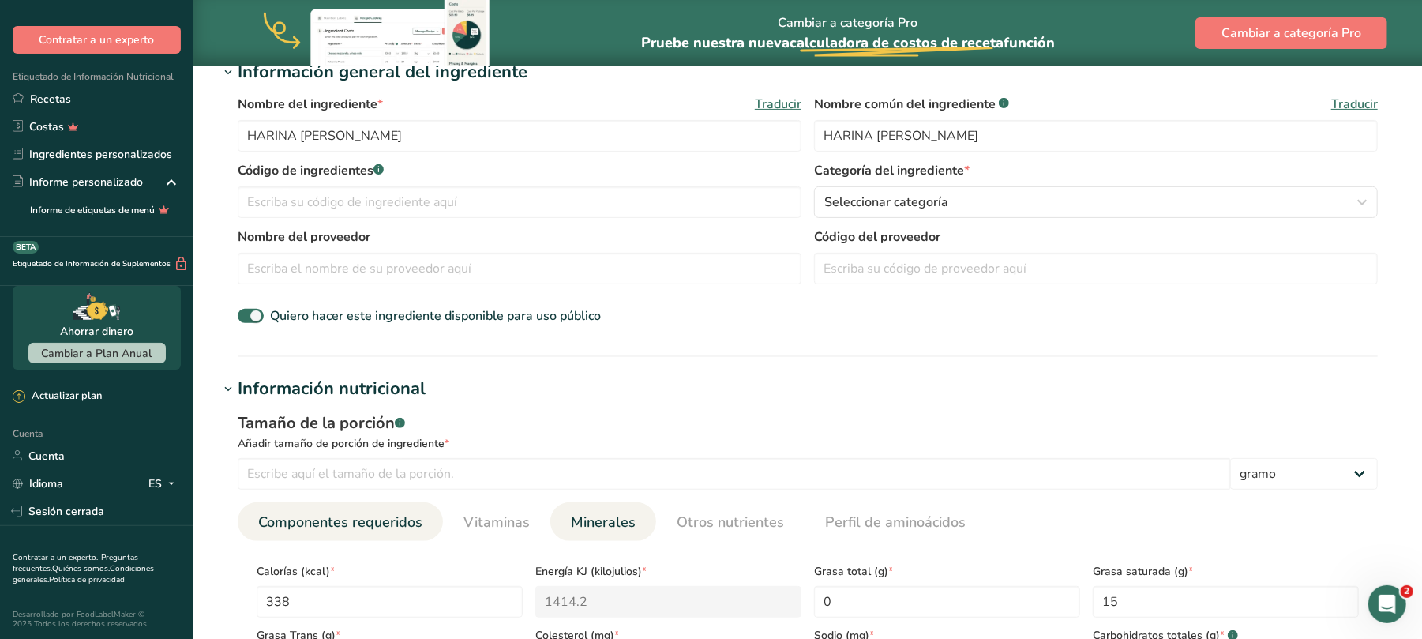
type input "14.7"
click at [614, 525] on font "Minerales" at bounding box center [603, 521] width 65 height 19
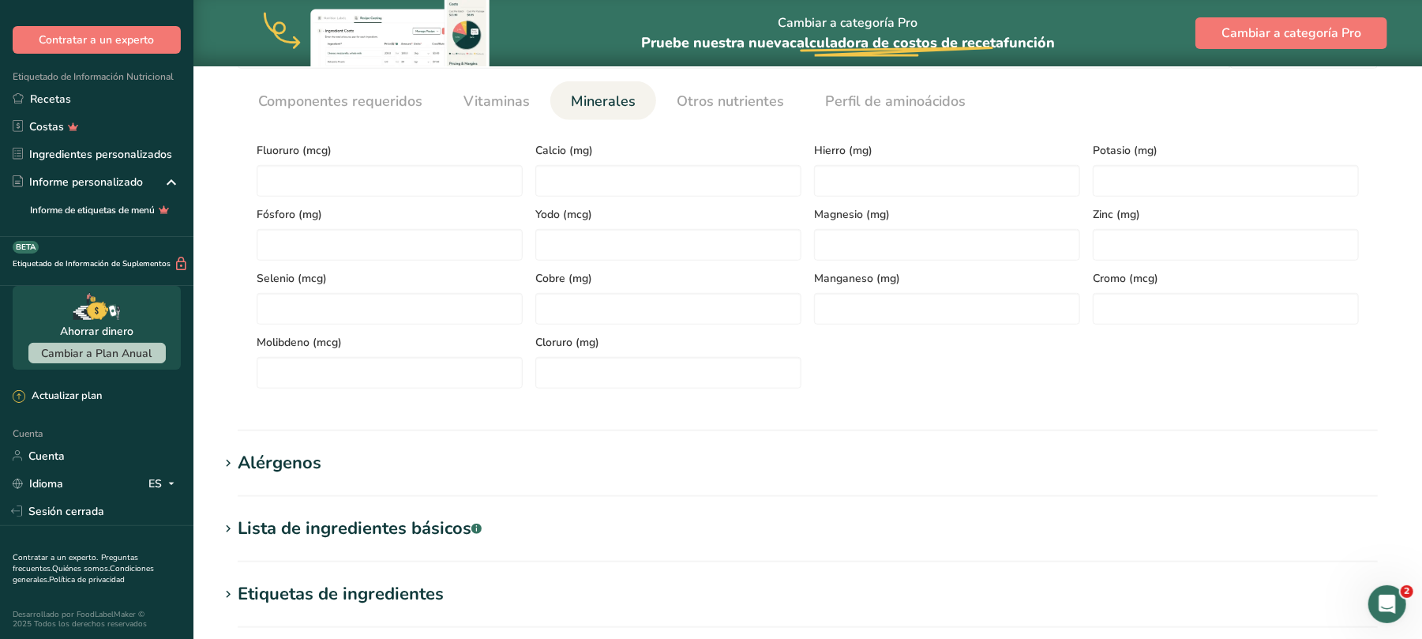
scroll to position [632, 0]
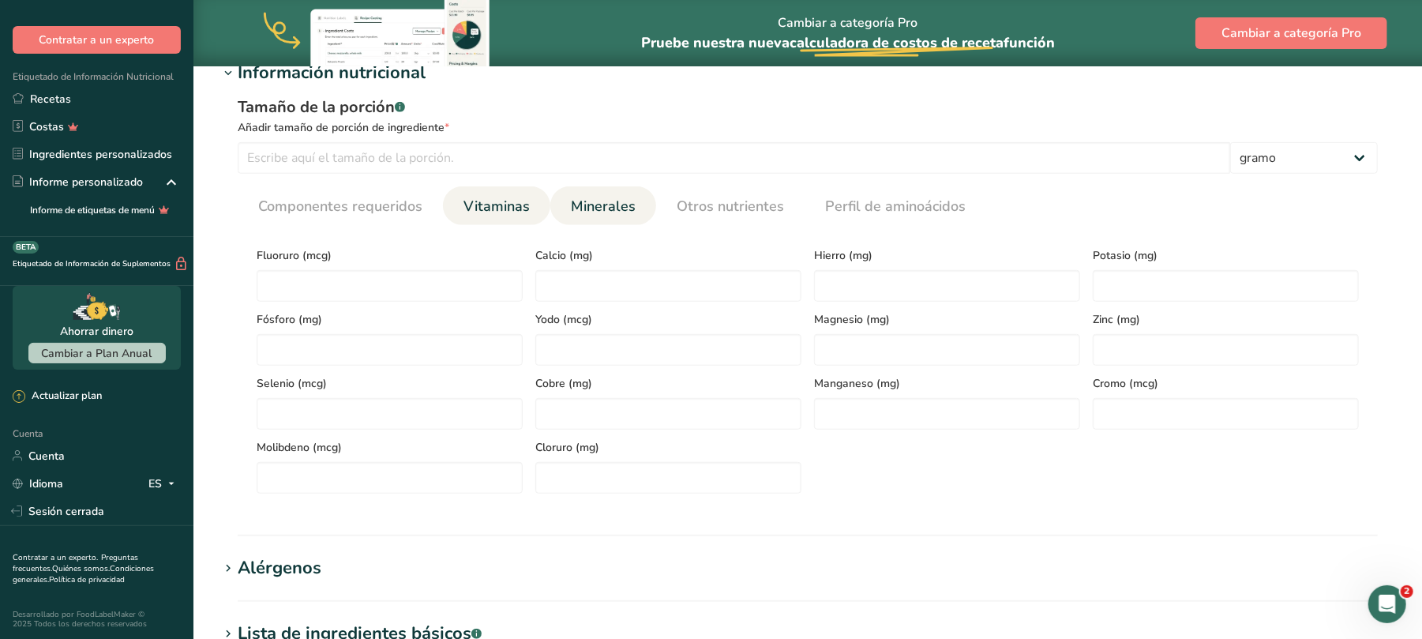
click at [482, 206] on font "Vitaminas" at bounding box center [496, 206] width 66 height 19
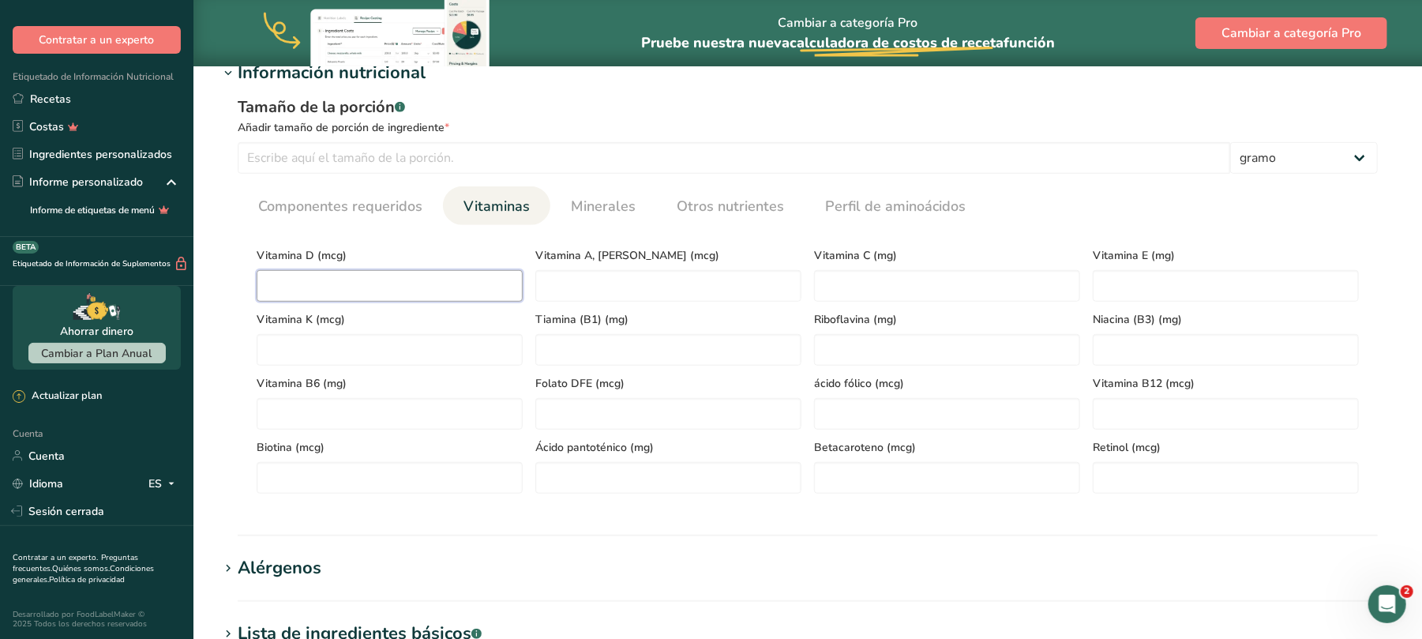
click at [430, 270] on D "number" at bounding box center [390, 286] width 266 height 32
type D "0"
type RAE "0"
type C "0"
type E "0"
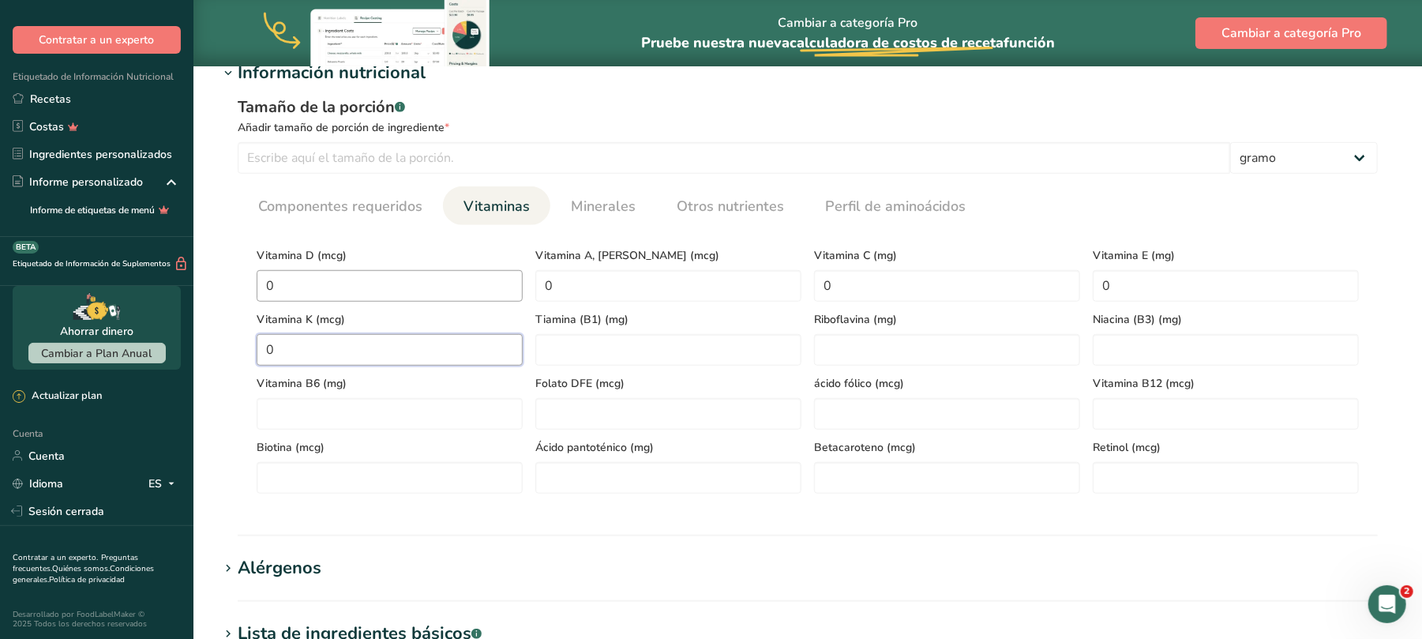
type K "0"
type \(B1\) "0"
click at [585, 202] on font "Minerales" at bounding box center [603, 206] width 65 height 19
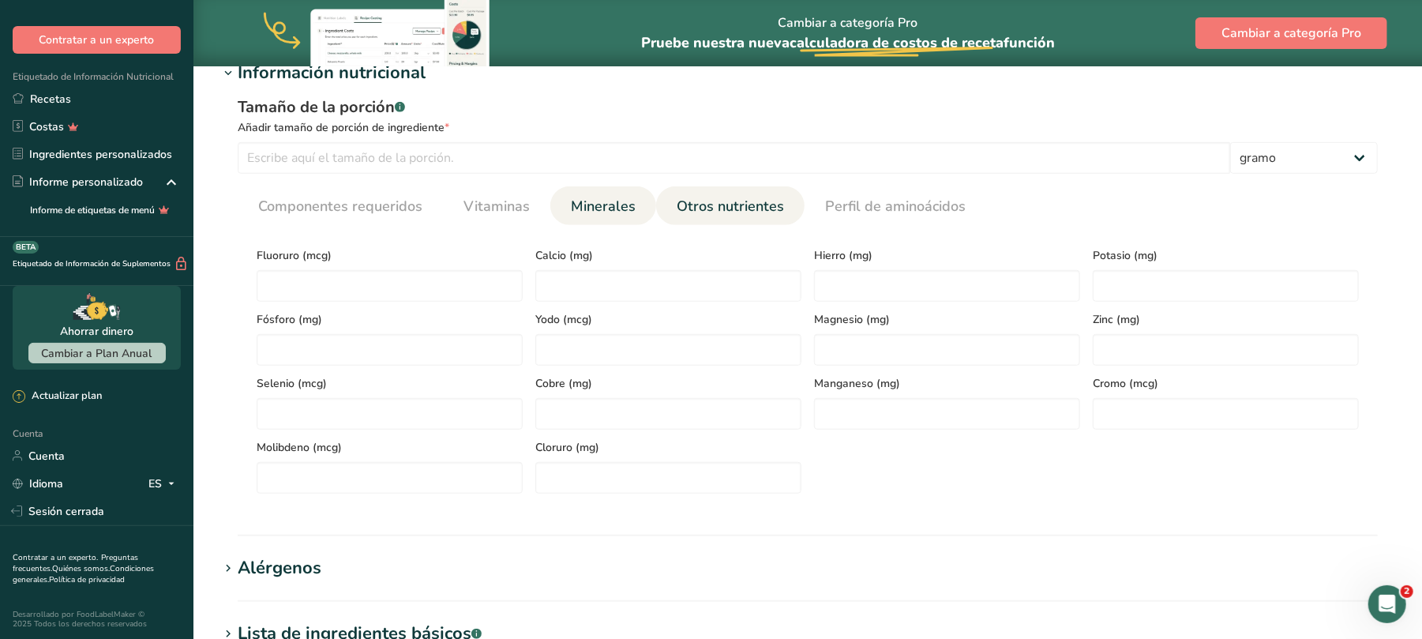
click at [737, 203] on font "Otros nutrientes" at bounding box center [730, 206] width 107 height 19
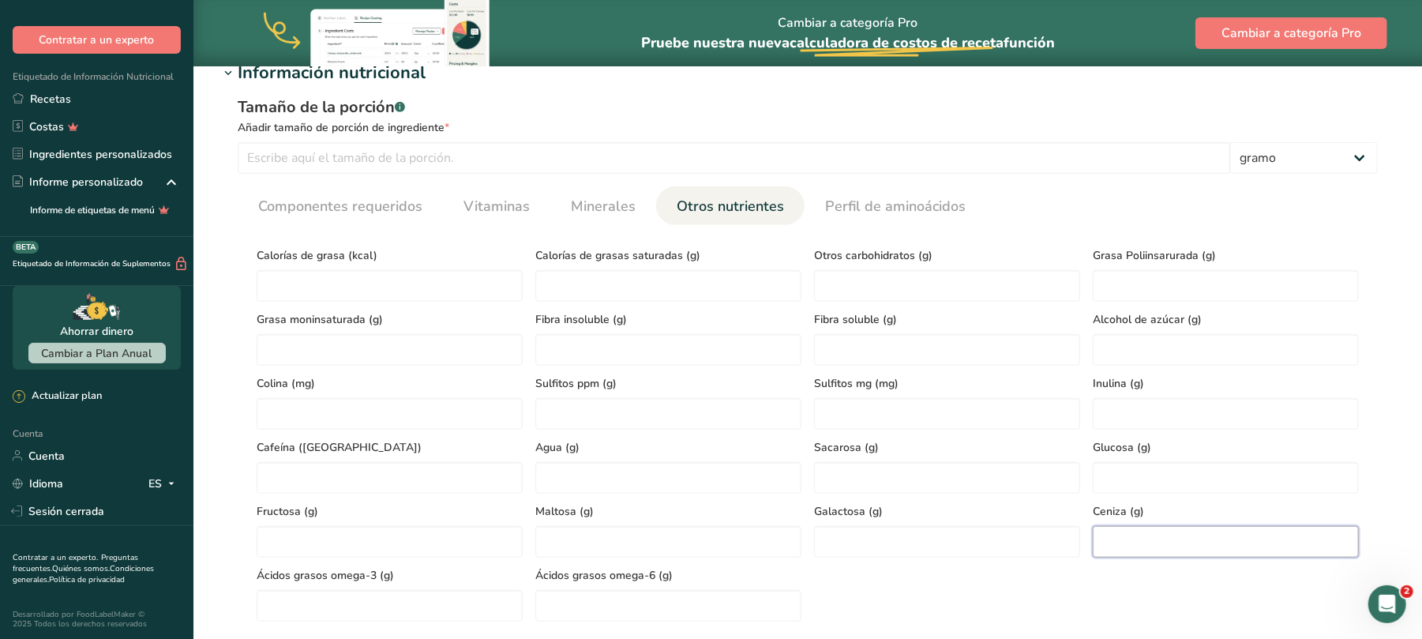
click at [1116, 544] on input "number" at bounding box center [1226, 542] width 266 height 32
type input "2"
click at [528, 210] on link "Vitaminas" at bounding box center [496, 206] width 79 height 40
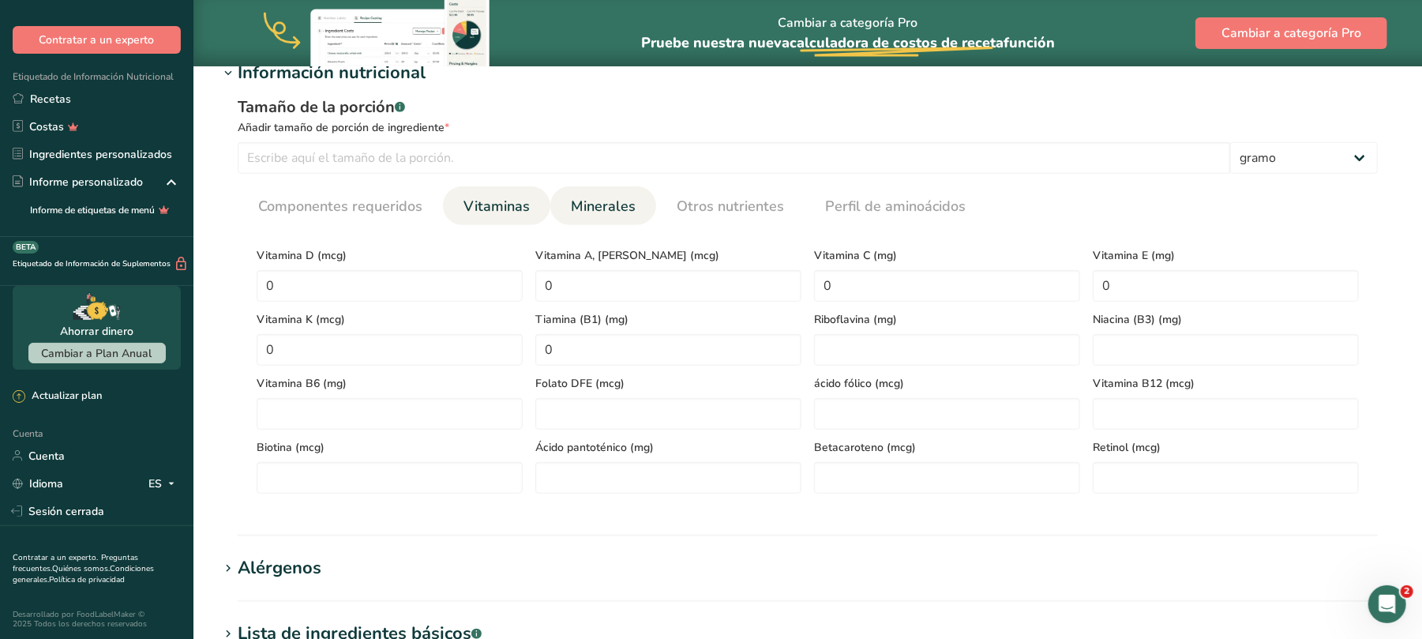
click at [582, 206] on font "Minerales" at bounding box center [603, 206] width 65 height 19
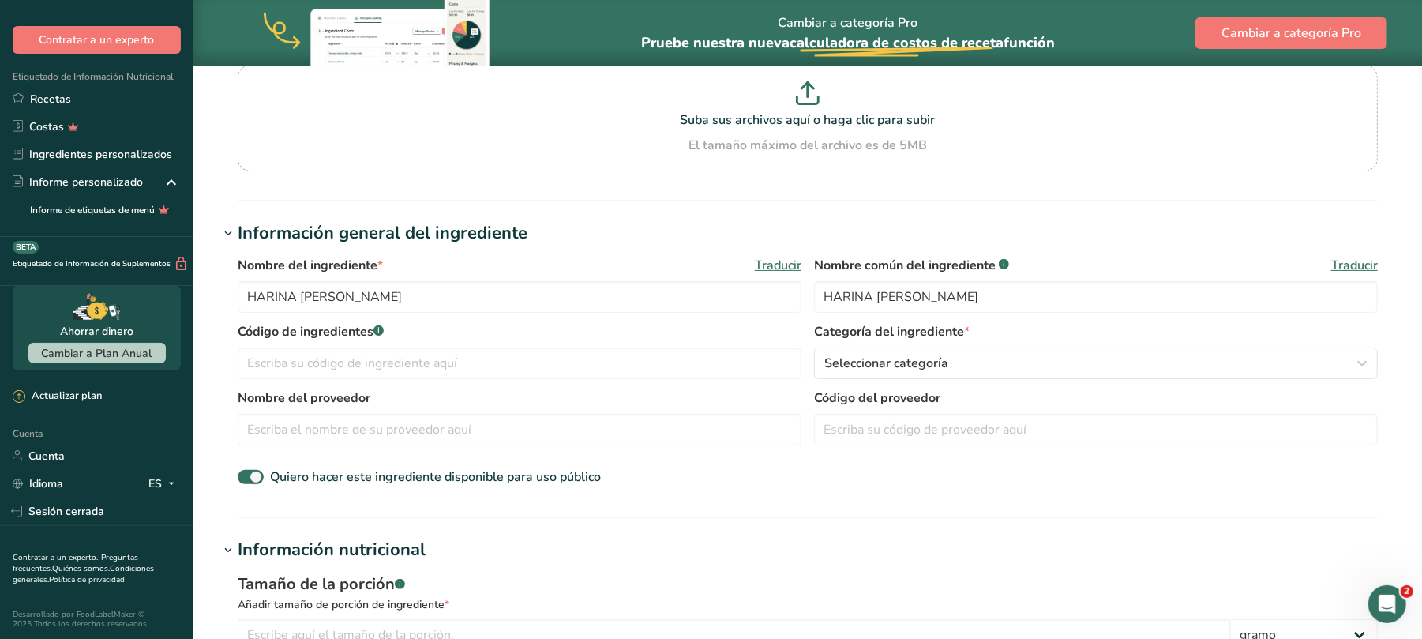
scroll to position [210, 0]
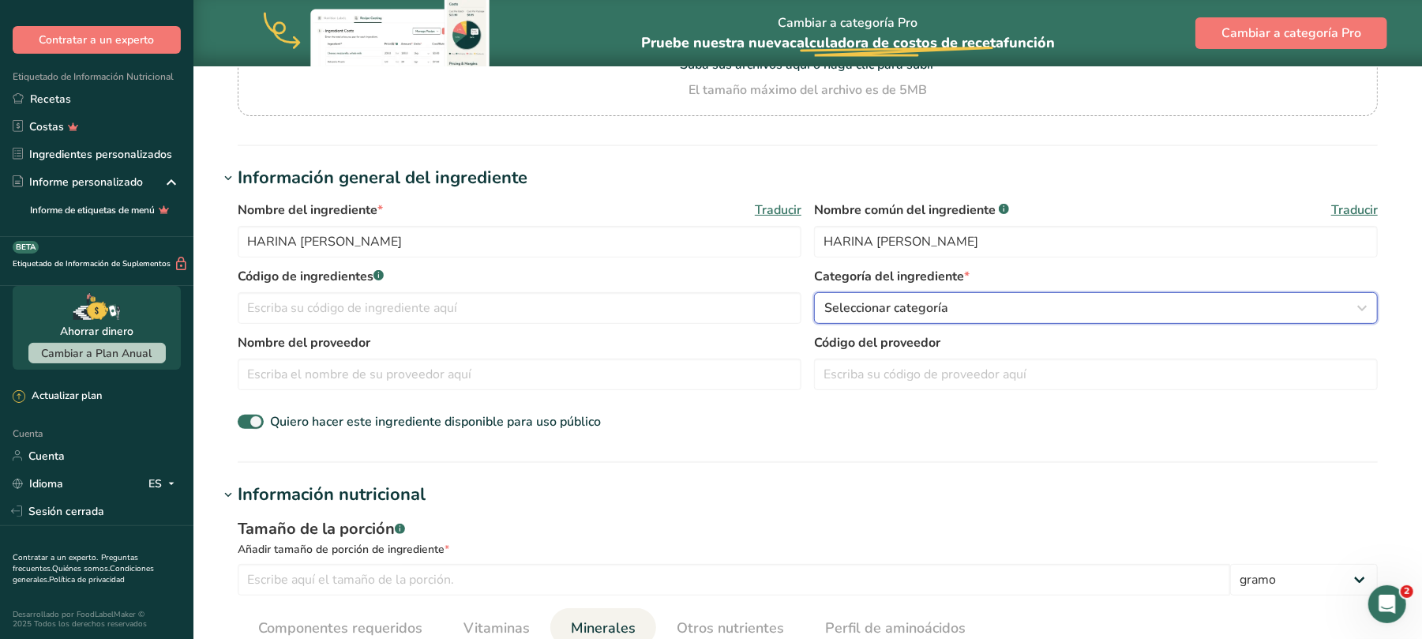
click at [1358, 305] on icon "button" at bounding box center [1362, 308] width 19 height 28
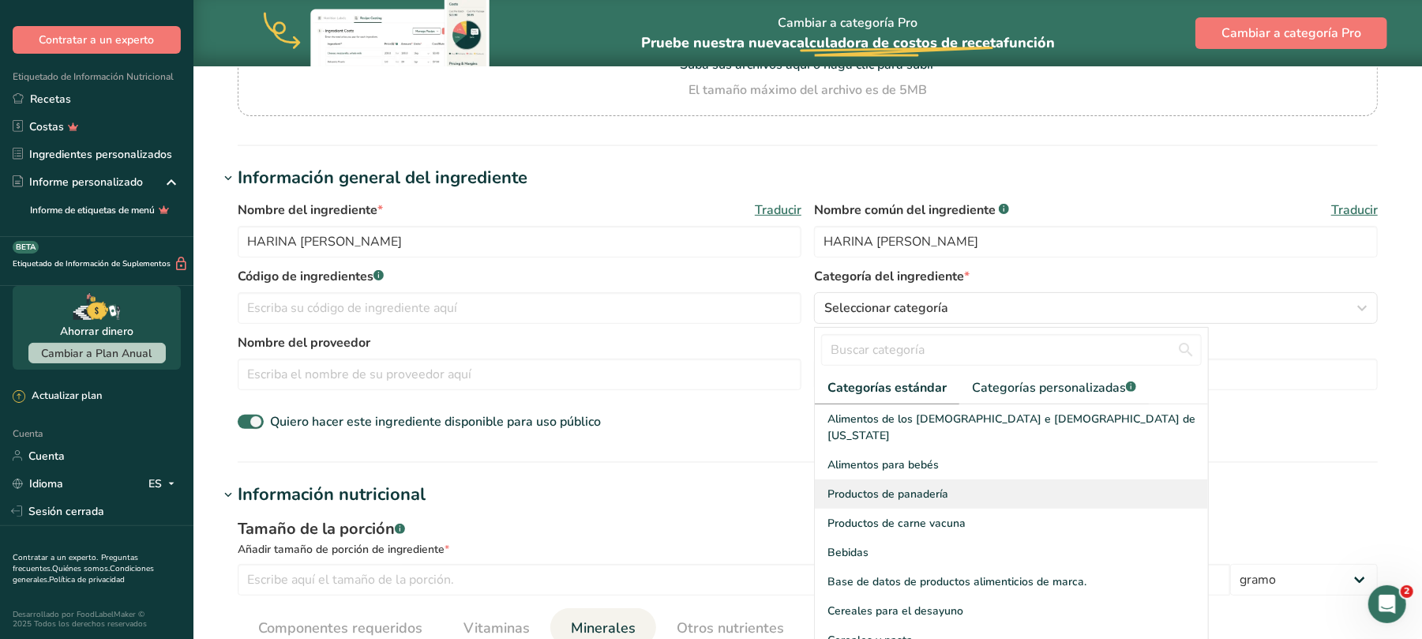
click at [925, 486] on font "Productos de panadería" at bounding box center [887, 493] width 121 height 15
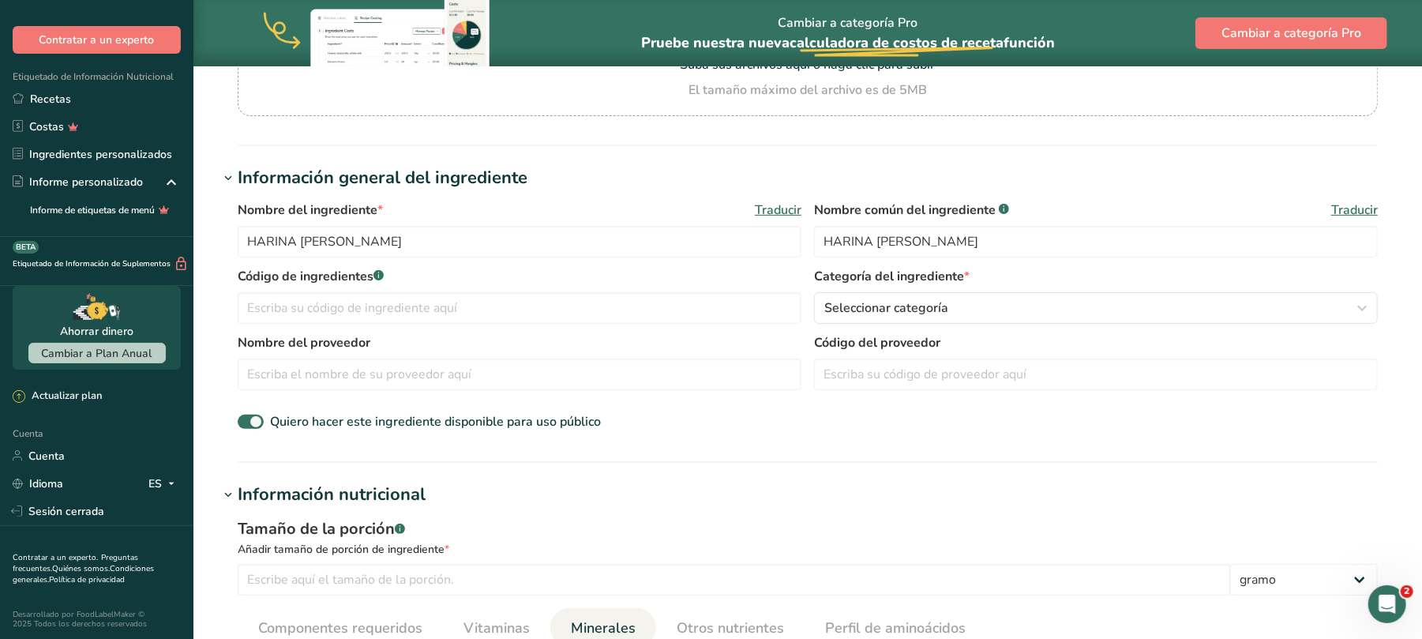
scroll to position [421, 0]
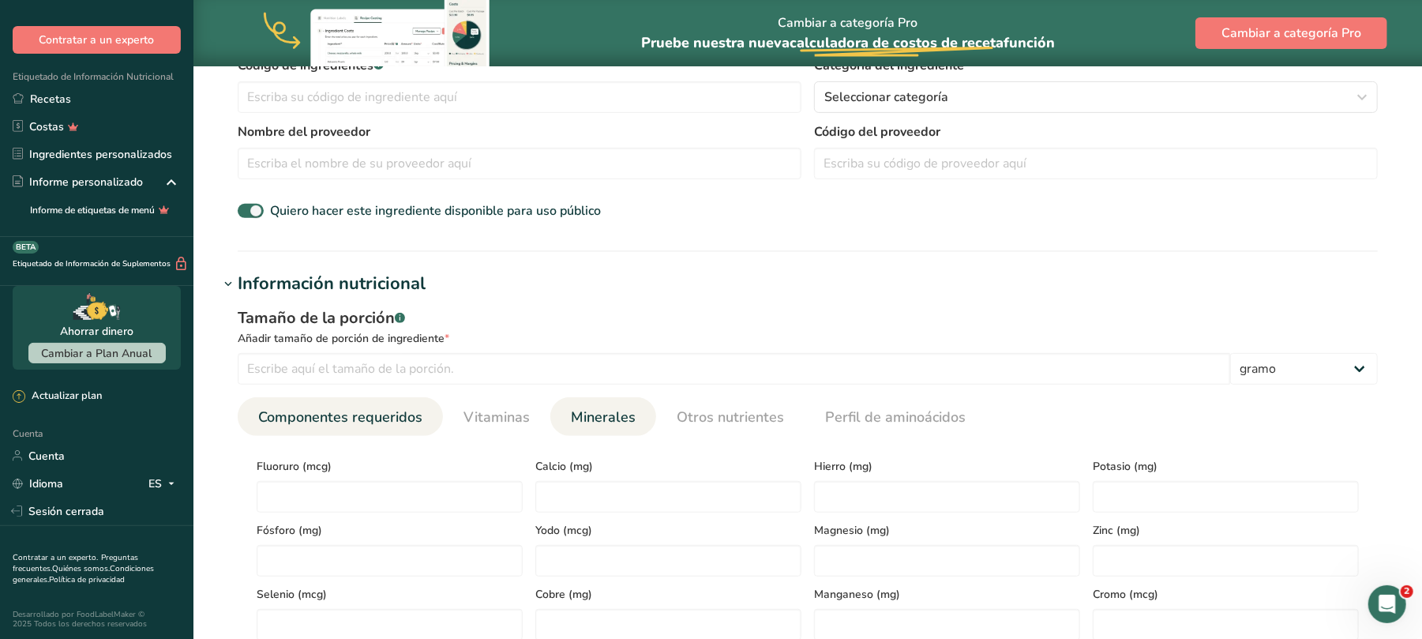
click at [355, 409] on font "Componentes requeridos" at bounding box center [340, 416] width 164 height 19
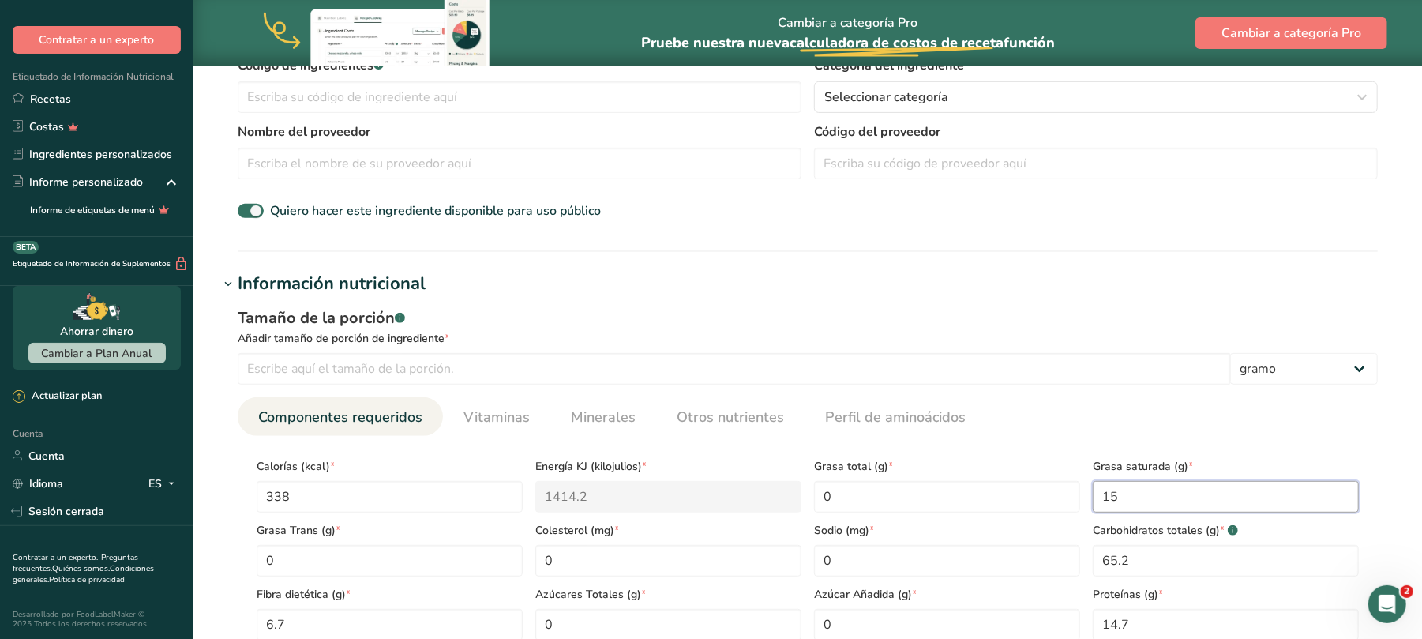
click at [1107, 493] on Fat "15" at bounding box center [1226, 497] width 266 height 32
click at [1150, 502] on Fat "1.5" at bounding box center [1226, 497] width 266 height 32
type Fat "1.5"
drag, startPoint x: 1150, startPoint y: 563, endPoint x: 1056, endPoint y: 567, distance: 94.0
click at [1056, 567] on div "Calorías (kcal) * 338 Energía KJ (kilojulios) * 1414.2 Grasa total (g) * 0 Gras…" at bounding box center [807, 544] width 1115 height 192
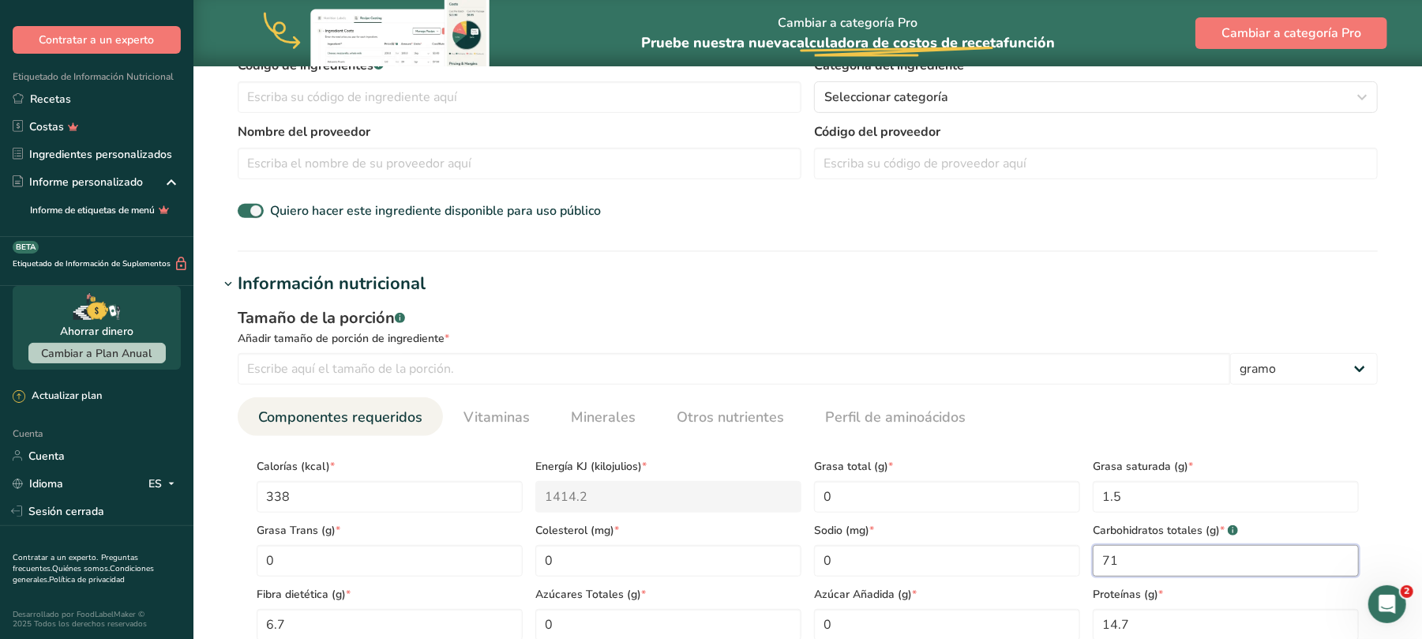
scroll to position [526, 0]
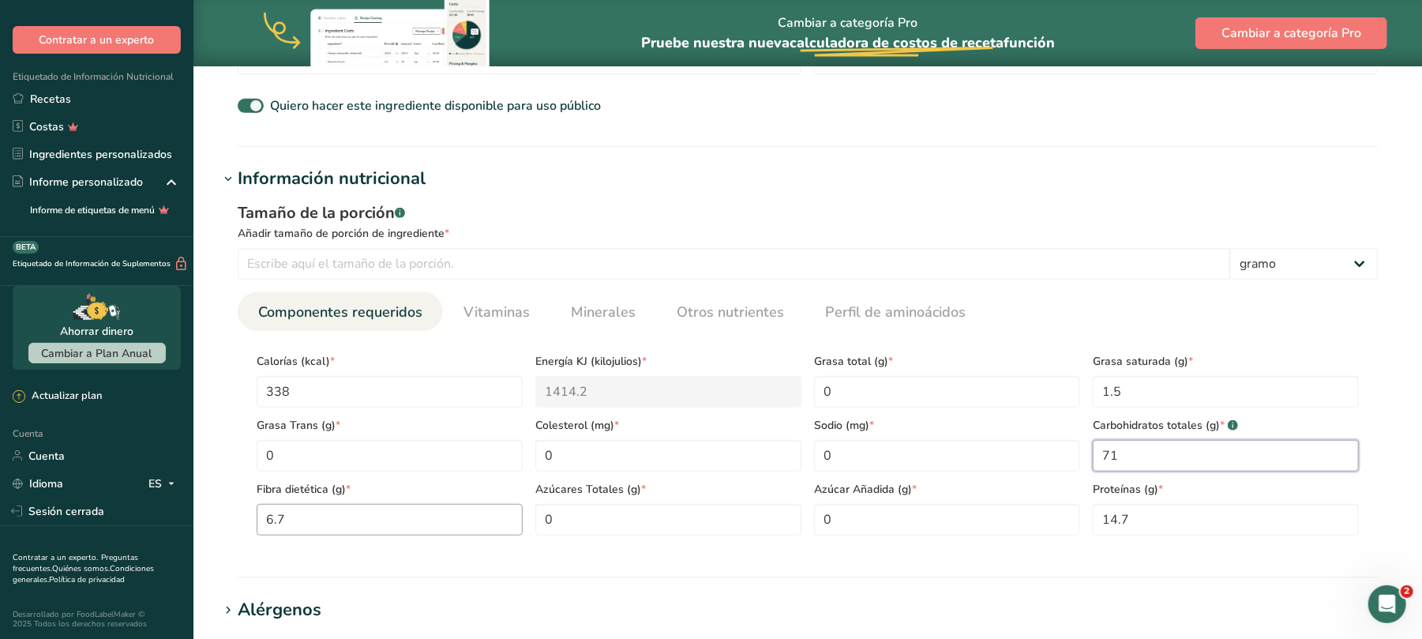
type Carbohydrates "71"
click at [321, 519] on Fiber "6.7" at bounding box center [390, 520] width 266 height 32
drag, startPoint x: 300, startPoint y: 518, endPoint x: 254, endPoint y: 516, distance: 45.9
click at [254, 516] on div "Fibra dietética (g) * 6.7" at bounding box center [389, 503] width 279 height 64
type Fiber "11"
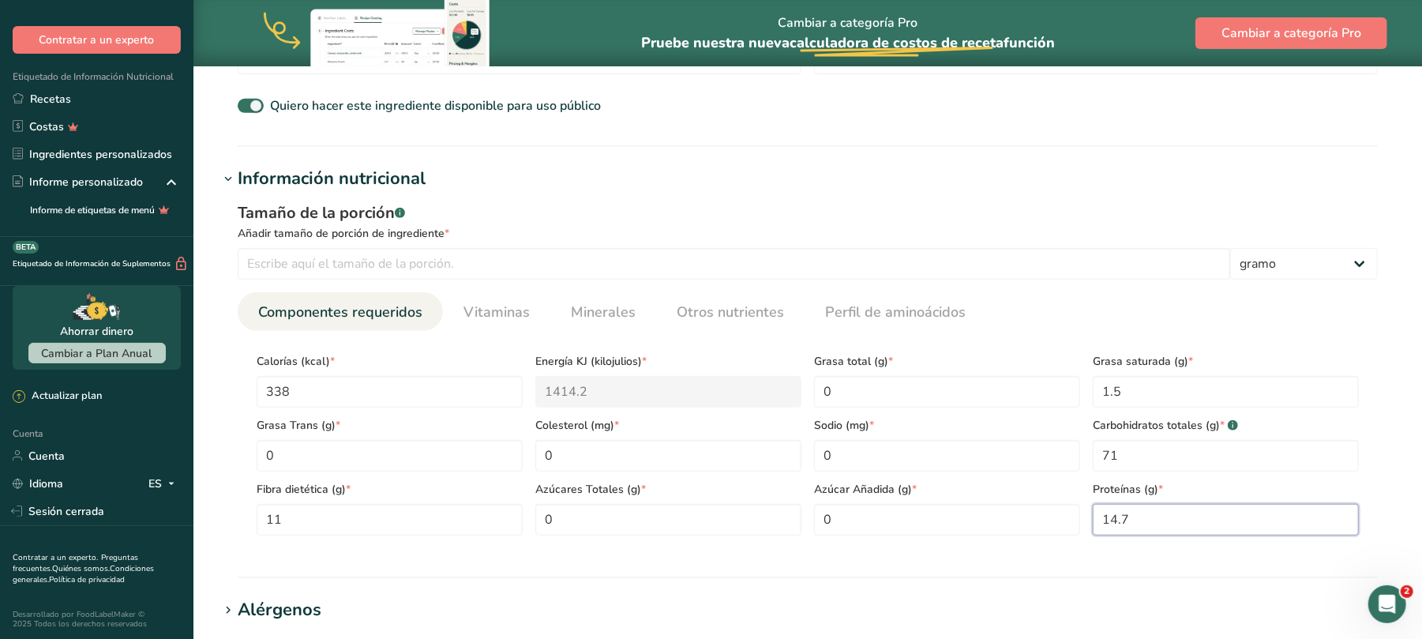
click at [1161, 524] on input "14.7" at bounding box center [1226, 520] width 266 height 32
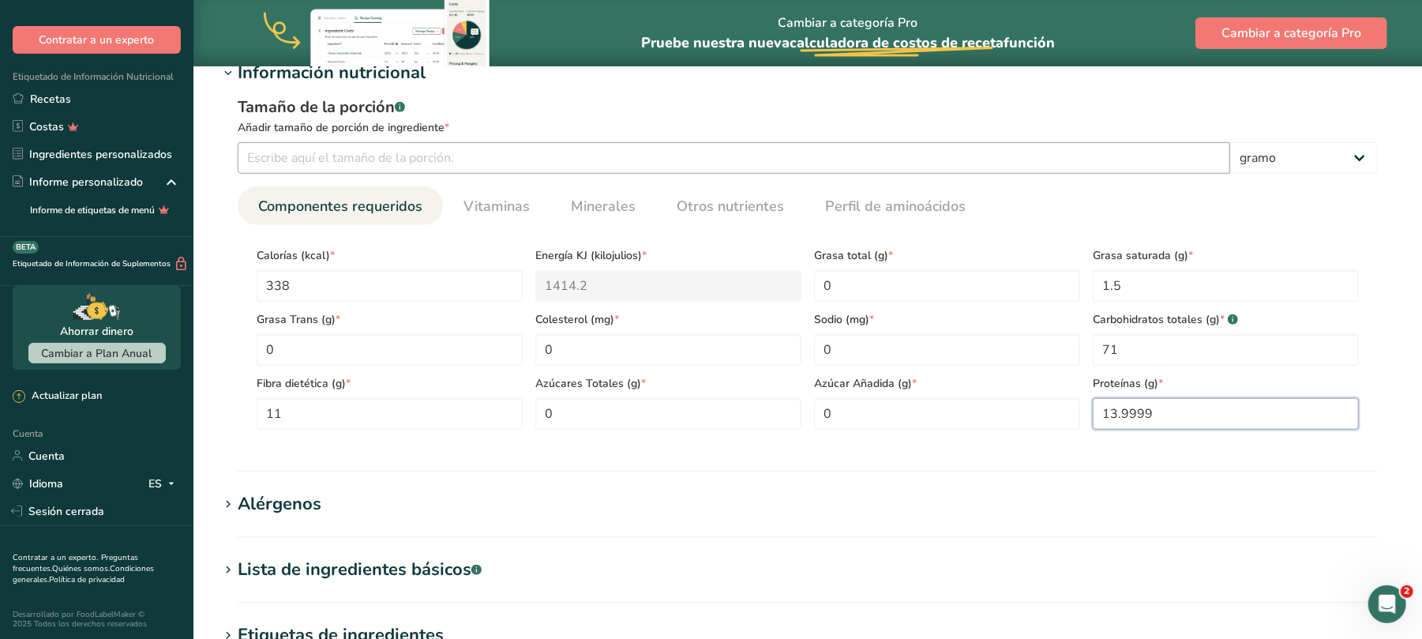
type input "13.9999"
click at [718, 163] on input "number" at bounding box center [734, 158] width 992 height 32
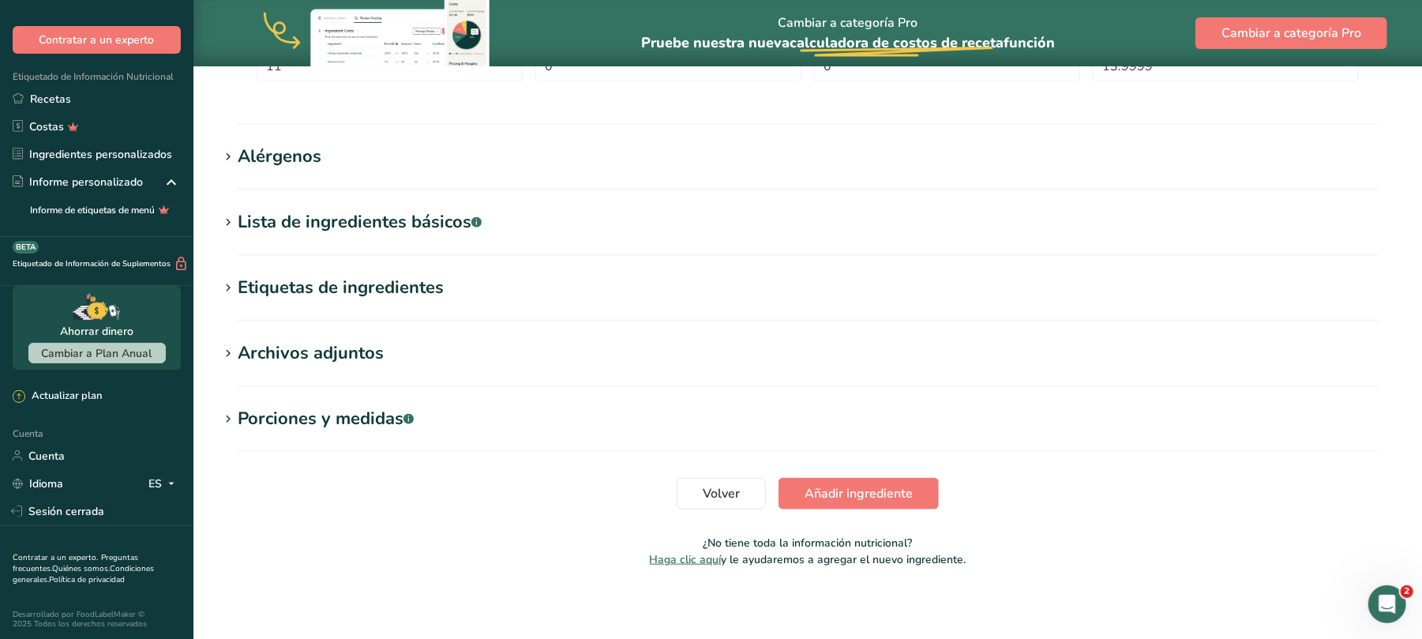
scroll to position [983, 0]
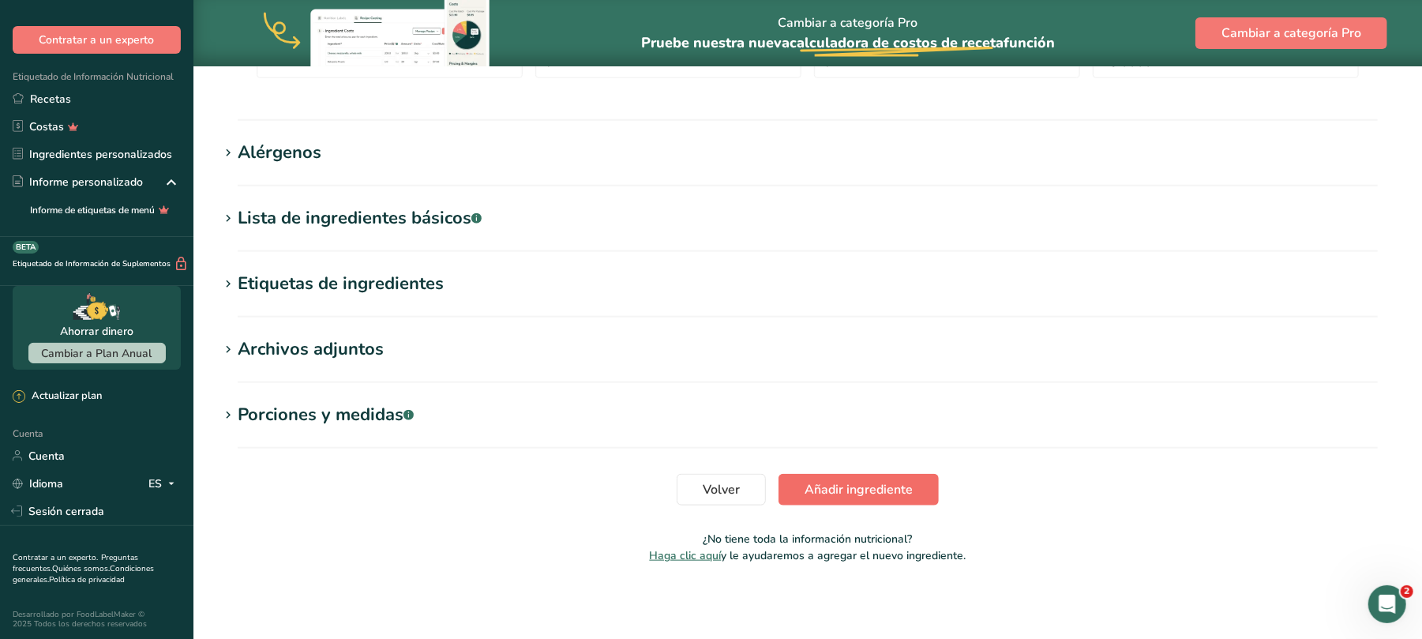
type input "100"
click at [883, 488] on font "Añadir ingrediente" at bounding box center [859, 489] width 108 height 17
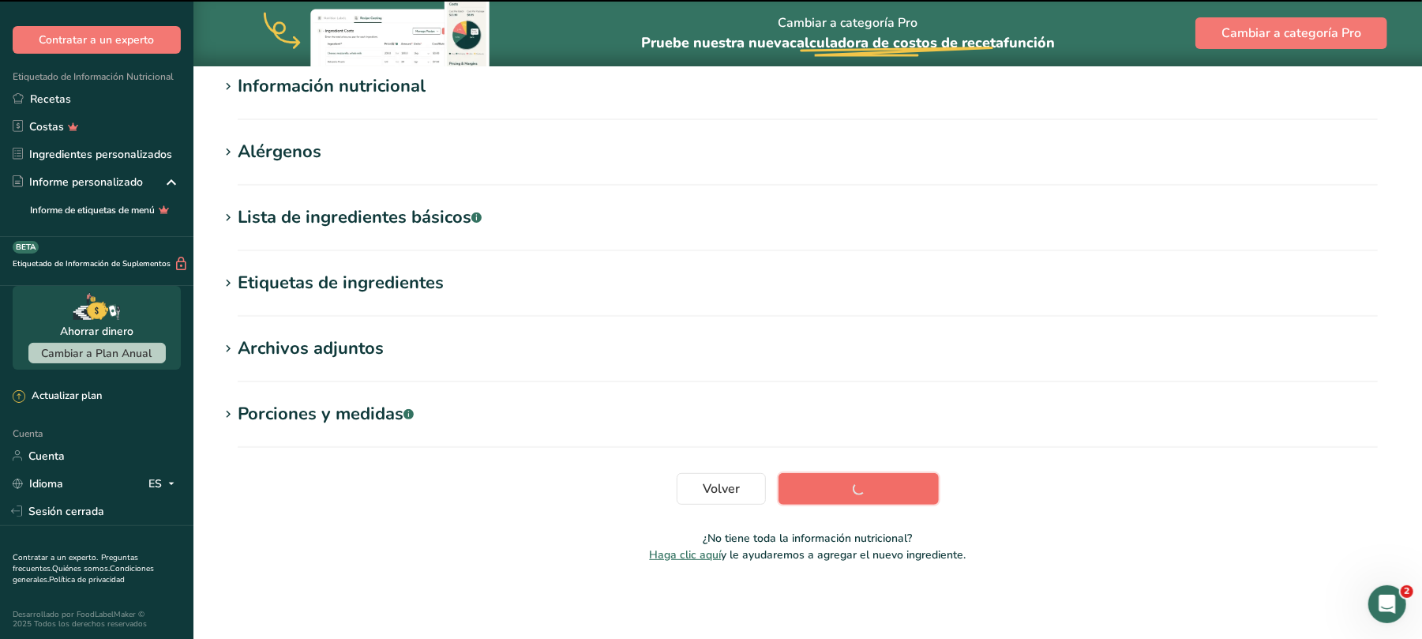
scroll to position [209, 0]
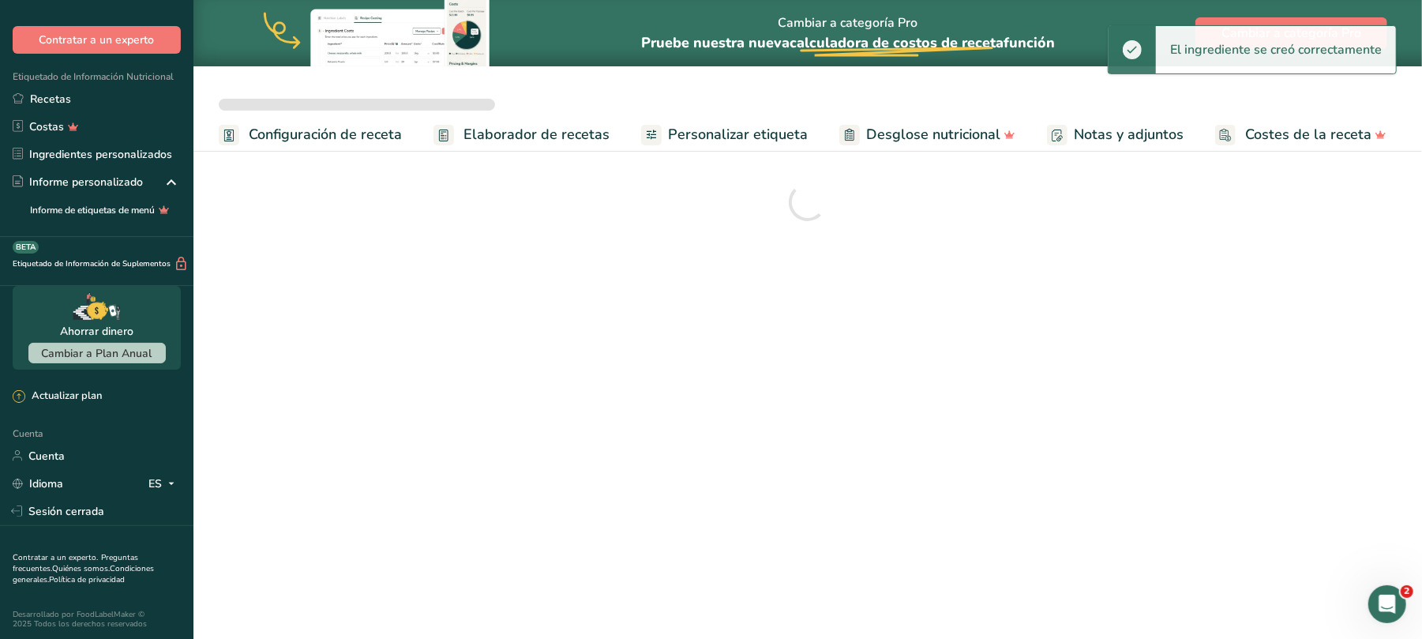
click at [550, 134] on span "Elaborador de recetas" at bounding box center [536, 134] width 146 height 21
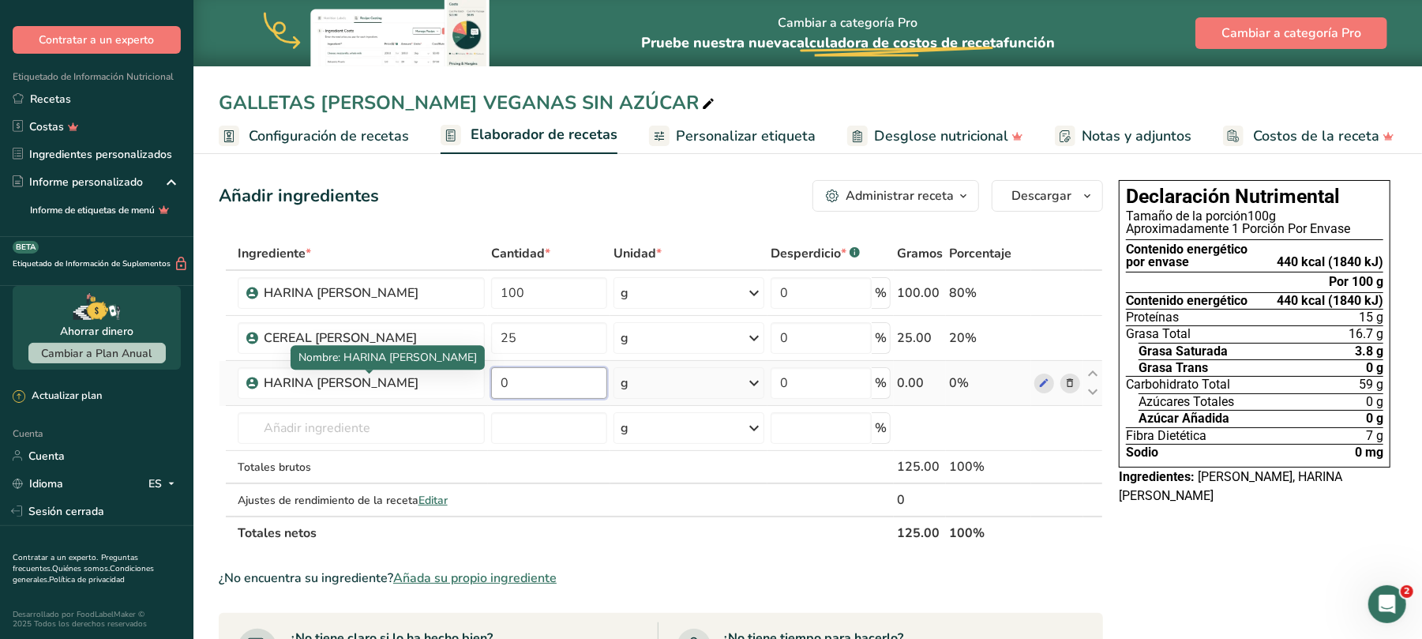
click at [512, 382] on input "0" at bounding box center [548, 383] width 115 height 32
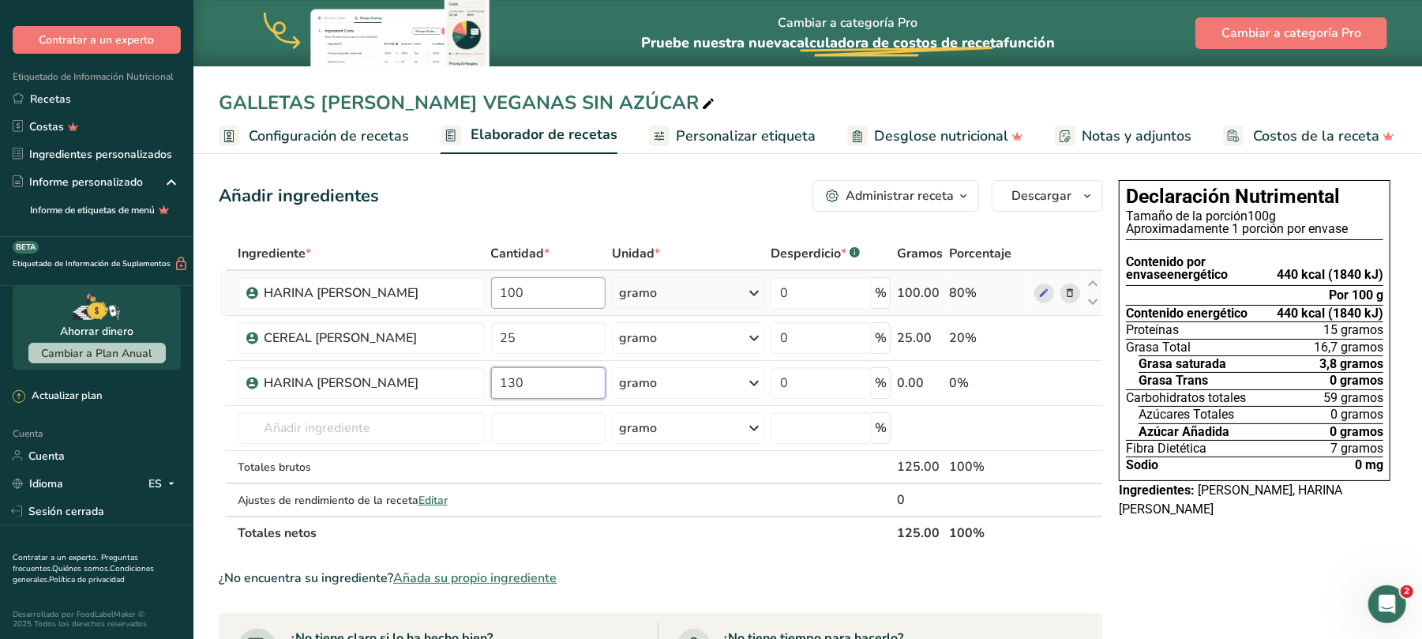
type input "130"
click at [532, 298] on div "Ingrediente * Cantidad * Unidad * Desperdicio * .a-a{fill:#347362;}.b-a{fill:#f…" at bounding box center [661, 393] width 884 height 313
type input "1"
type input "217"
drag, startPoint x: 523, startPoint y: 336, endPoint x: 500, endPoint y: 340, distance: 23.1
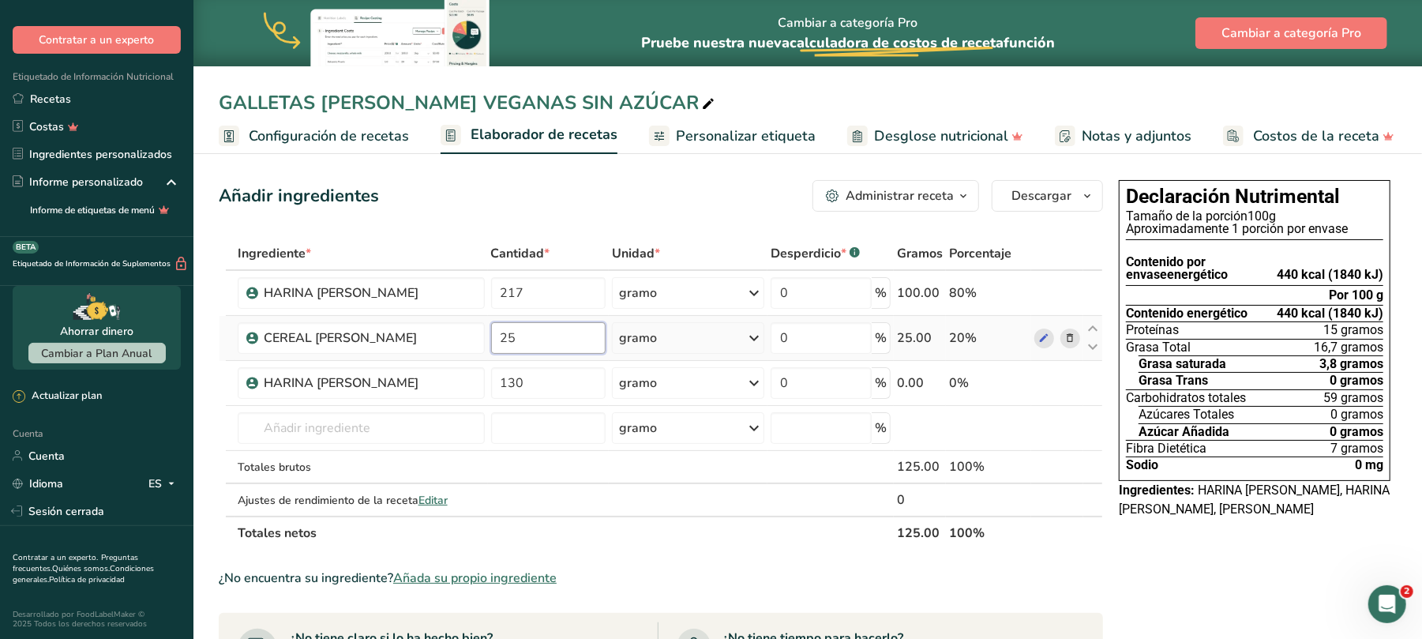
click at [500, 340] on input "25" at bounding box center [548, 338] width 115 height 32
type input "131"
click at [392, 418] on input "text" at bounding box center [361, 428] width 247 height 32
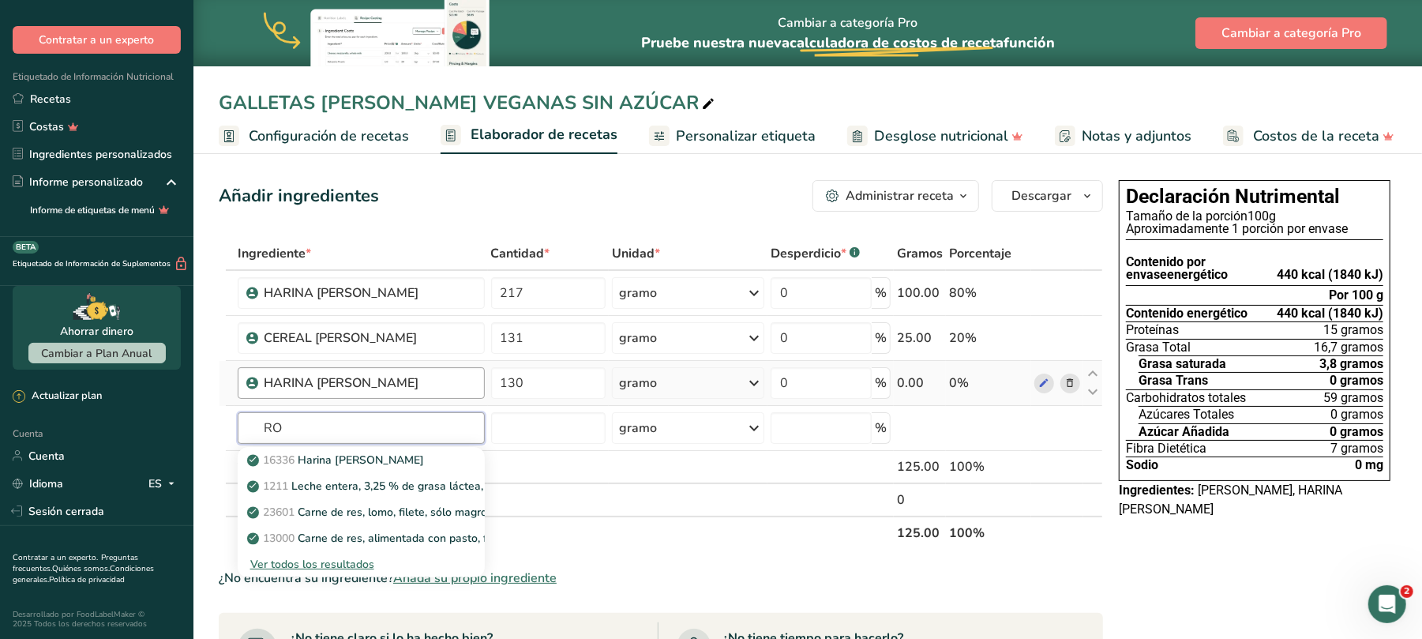
type input "R"
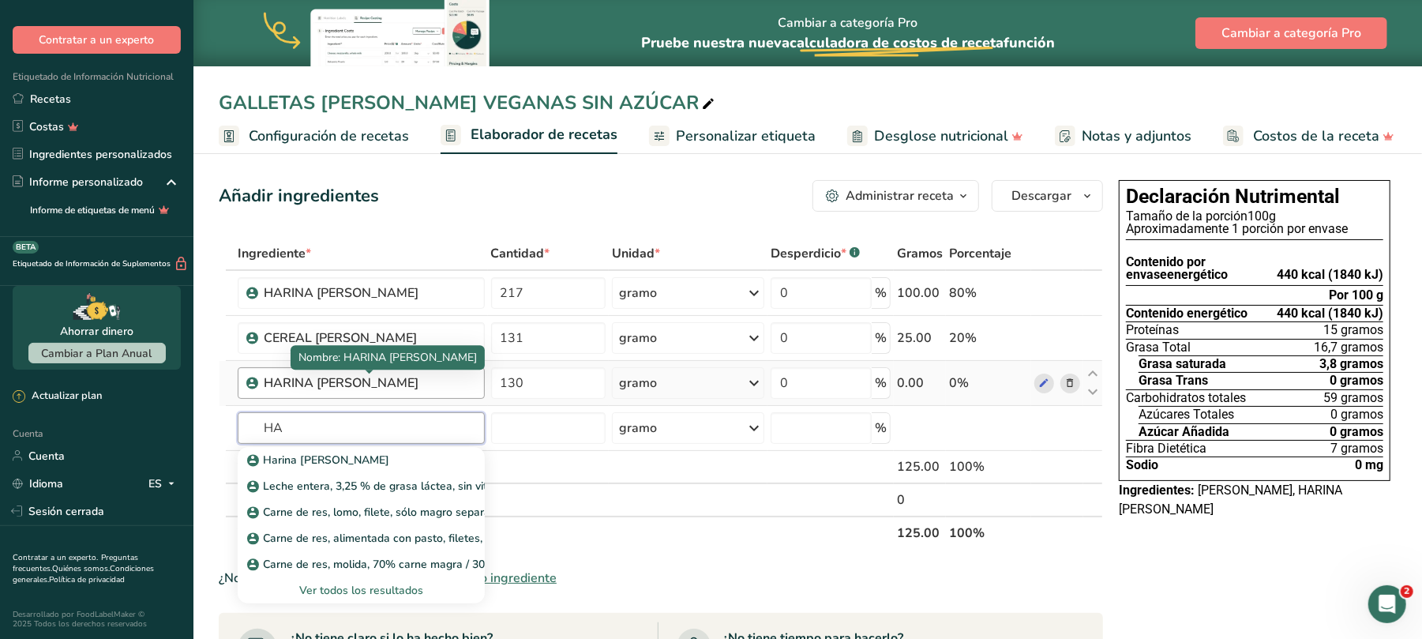
type input "H"
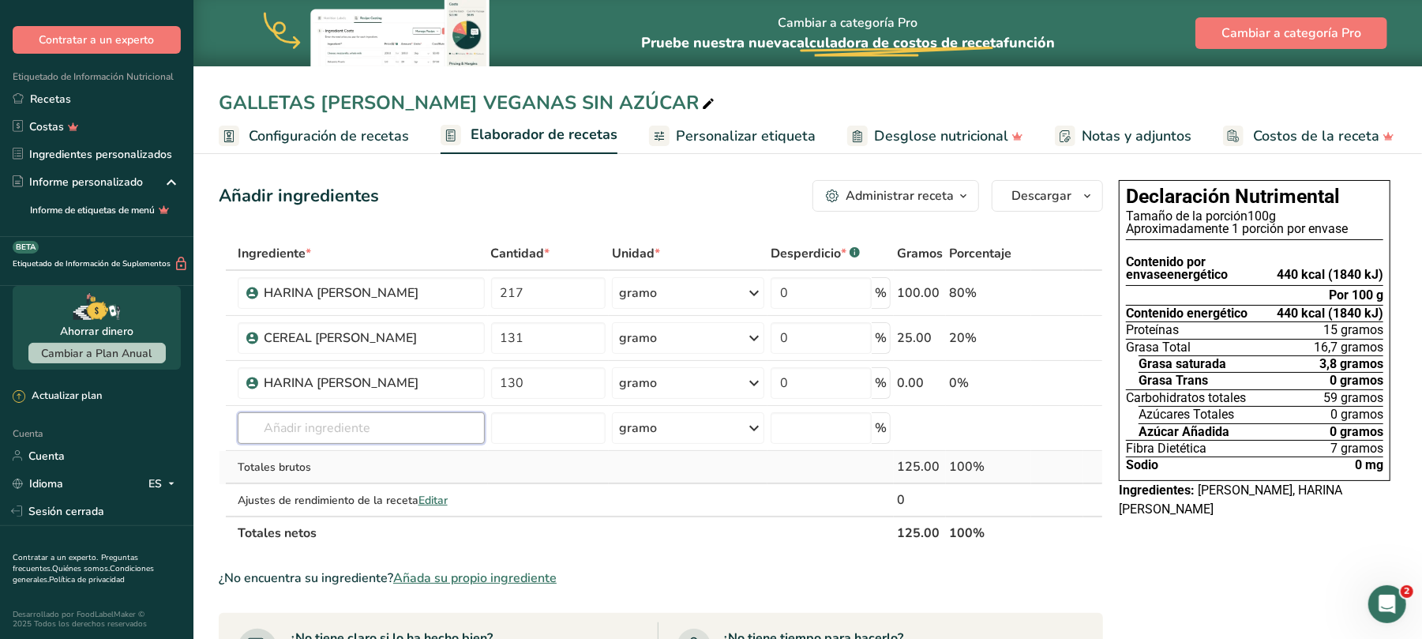
scroll to position [105, 0]
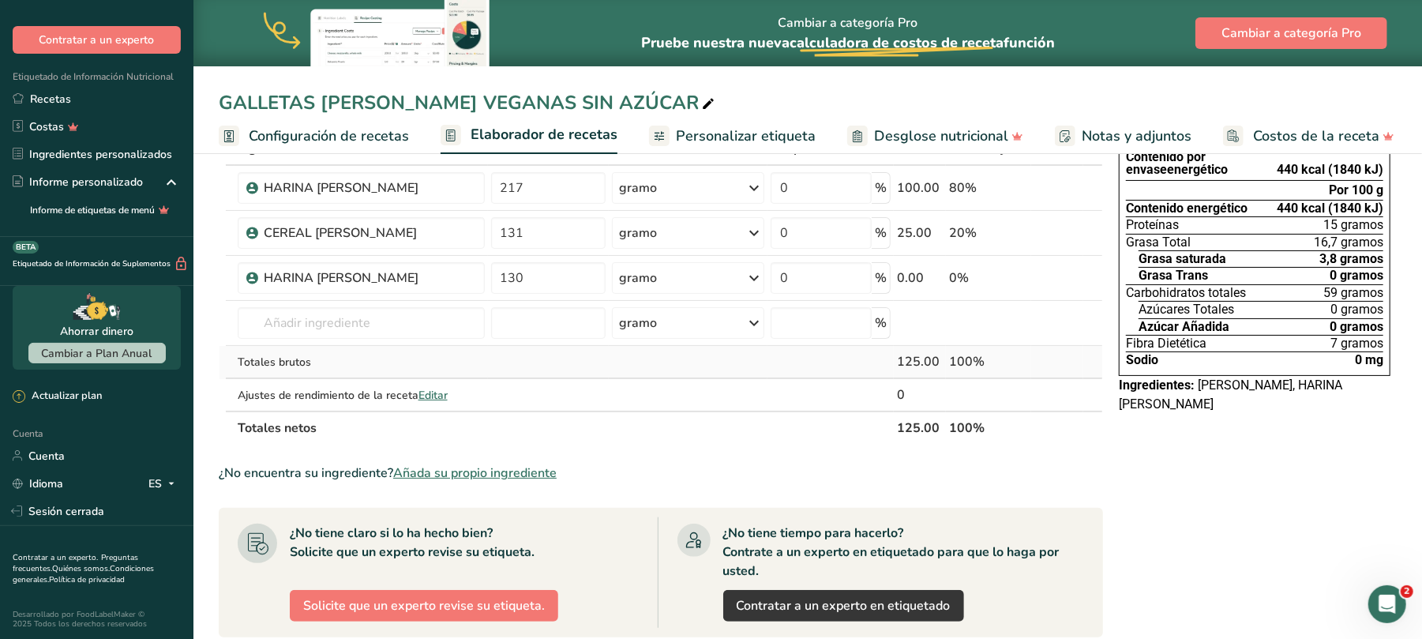
click at [544, 469] on font "Añada su propio ingrediente" at bounding box center [474, 472] width 163 height 17
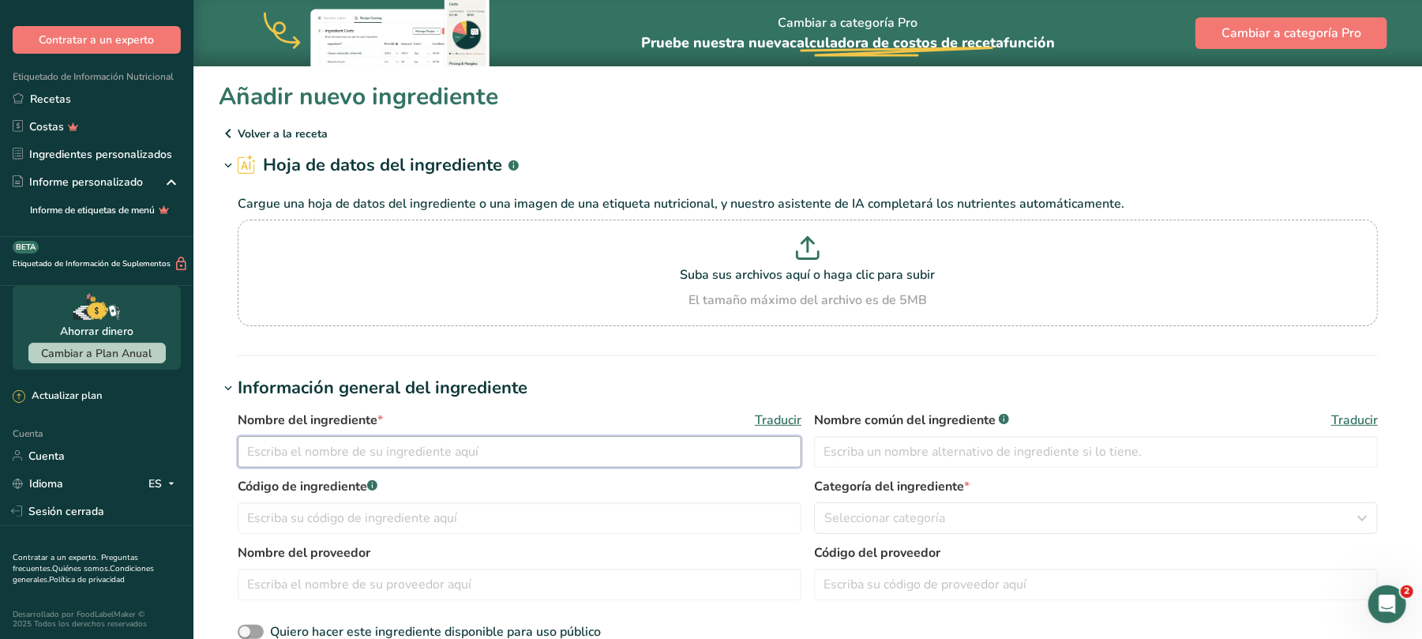
click at [382, 456] on input "text" at bounding box center [520, 452] width 564 height 32
type input "POLVO PARA HORNEAR"
type input "30011"
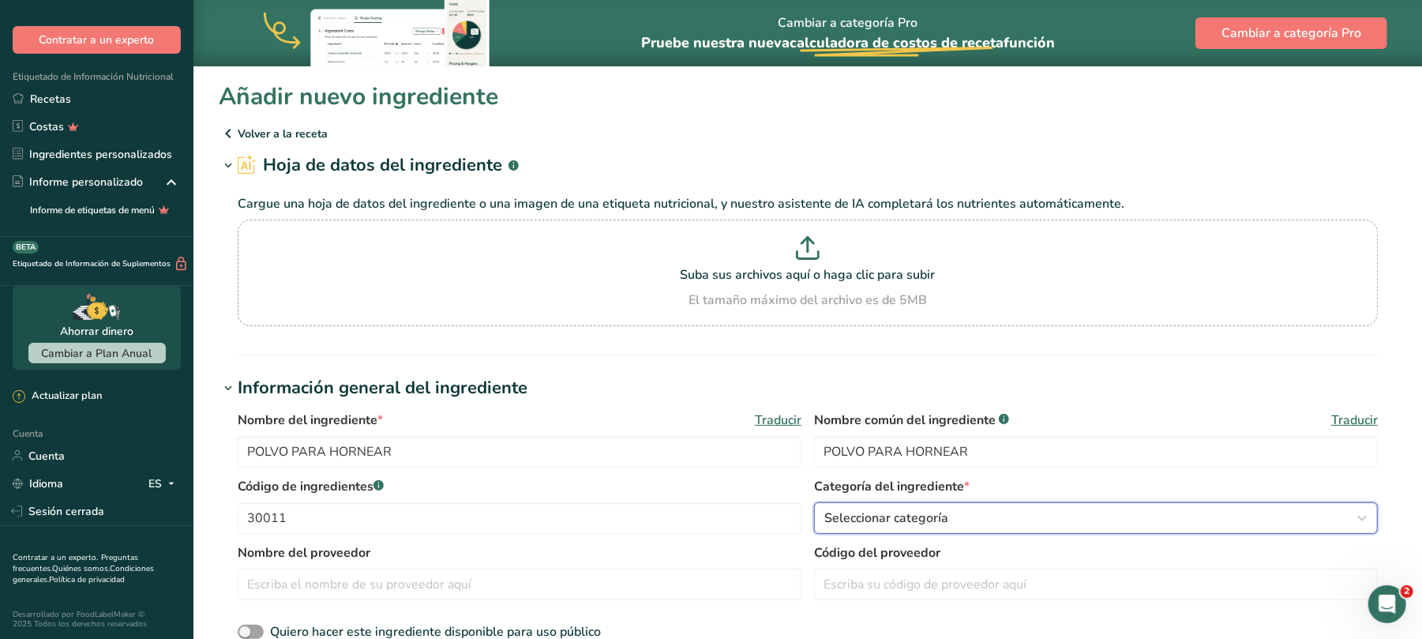
click at [1369, 519] on icon "button" at bounding box center [1362, 518] width 19 height 28
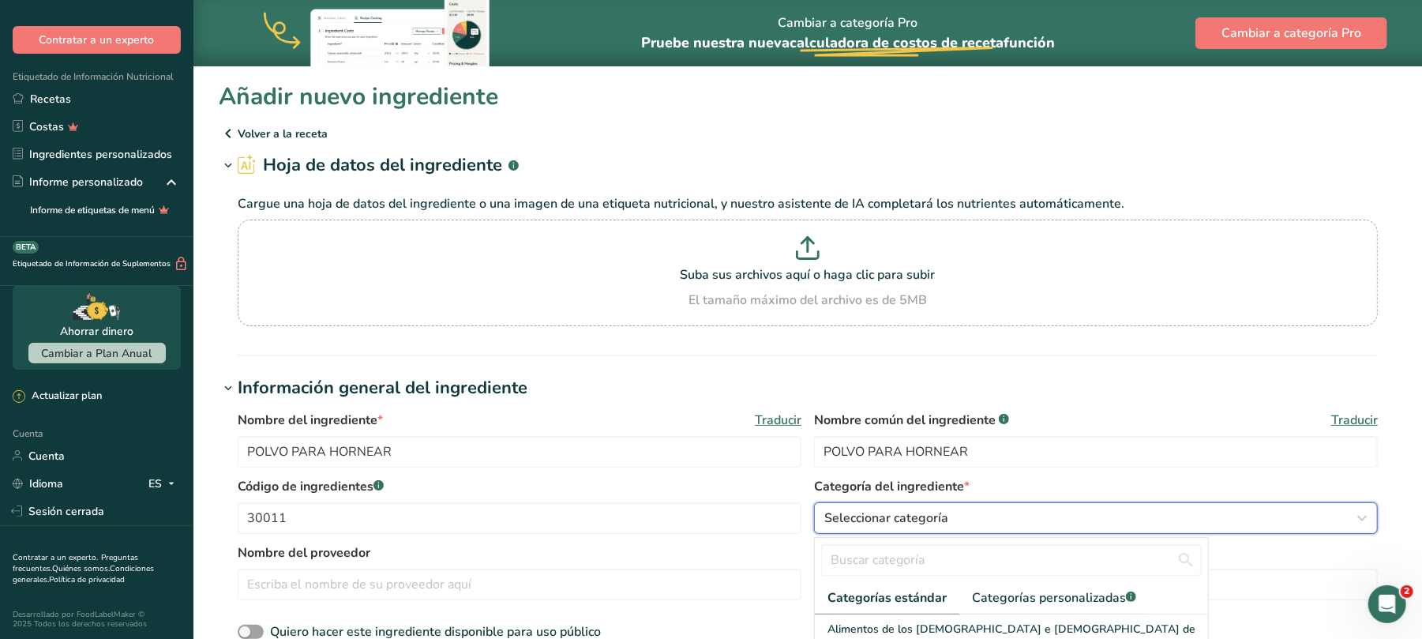
scroll to position [105, 0]
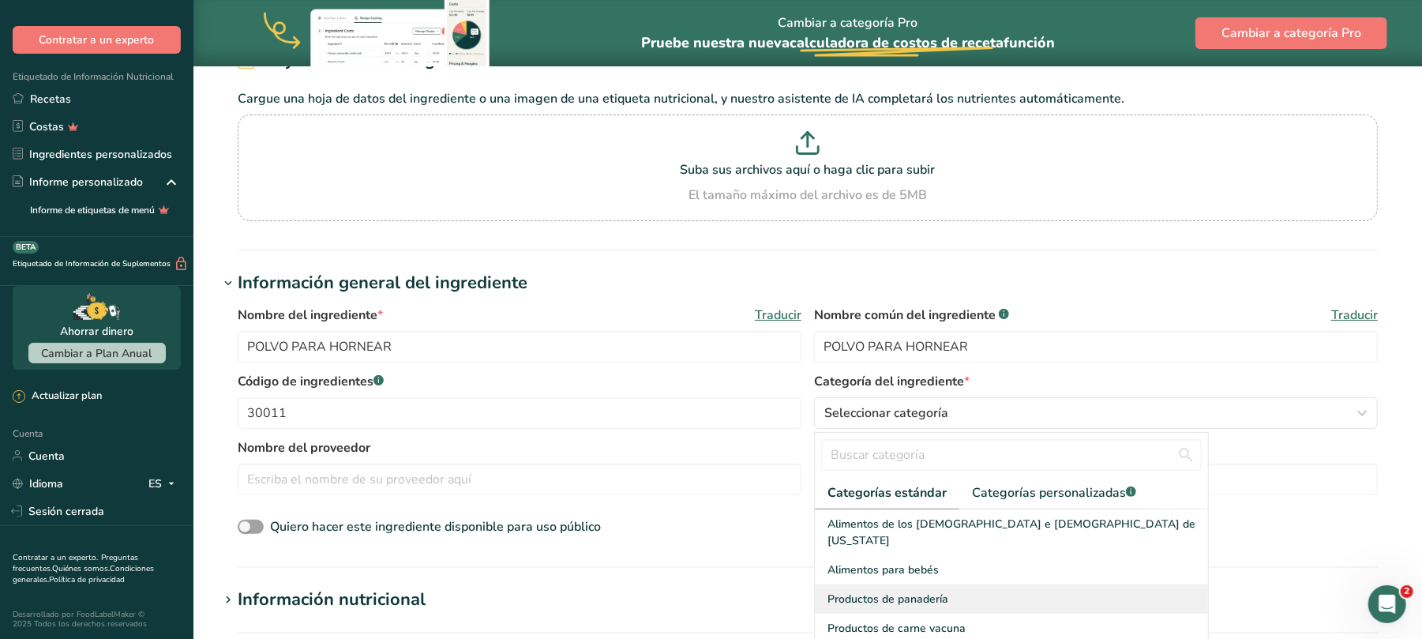
click at [922, 591] on font "Productos de panadería" at bounding box center [887, 598] width 121 height 15
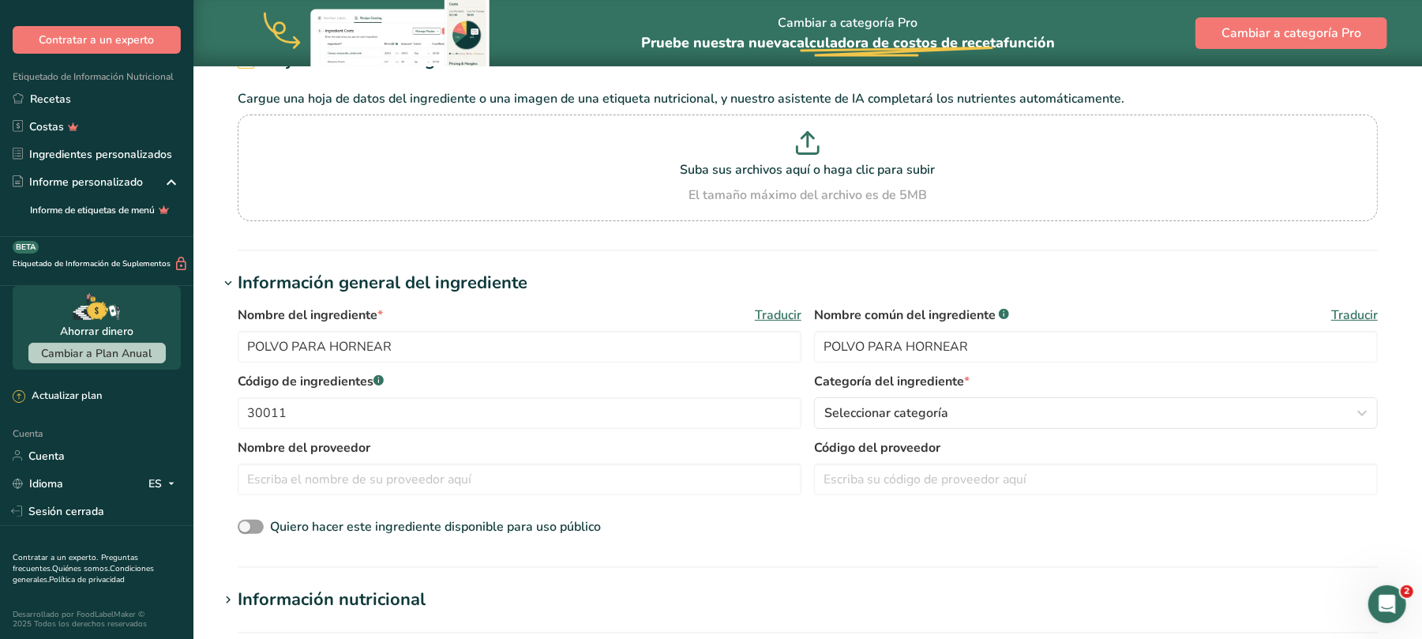
scroll to position [0, 0]
click at [253, 527] on span at bounding box center [251, 527] width 26 height 15
click at [248, 527] on input "Quiero hacer este ingrediente disponible para uso público" at bounding box center [243, 527] width 10 height 10
checkbox input "true"
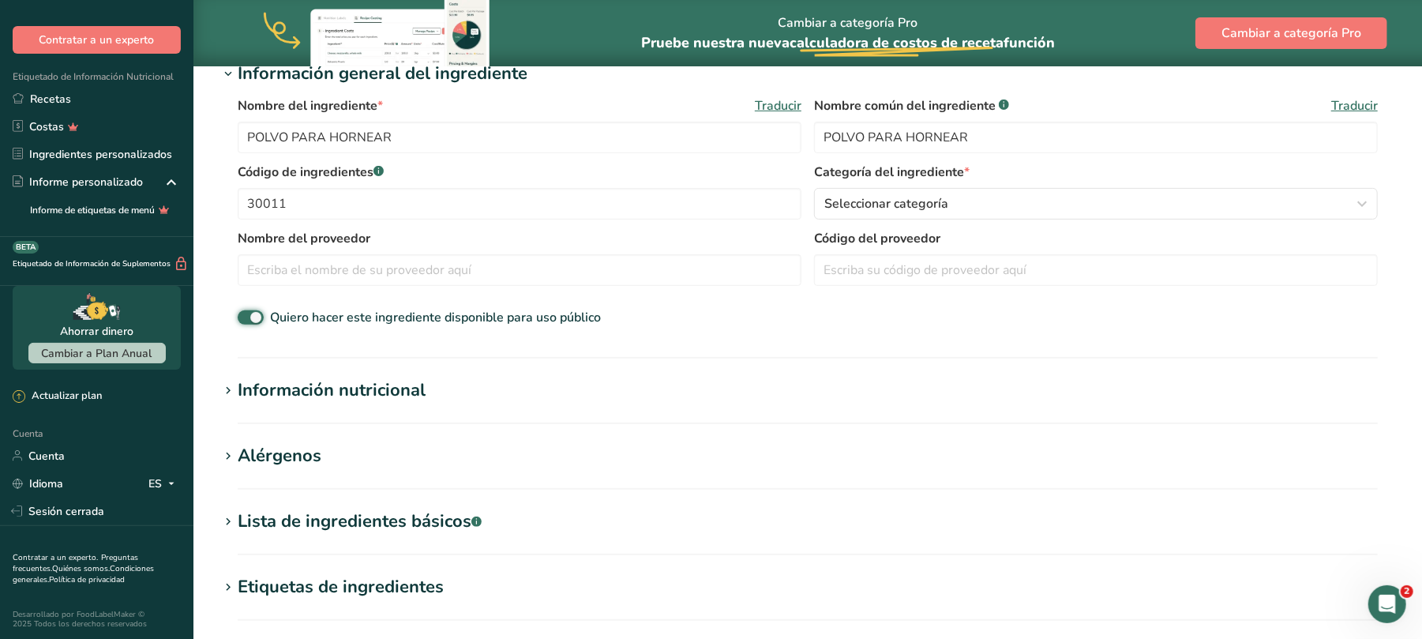
scroll to position [316, 0]
click at [405, 392] on font "Información nutricional" at bounding box center [332, 389] width 188 height 24
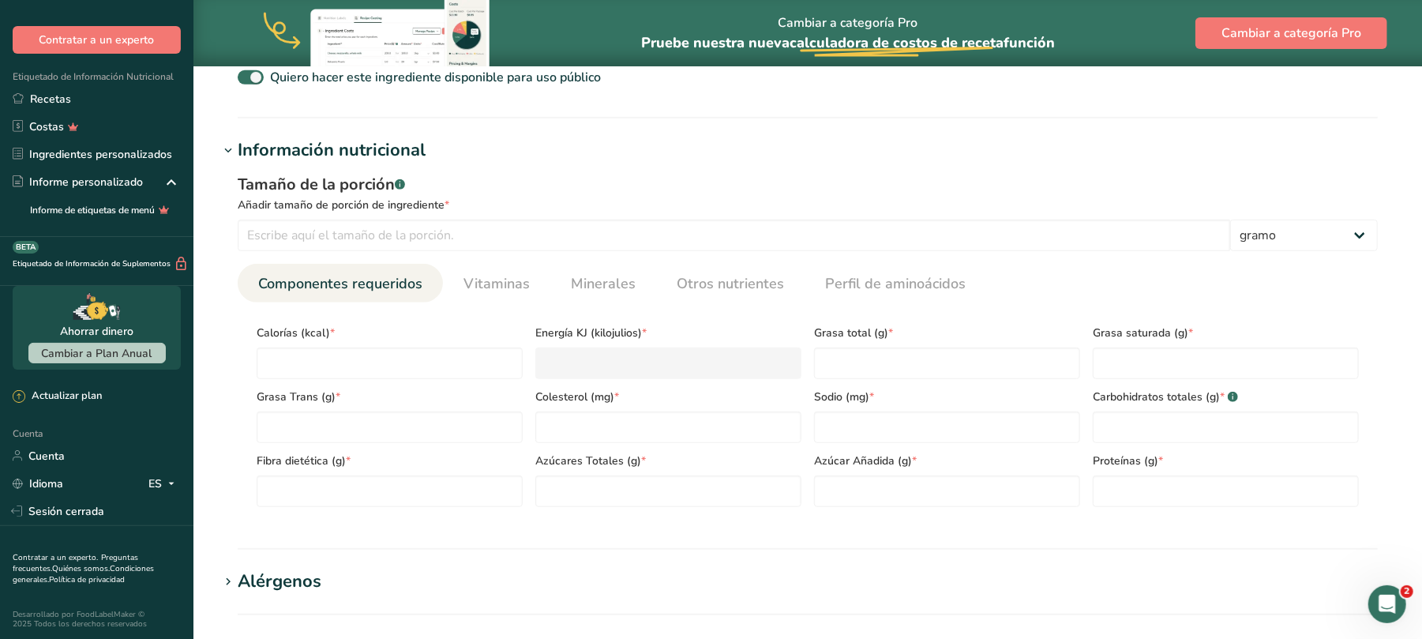
scroll to position [632, 0]
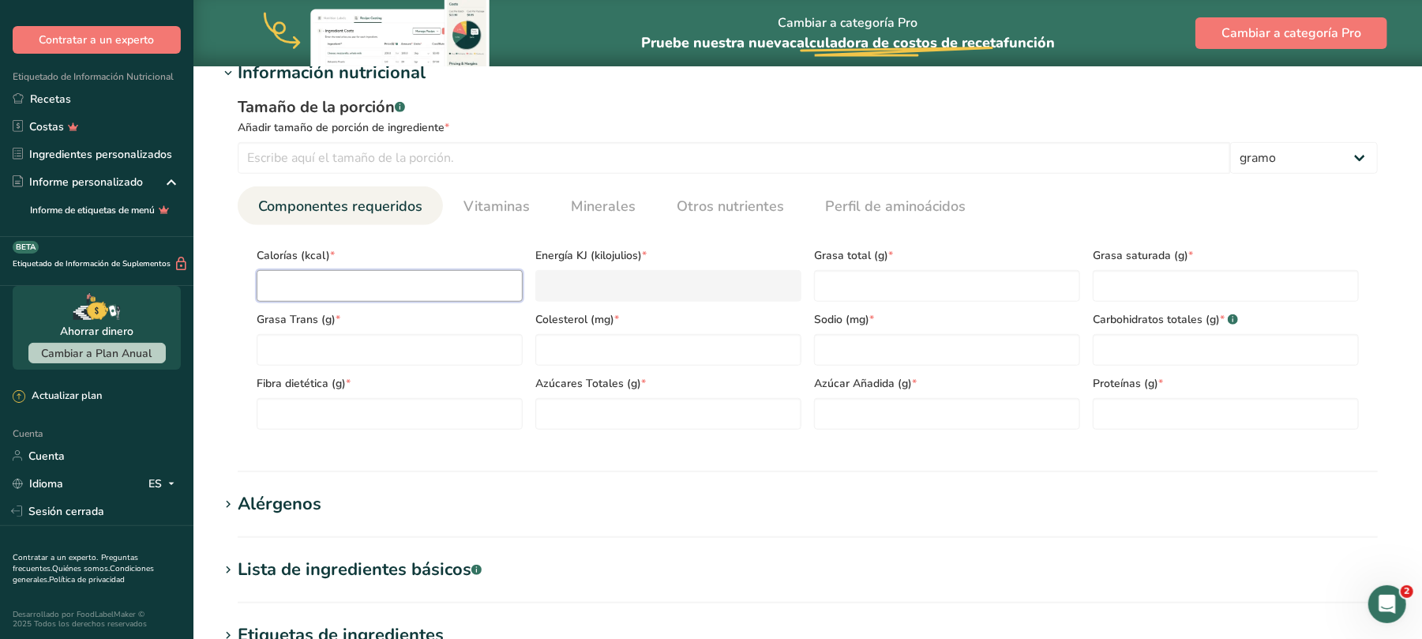
click at [379, 295] on input "number" at bounding box center [390, 286] width 266 height 32
type input "3"
type KJ "12.6"
type input "34"
type KJ "142.3"
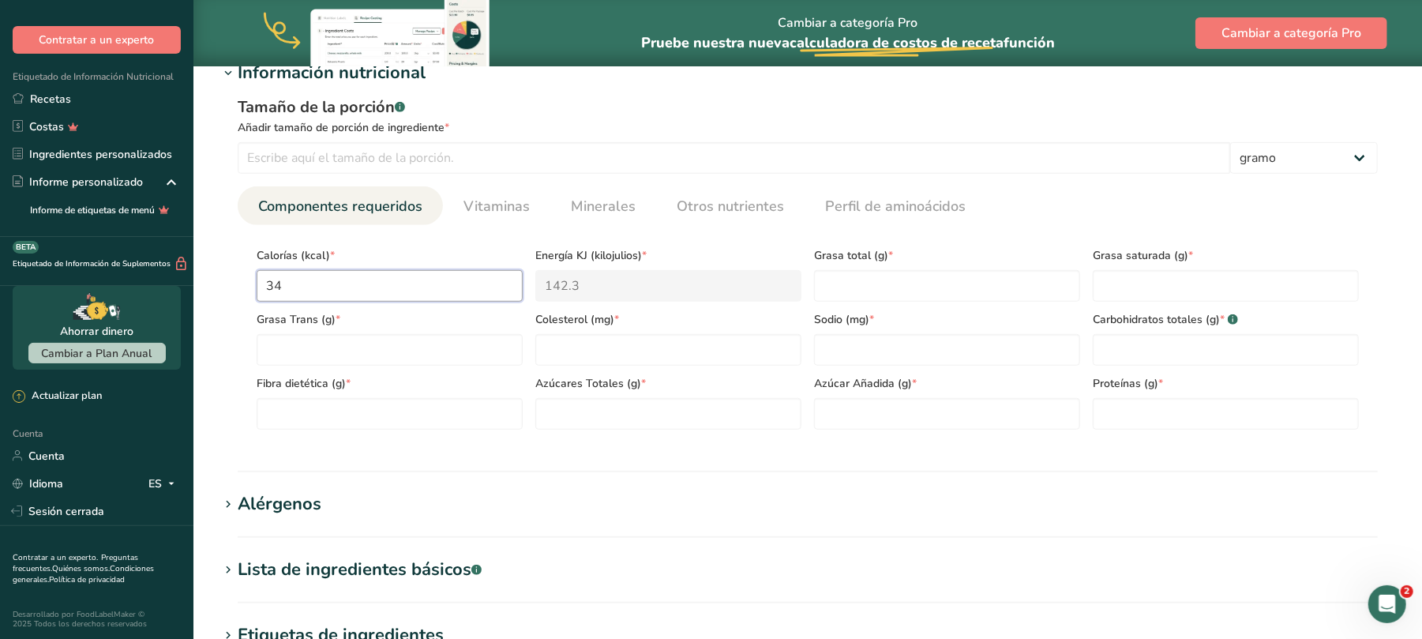
type input "349"
type KJ "1460.2"
type input "349"
type Fat "0"
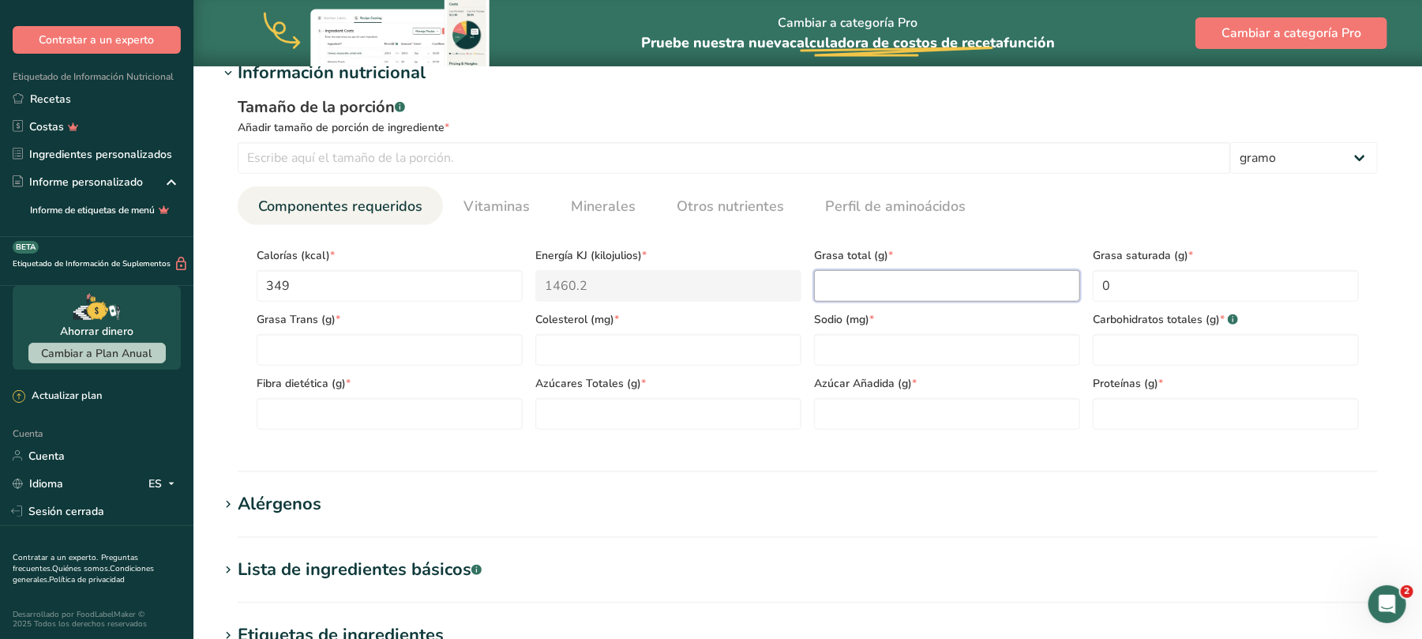
click at [867, 291] on Fat "number" at bounding box center [947, 286] width 266 height 32
type Fat "0"
click at [867, 348] on input "number" at bounding box center [947, 350] width 266 height 32
type input "321.4"
click at [1148, 355] on Carbohydrates "number" at bounding box center [1226, 350] width 266 height 32
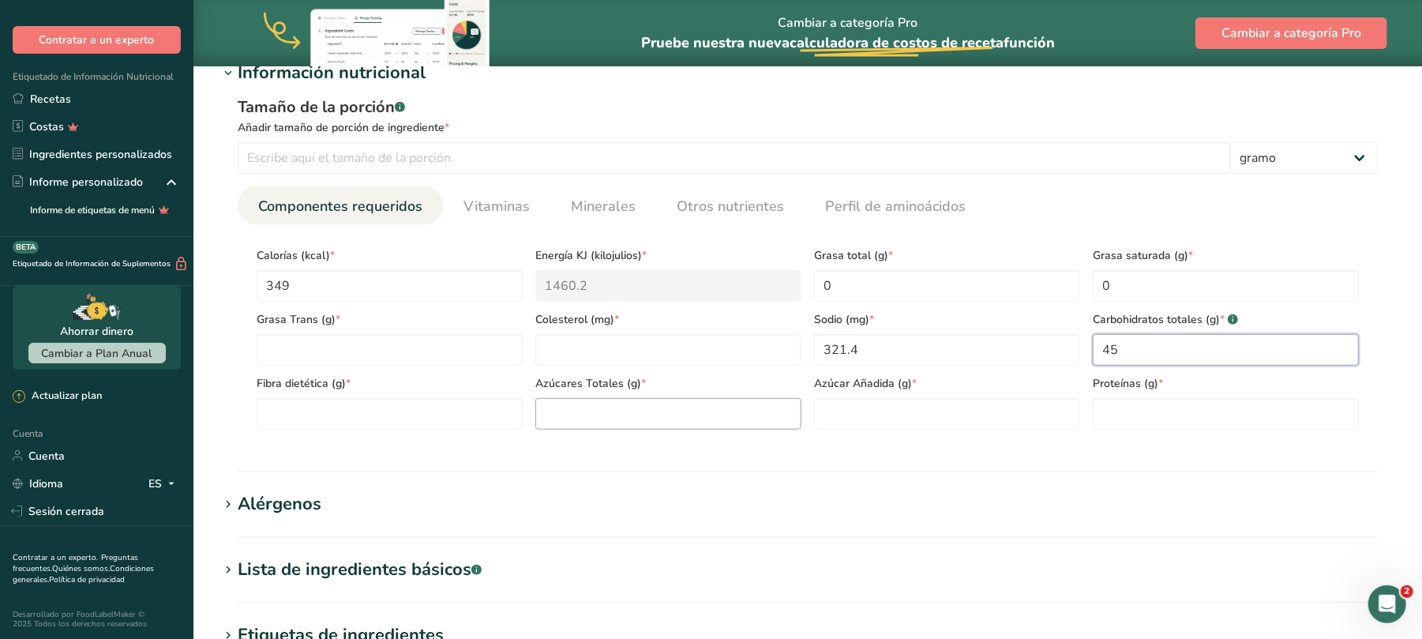
type Carbohydrates "45"
click at [583, 404] on Sugars "number" at bounding box center [668, 414] width 266 height 32
type Sugars "43"
click at [1115, 418] on input "number" at bounding box center [1226, 414] width 266 height 32
type input "0"
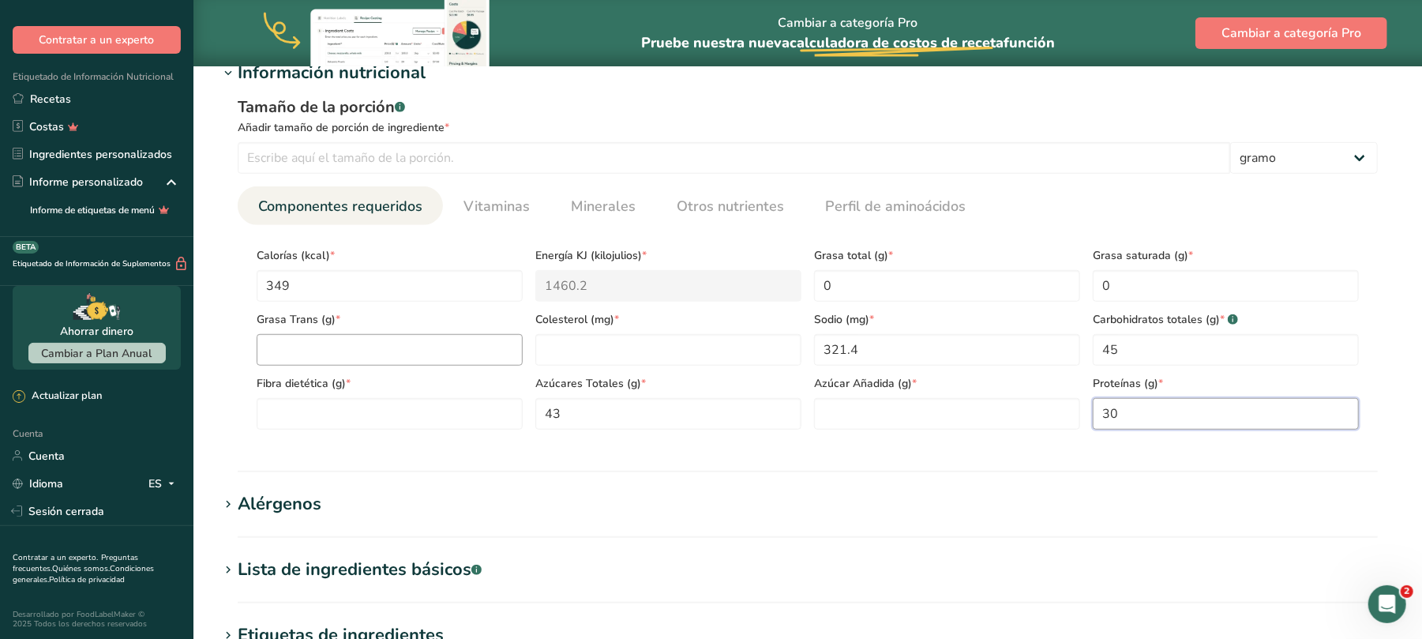
type input "30"
click at [308, 346] on Fat "number" at bounding box center [390, 350] width 266 height 32
type Fat "0"
type input "0"
click at [389, 415] on Fiber "number" at bounding box center [390, 414] width 266 height 32
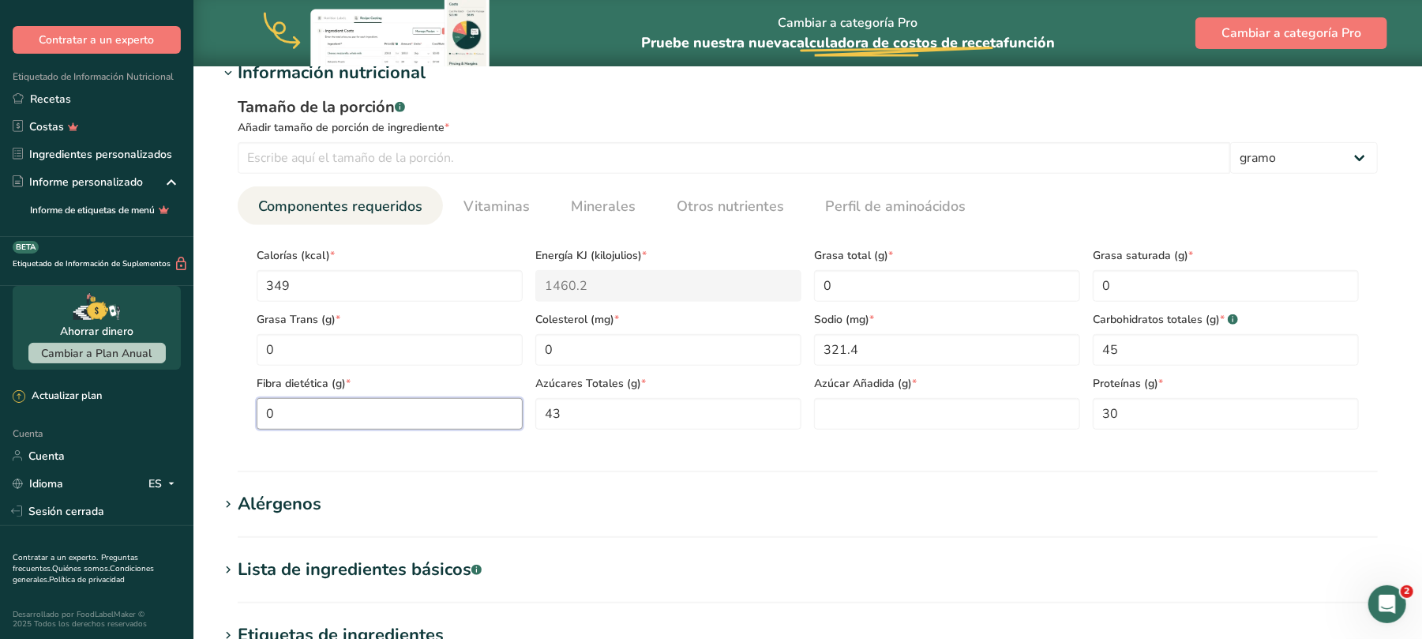
type Fiber "0"
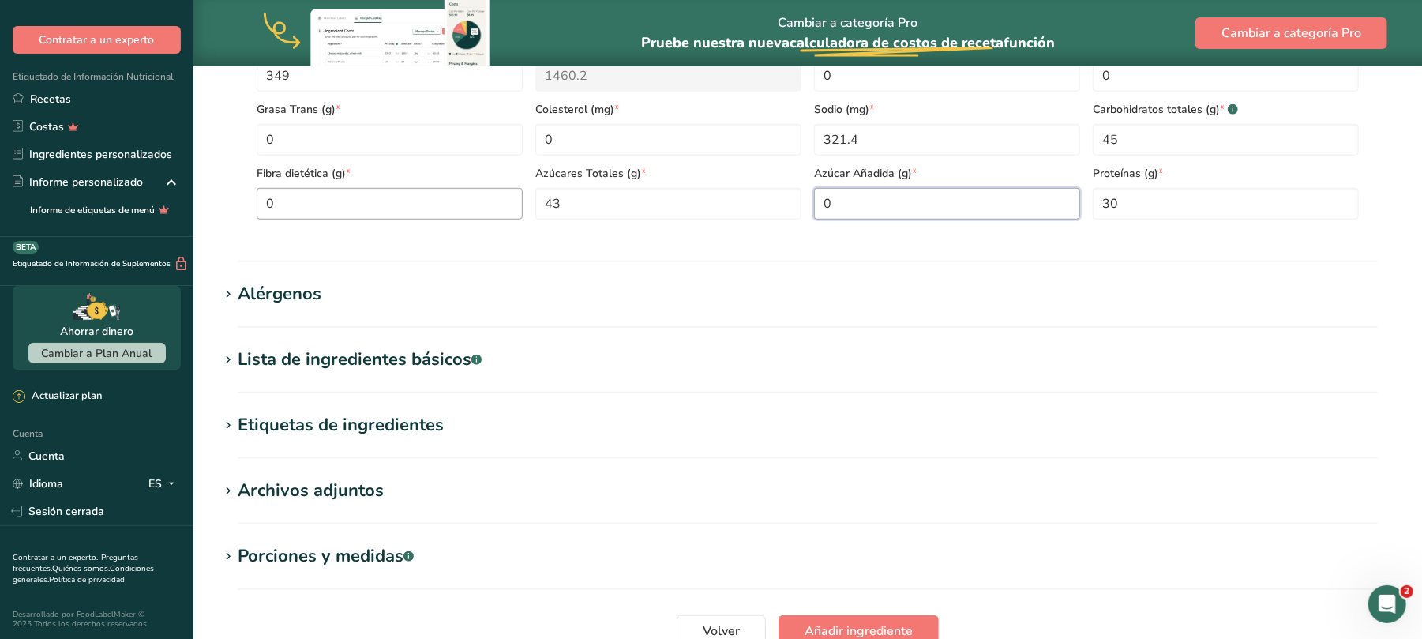
scroll to position [526, 0]
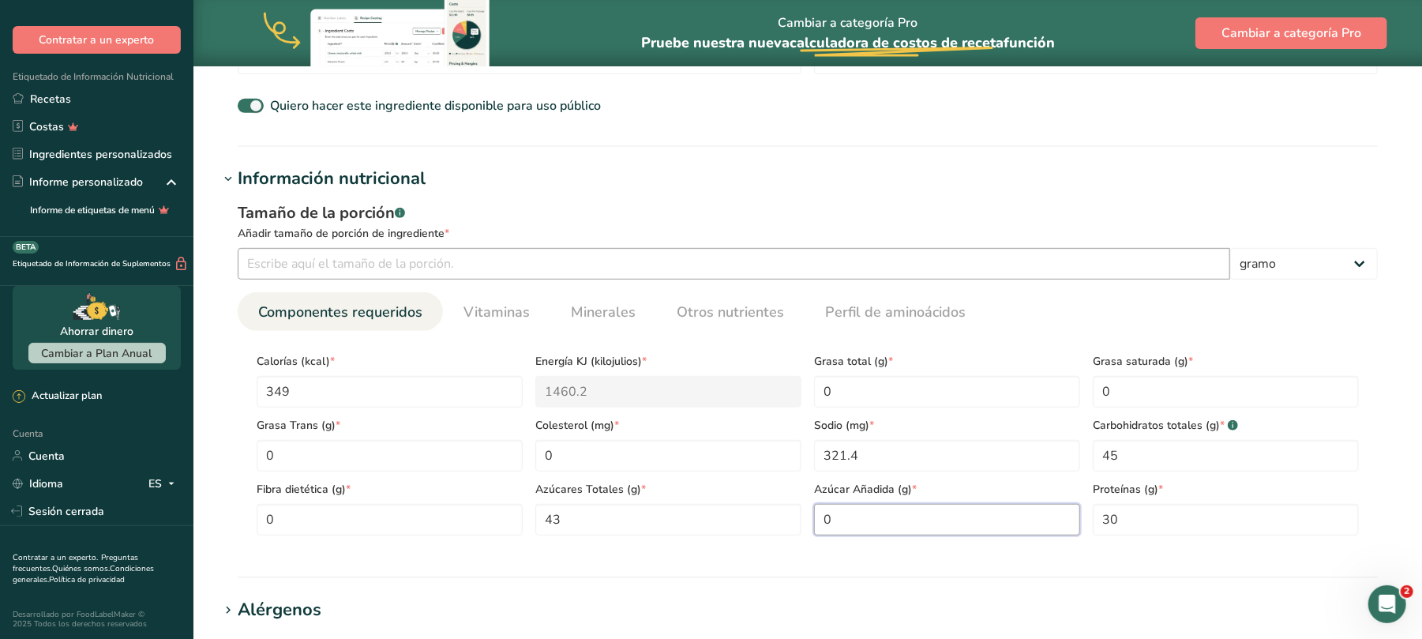
type Sugars "0"
click at [475, 267] on input "number" at bounding box center [734, 264] width 992 height 32
click at [311, 251] on input "100" at bounding box center [734, 264] width 992 height 32
click at [311, 265] on input "100" at bounding box center [734, 264] width 992 height 32
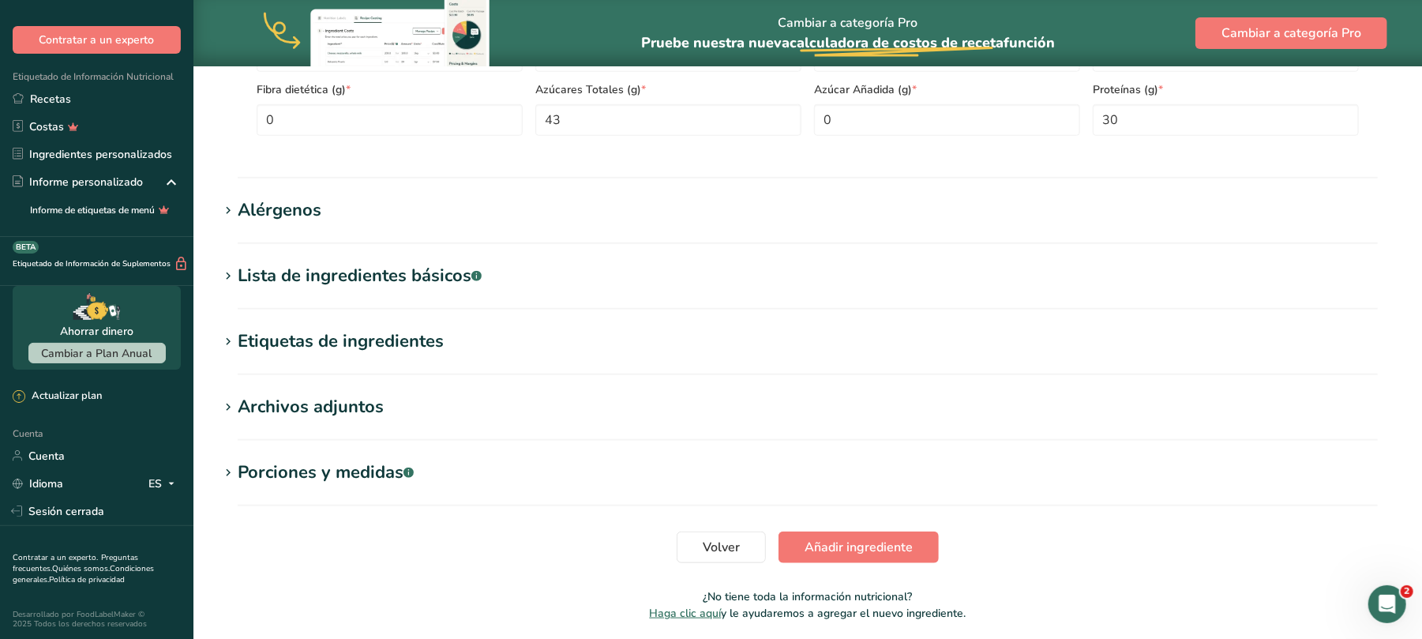
scroll to position [983, 0]
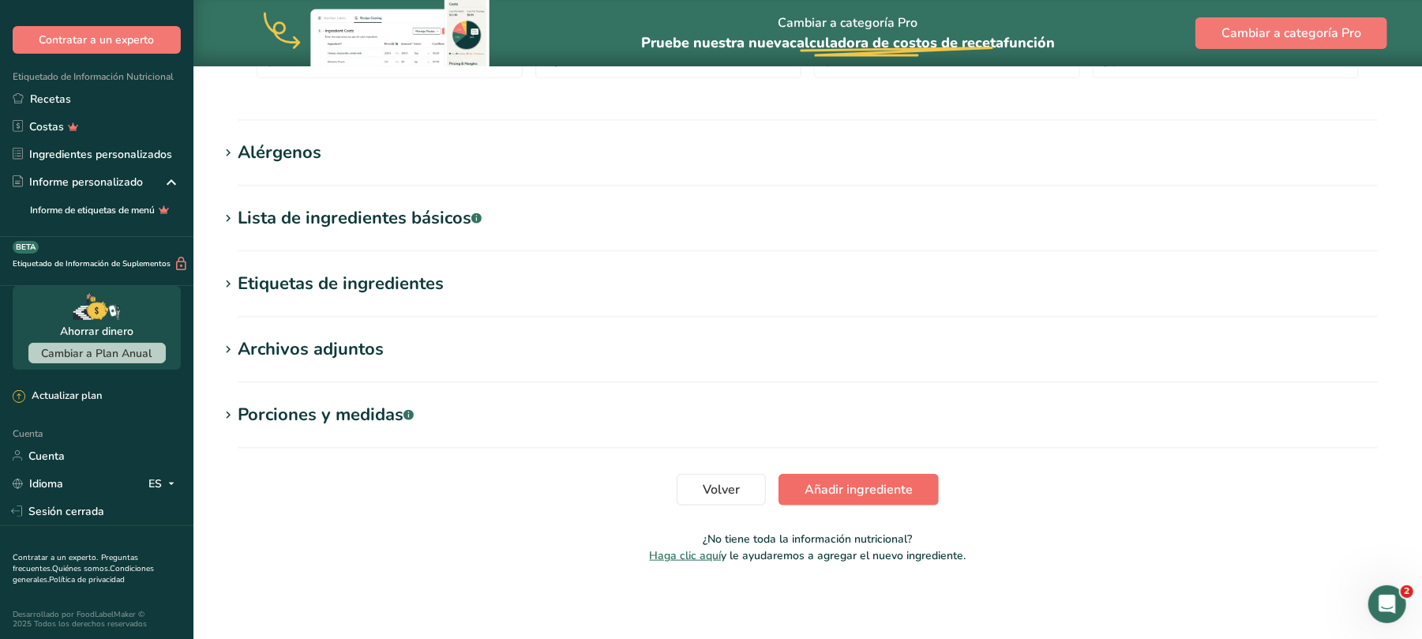
type input "100"
click at [857, 493] on font "Añadir ingrediente" at bounding box center [859, 489] width 108 height 17
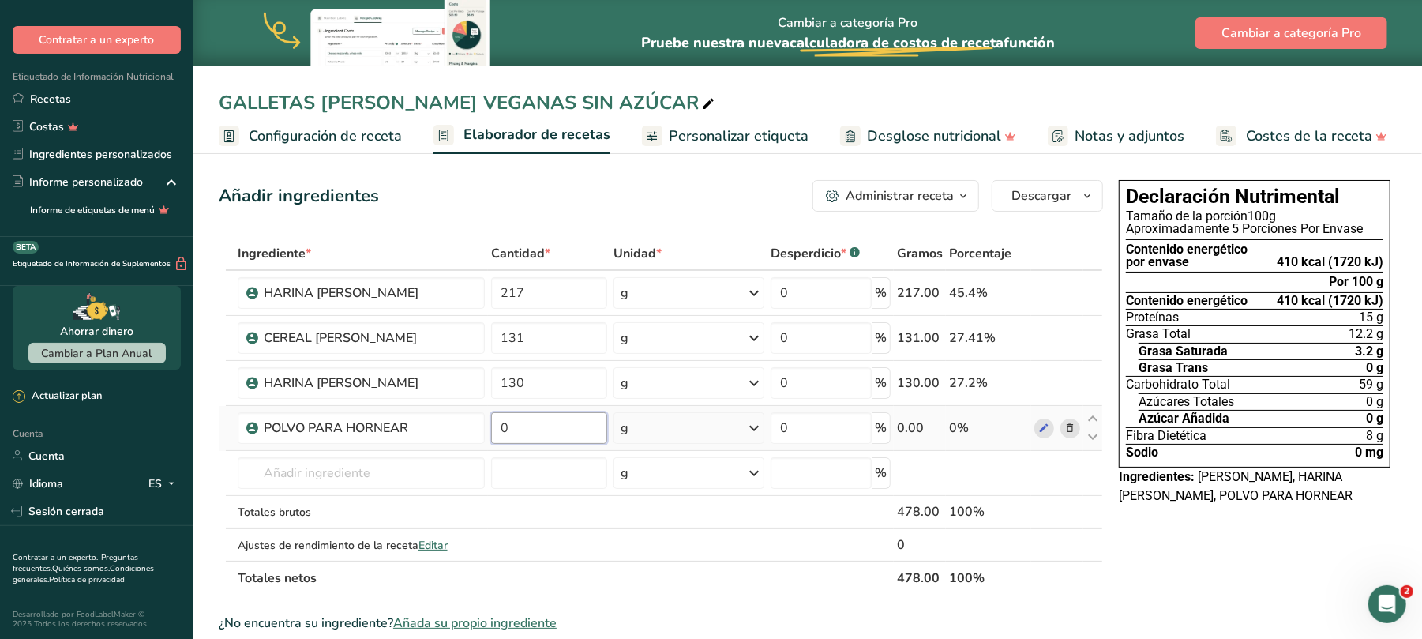
click at [560, 423] on input "0" at bounding box center [548, 428] width 115 height 32
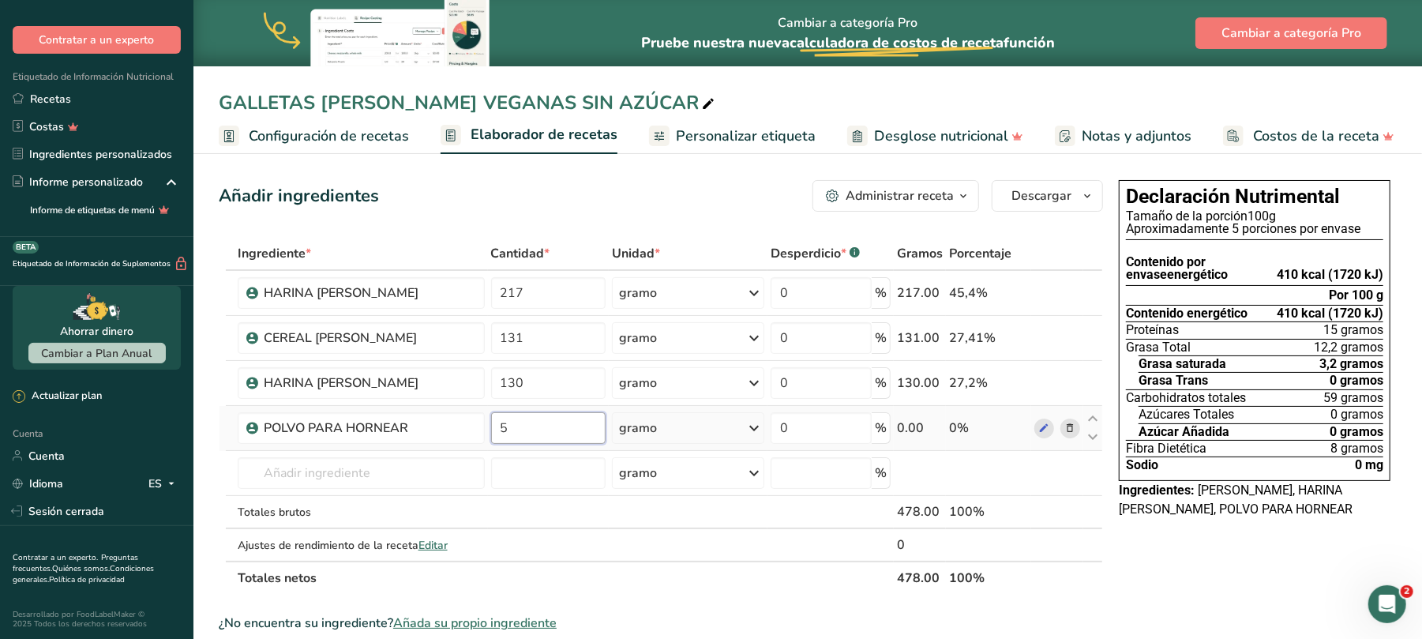
type input "5"
click at [347, 475] on input "text" at bounding box center [361, 473] width 247 height 32
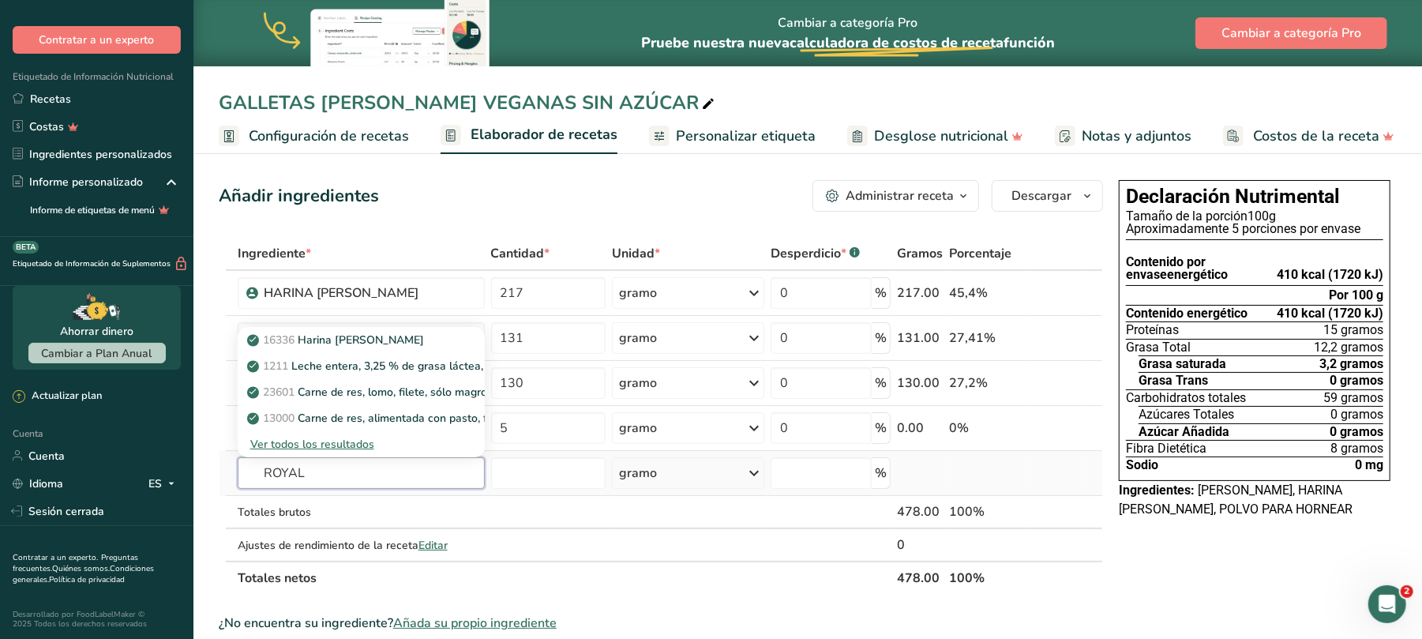
type input "ROYAL"
click at [345, 446] on font "Ver todos los resultados" at bounding box center [312, 444] width 124 height 15
